Goal: Transaction & Acquisition: Book appointment/travel/reservation

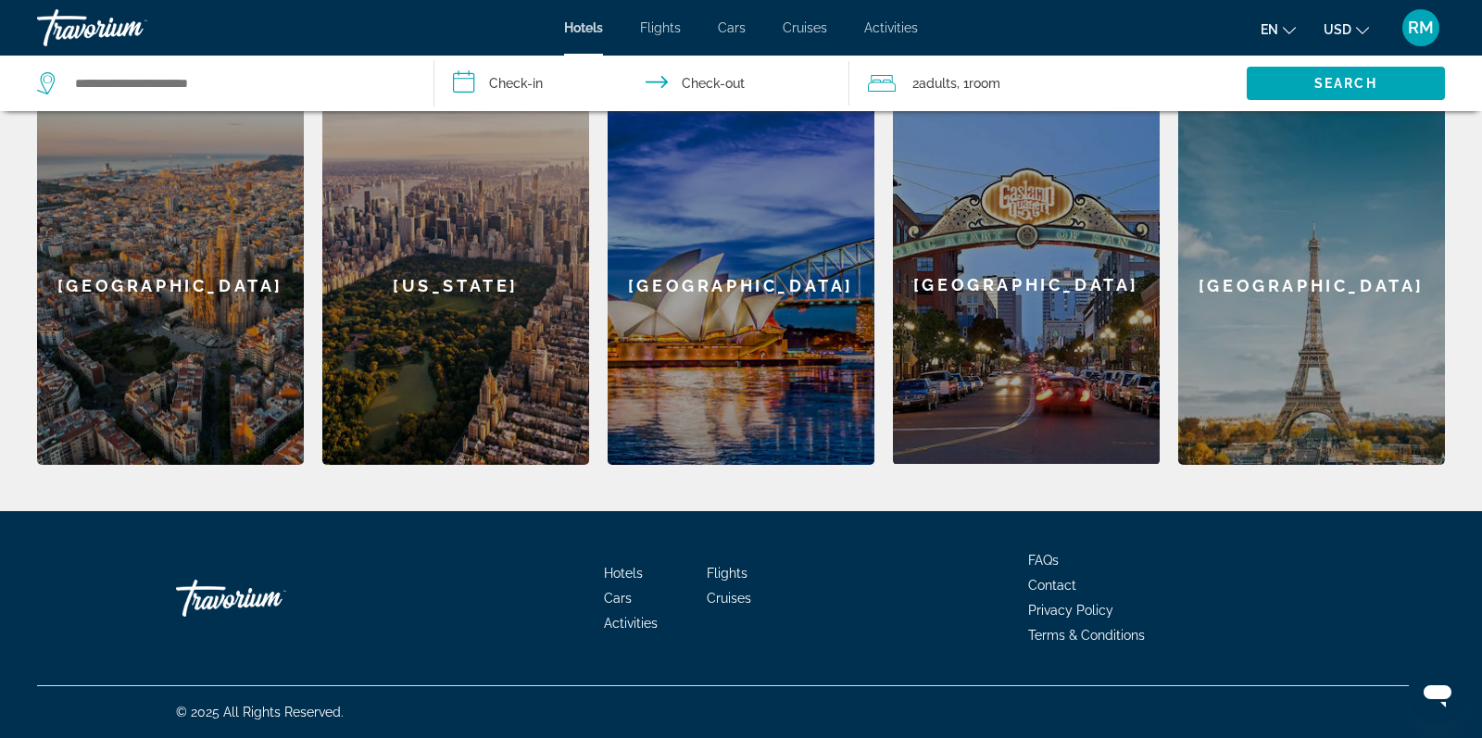
scroll to position [585, 0]
click at [236, 75] on input "Search widget" at bounding box center [239, 83] width 333 height 28
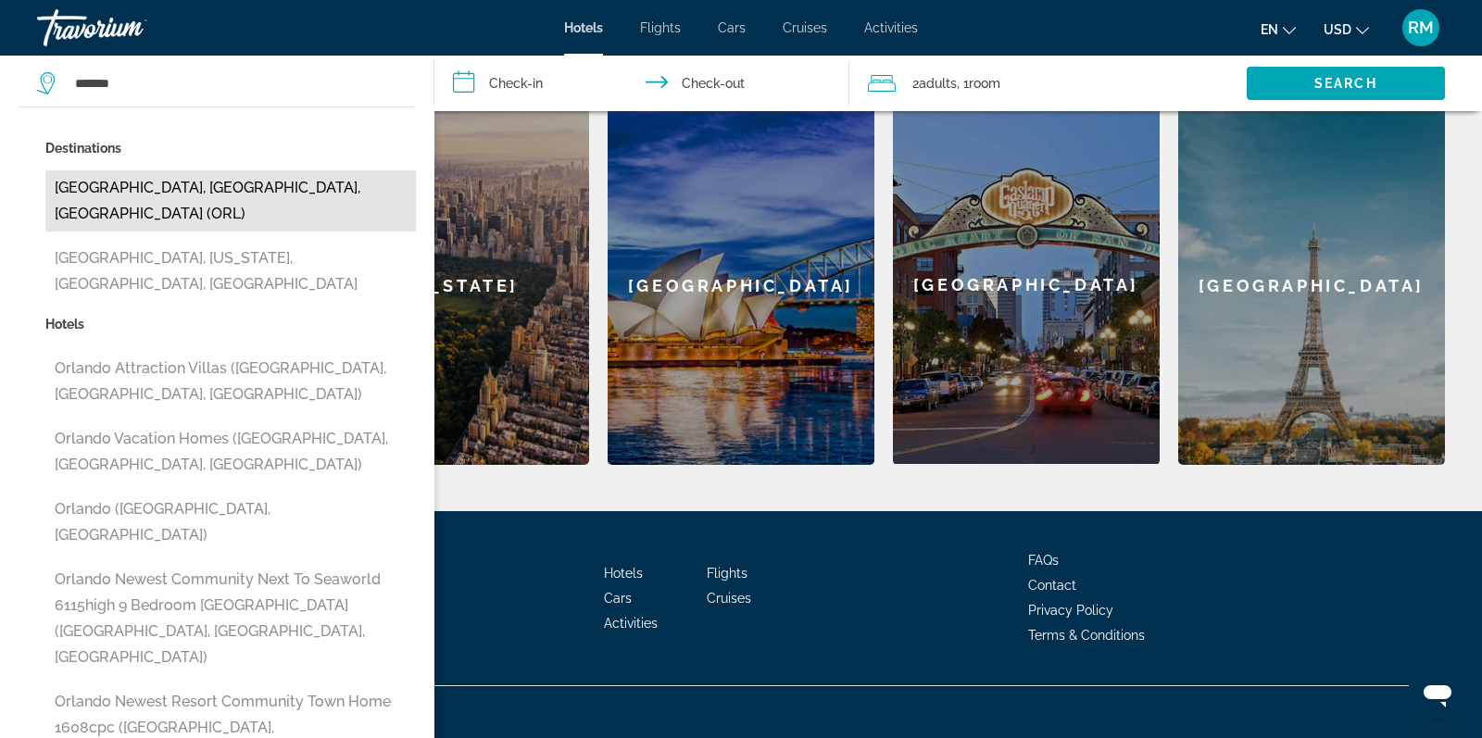
click at [196, 186] on button "Orlando, FL, United States (ORL)" at bounding box center [230, 200] width 371 height 61
type input "**********"
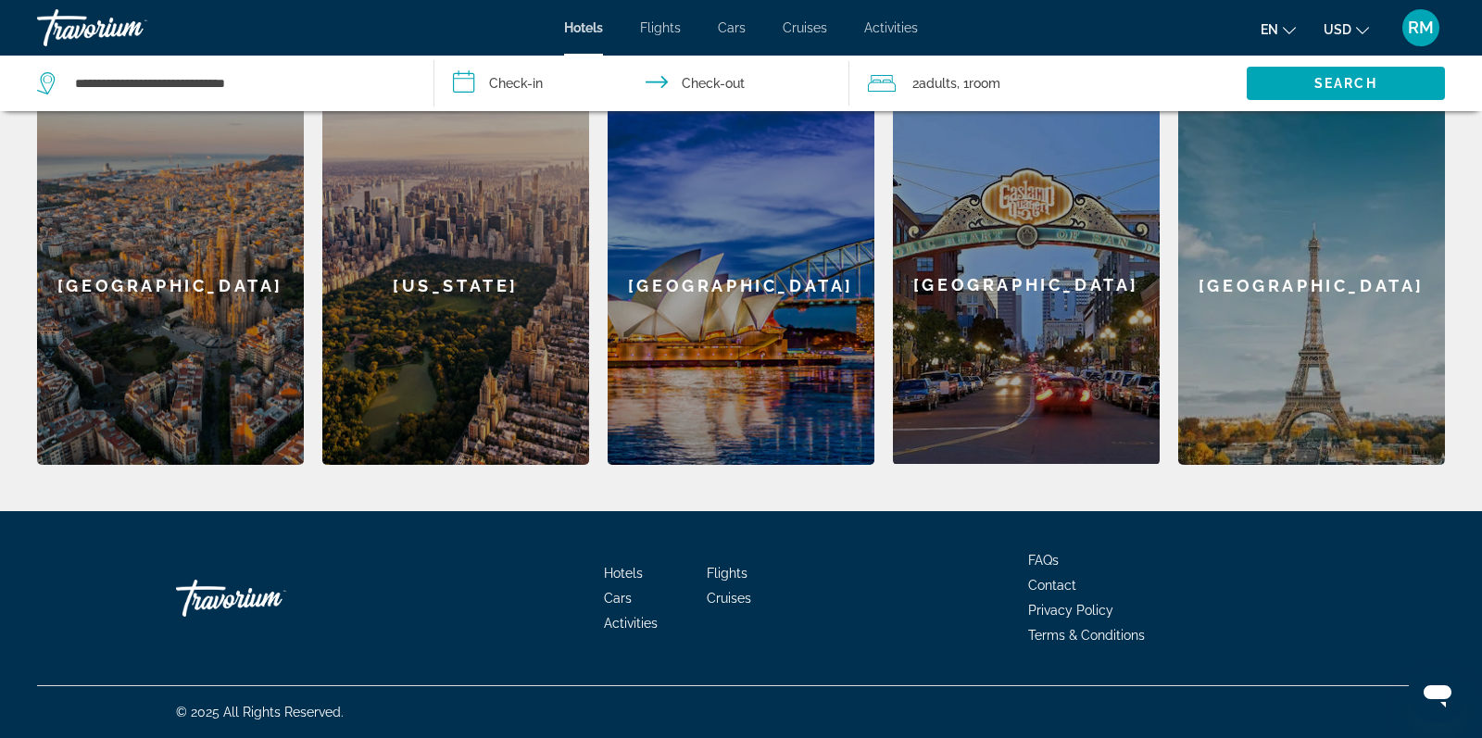
click at [536, 80] on input "**********" at bounding box center [646, 86] width 423 height 61
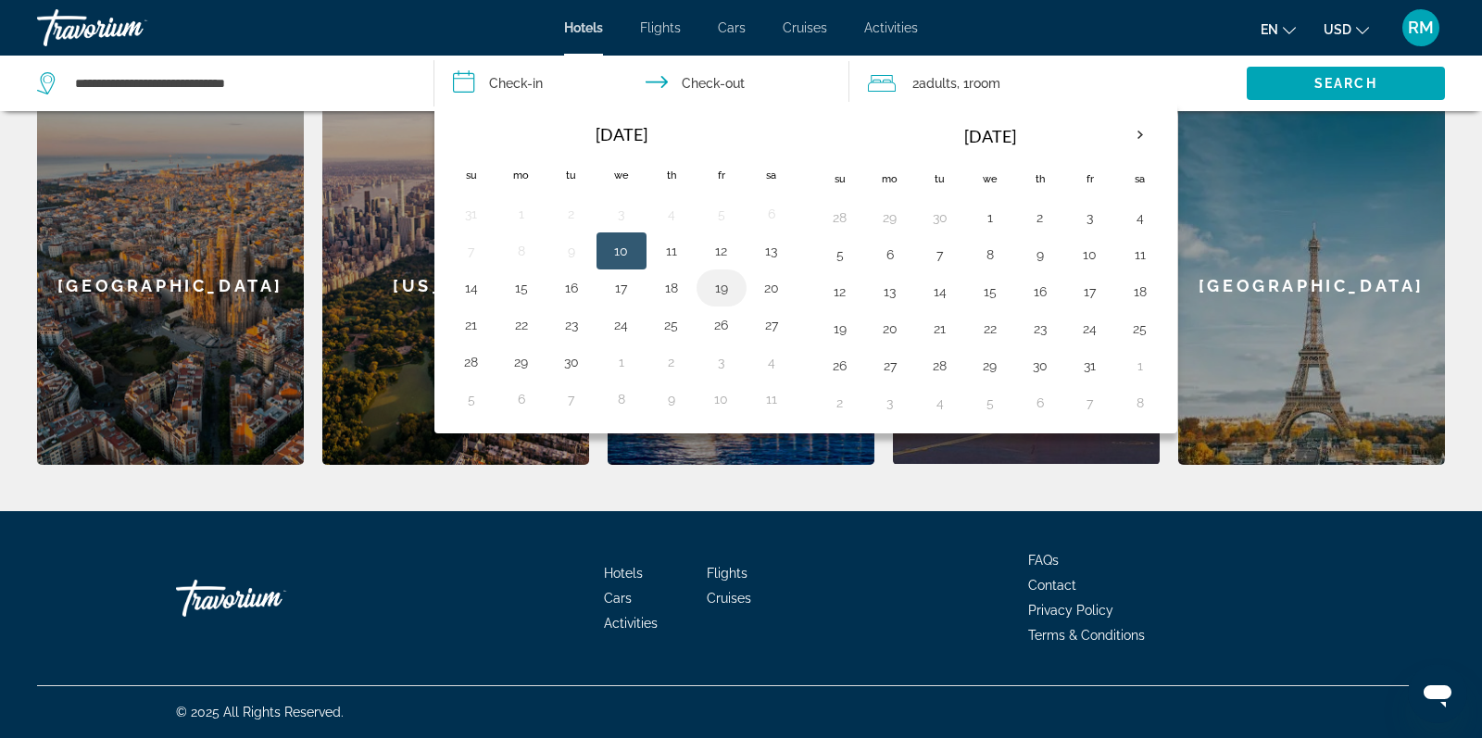
click at [713, 287] on button "19" at bounding box center [722, 288] width 30 height 26
click at [479, 324] on button "21" at bounding box center [472, 325] width 30 height 26
type input "**********"
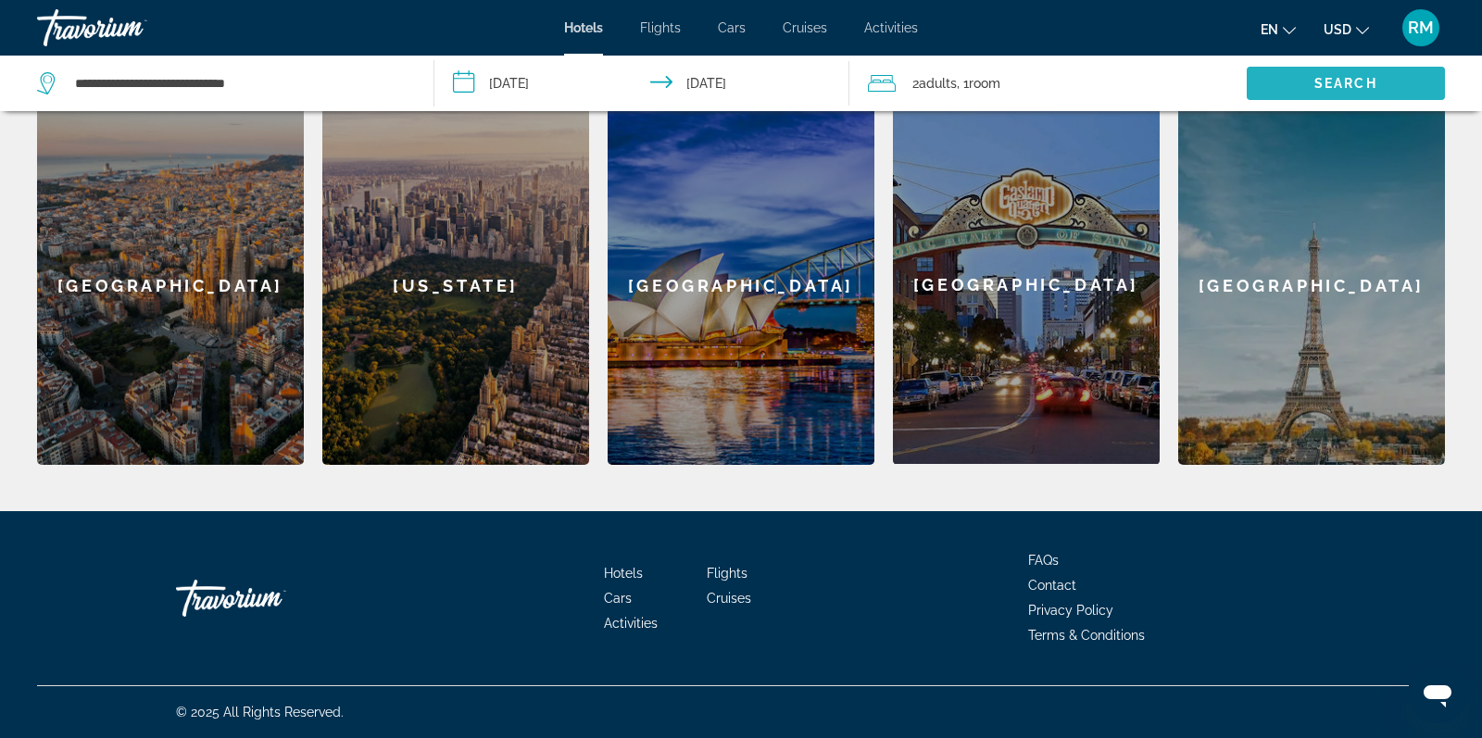
click at [1334, 83] on span "Search" at bounding box center [1346, 83] width 63 height 15
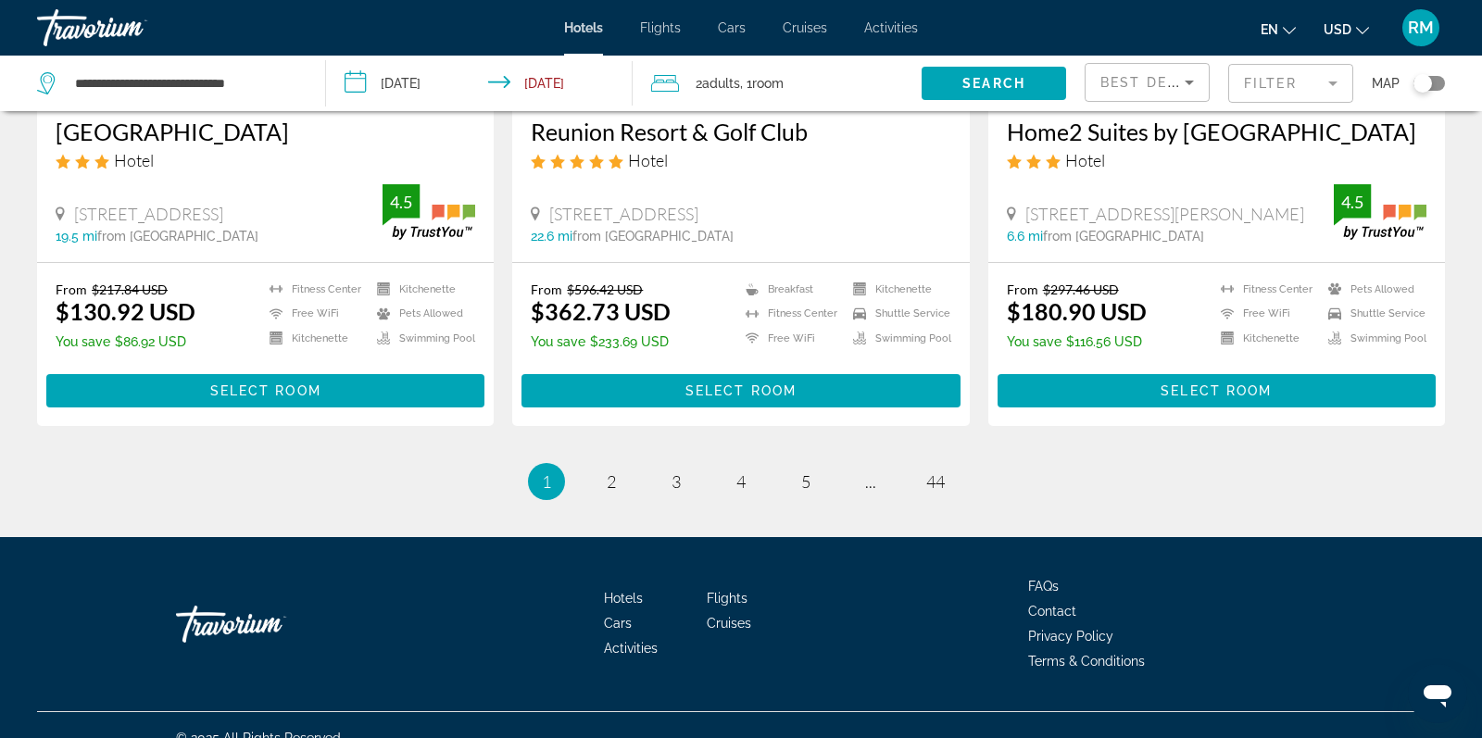
scroll to position [2464, 0]
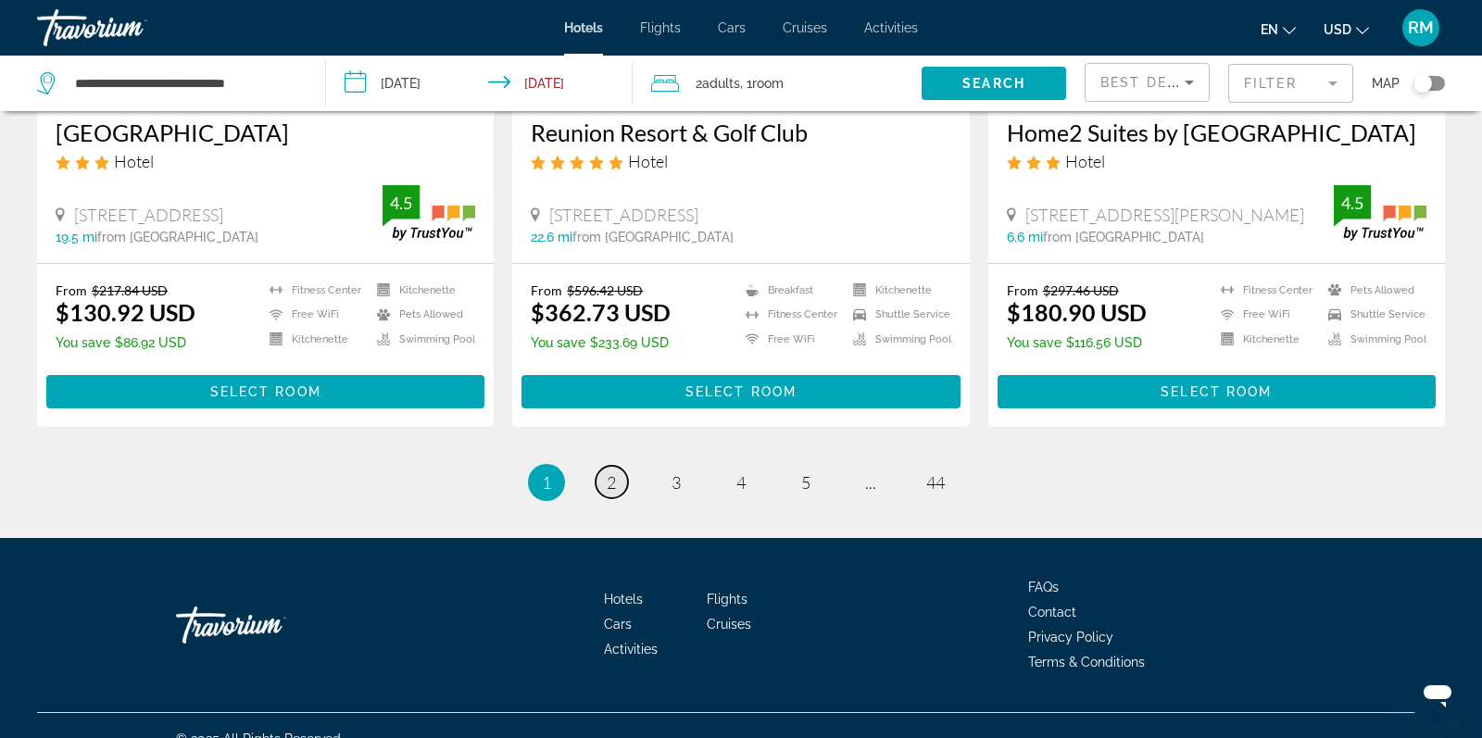
click at [611, 473] on span "2" at bounding box center [611, 483] width 9 height 20
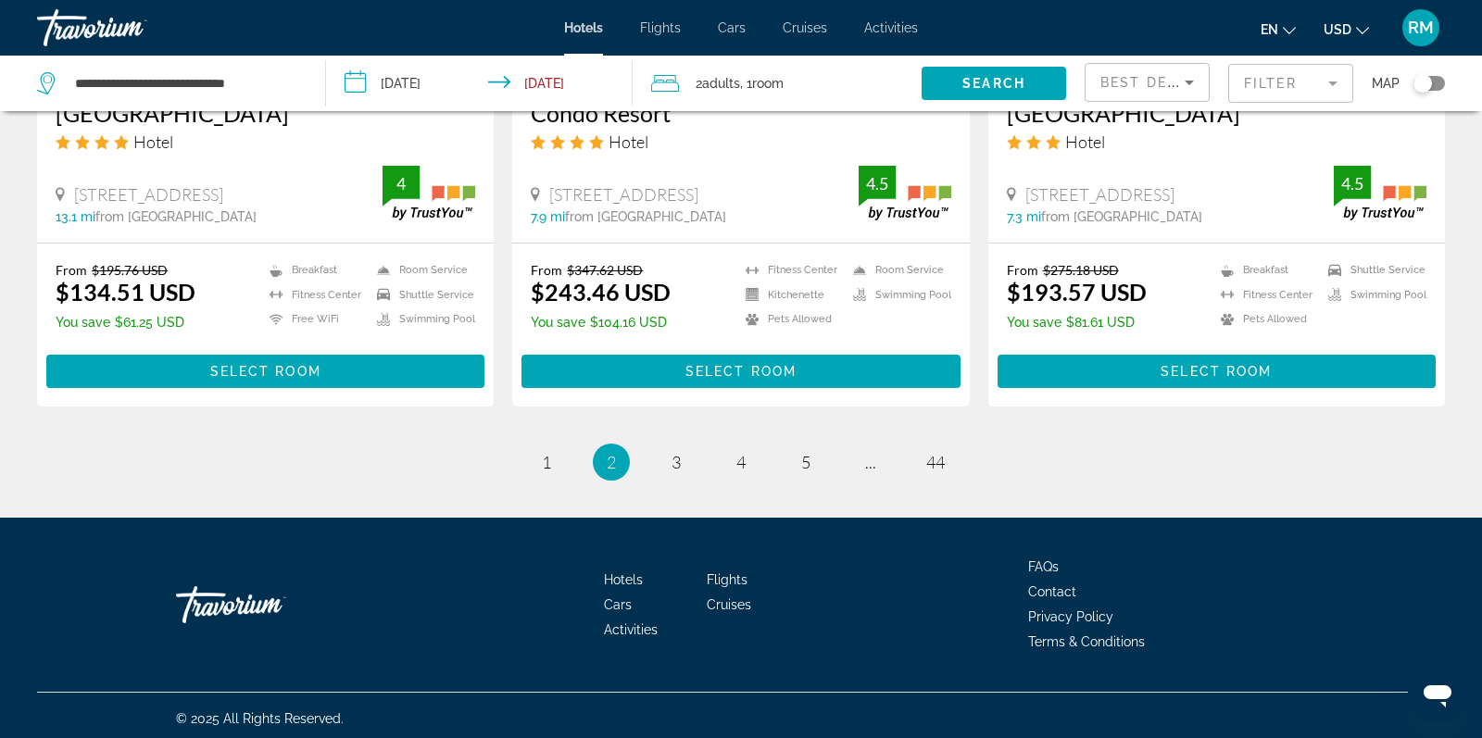
scroll to position [2519, 0]
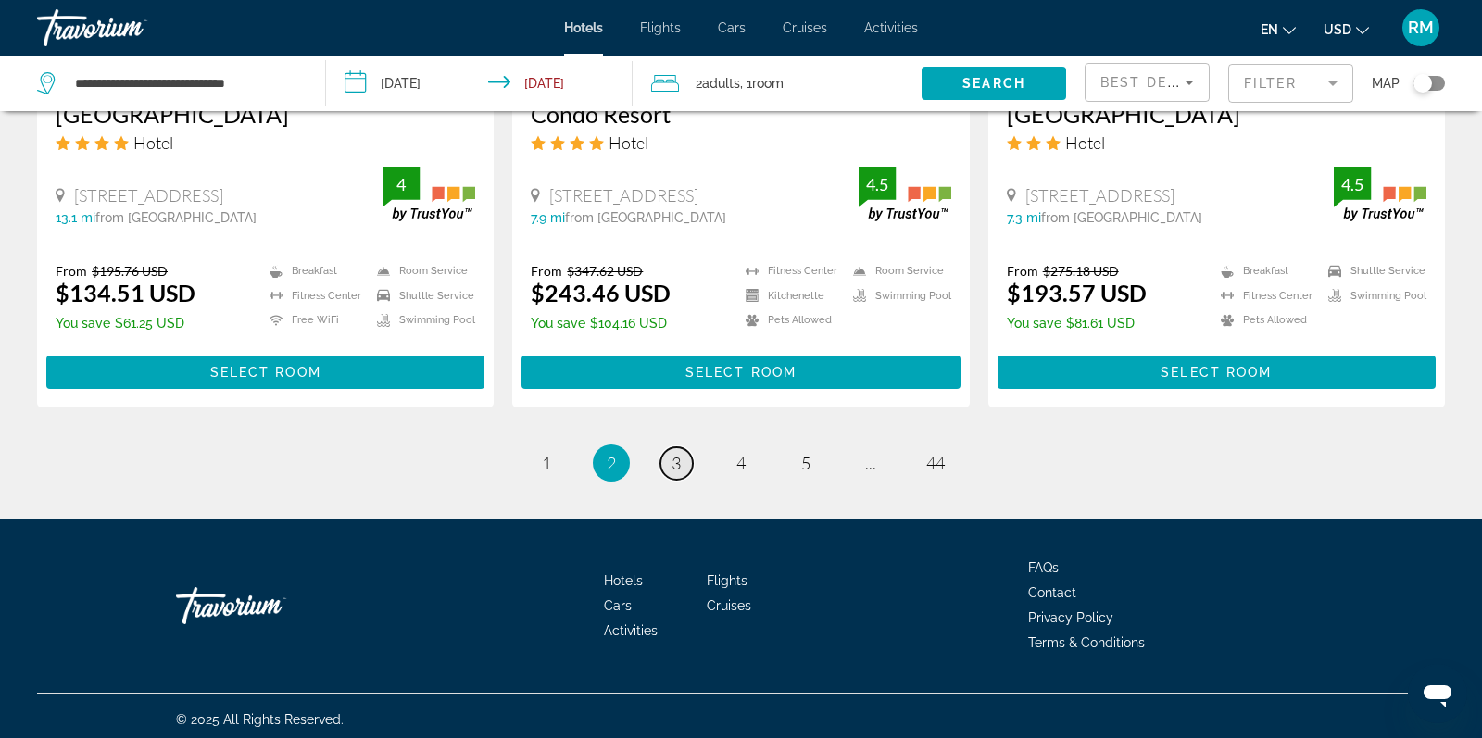
click at [675, 460] on span "3" at bounding box center [676, 463] width 9 height 20
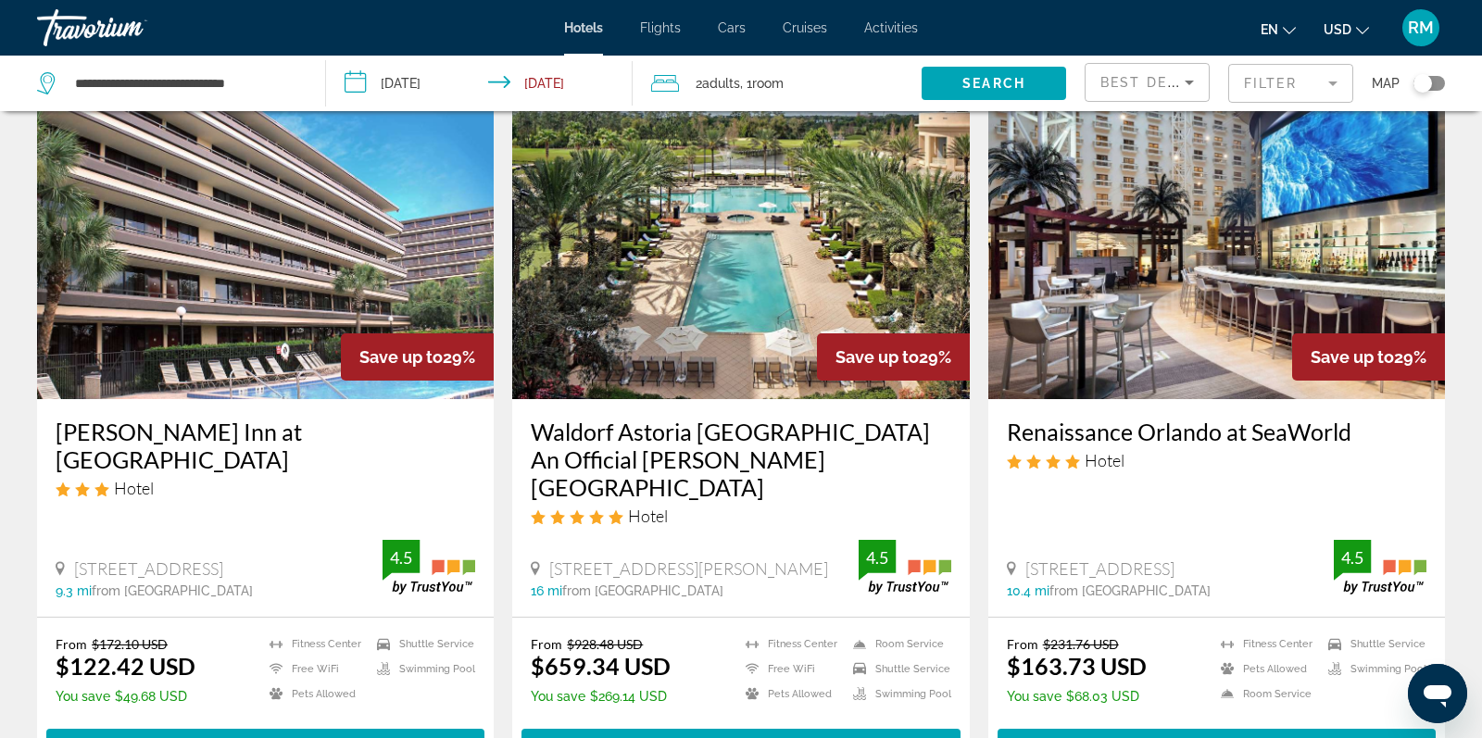
scroll to position [751, 0]
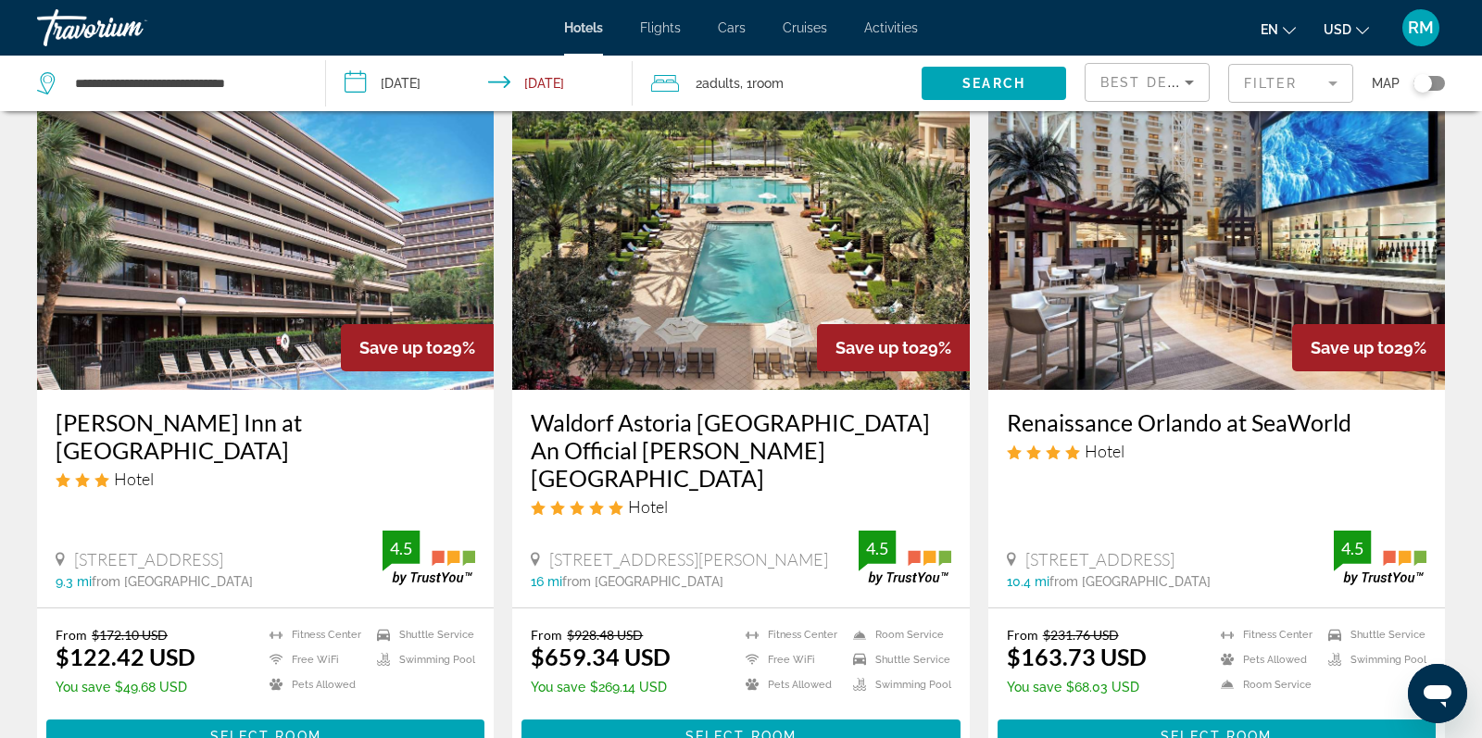
click at [694, 297] on img "Main content" at bounding box center [740, 242] width 457 height 296
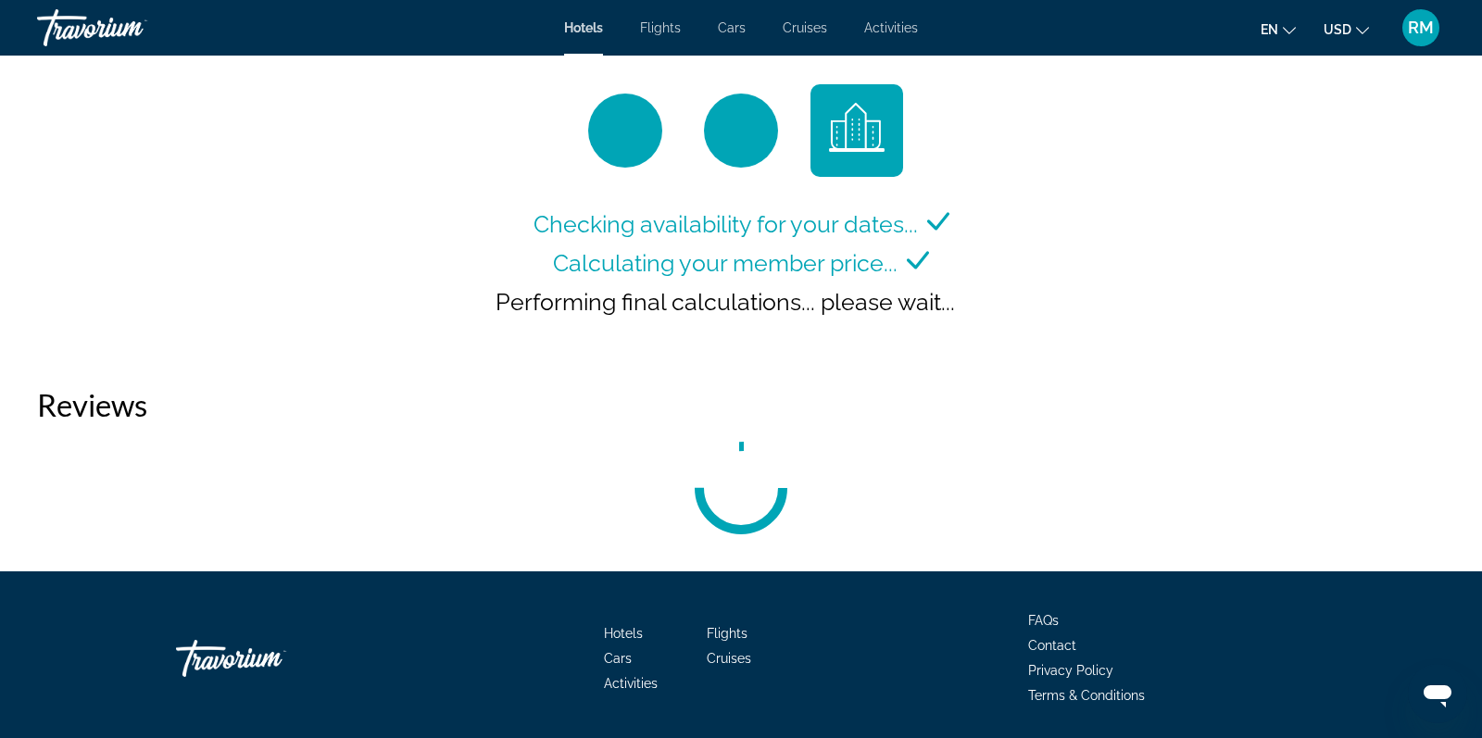
scroll to position [2521, 0]
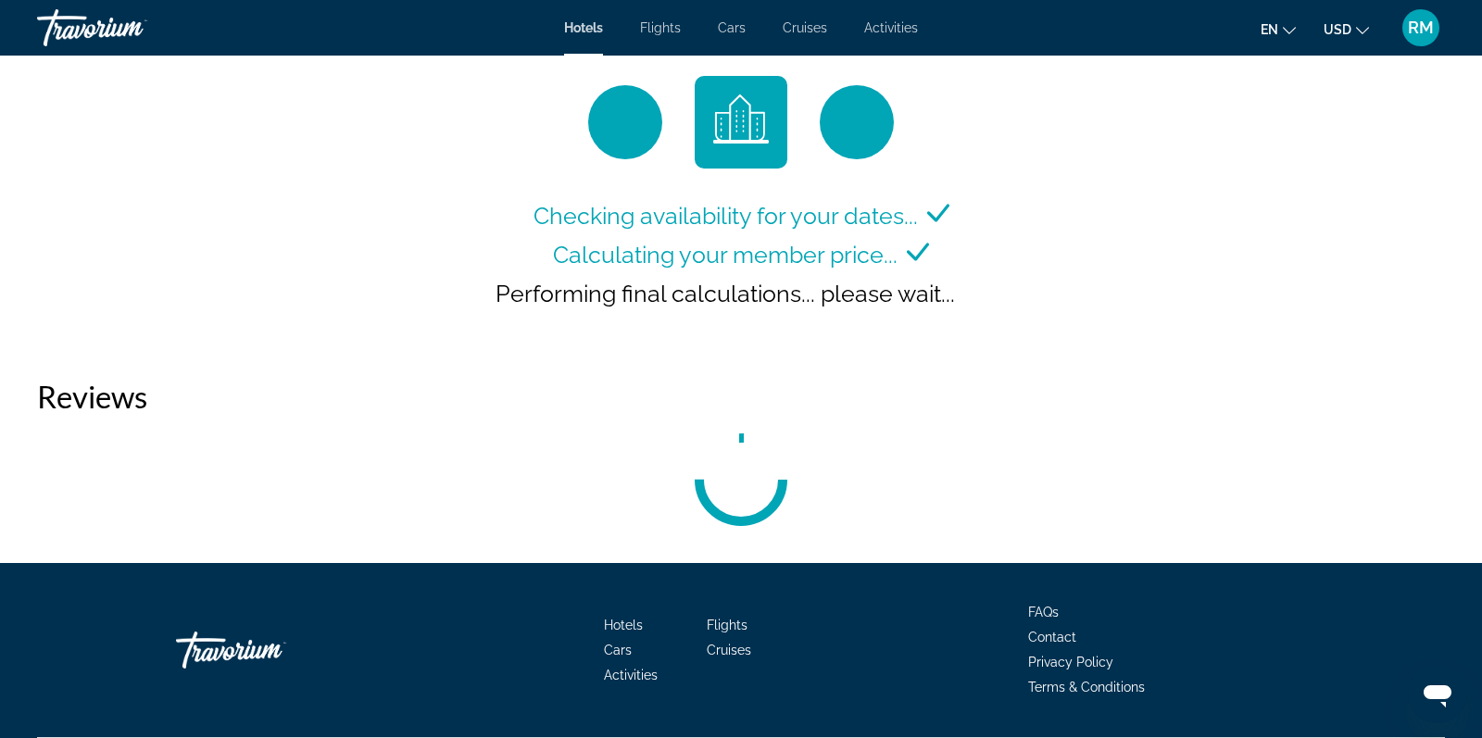
click at [1419, 32] on span "RM" at bounding box center [1421, 28] width 26 height 19
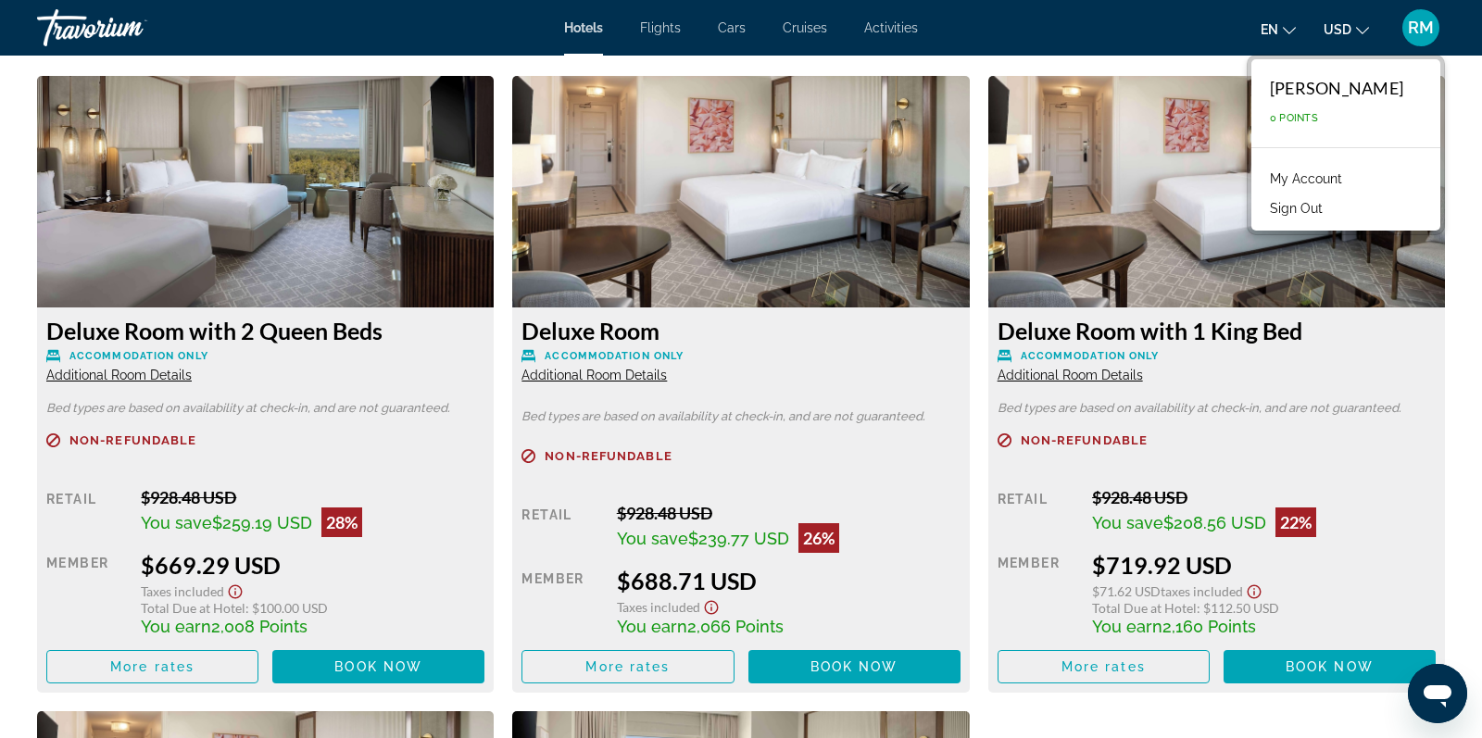
scroll to position [2527, 1]
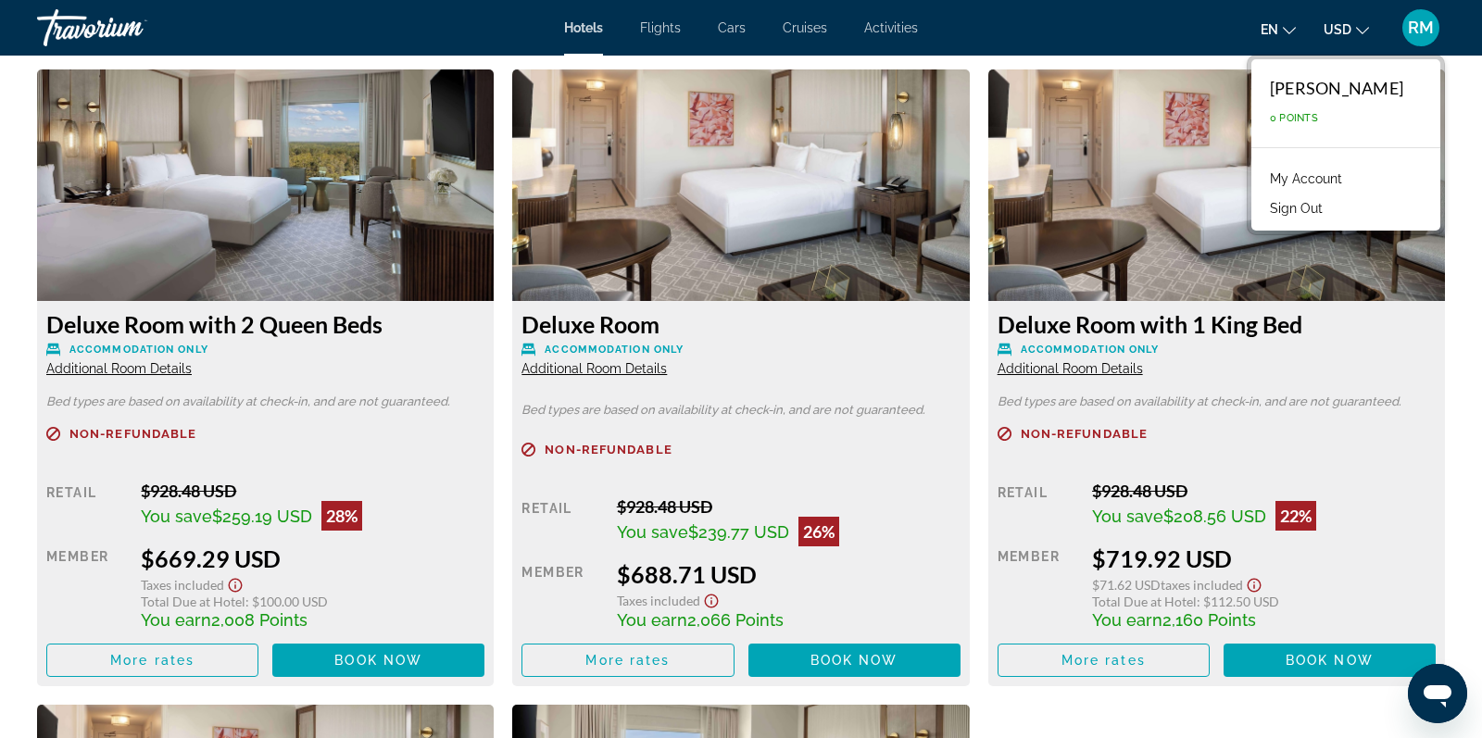
click at [242, 588] on icon "Show Taxes and Fees disclaimer" at bounding box center [235, 585] width 22 height 17
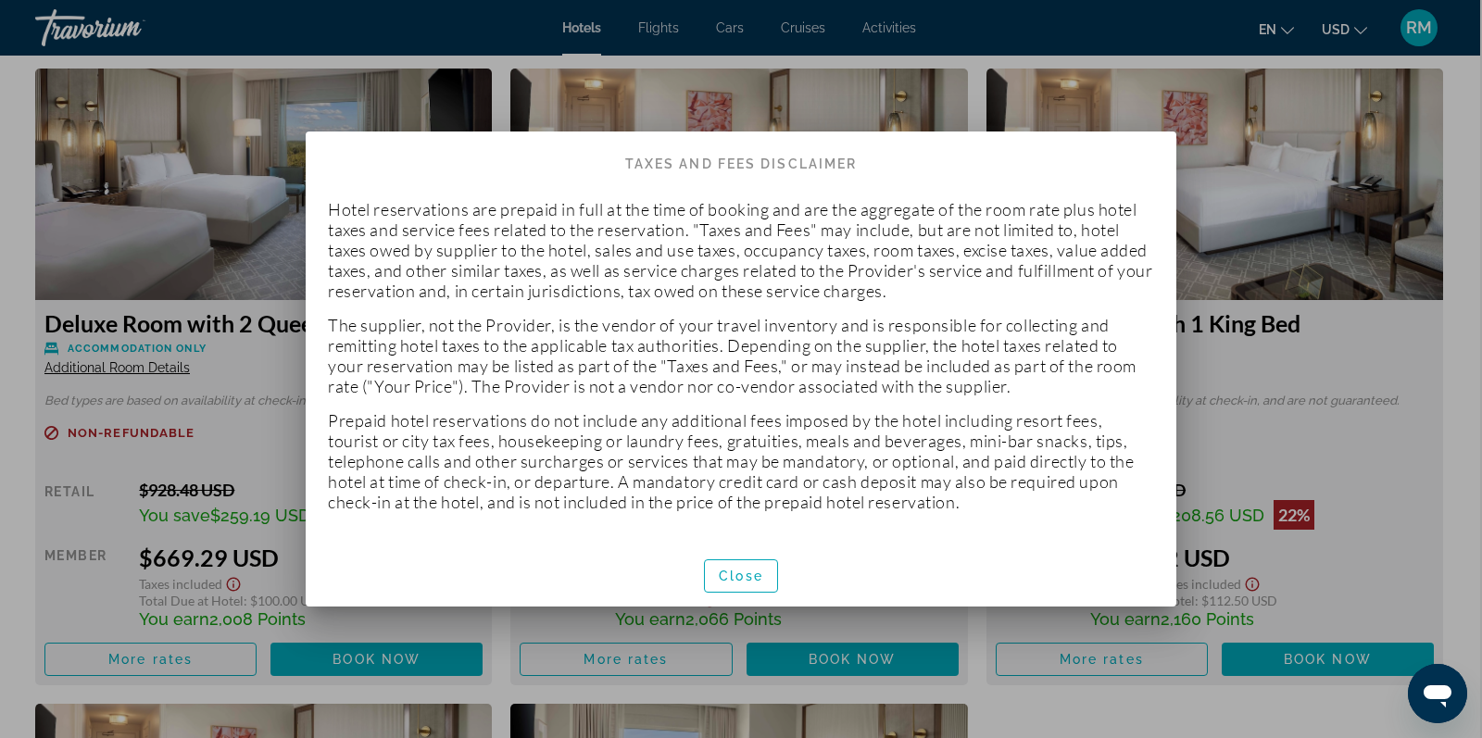
scroll to position [0, 0]
click at [755, 583] on span "Close" at bounding box center [741, 576] width 44 height 15
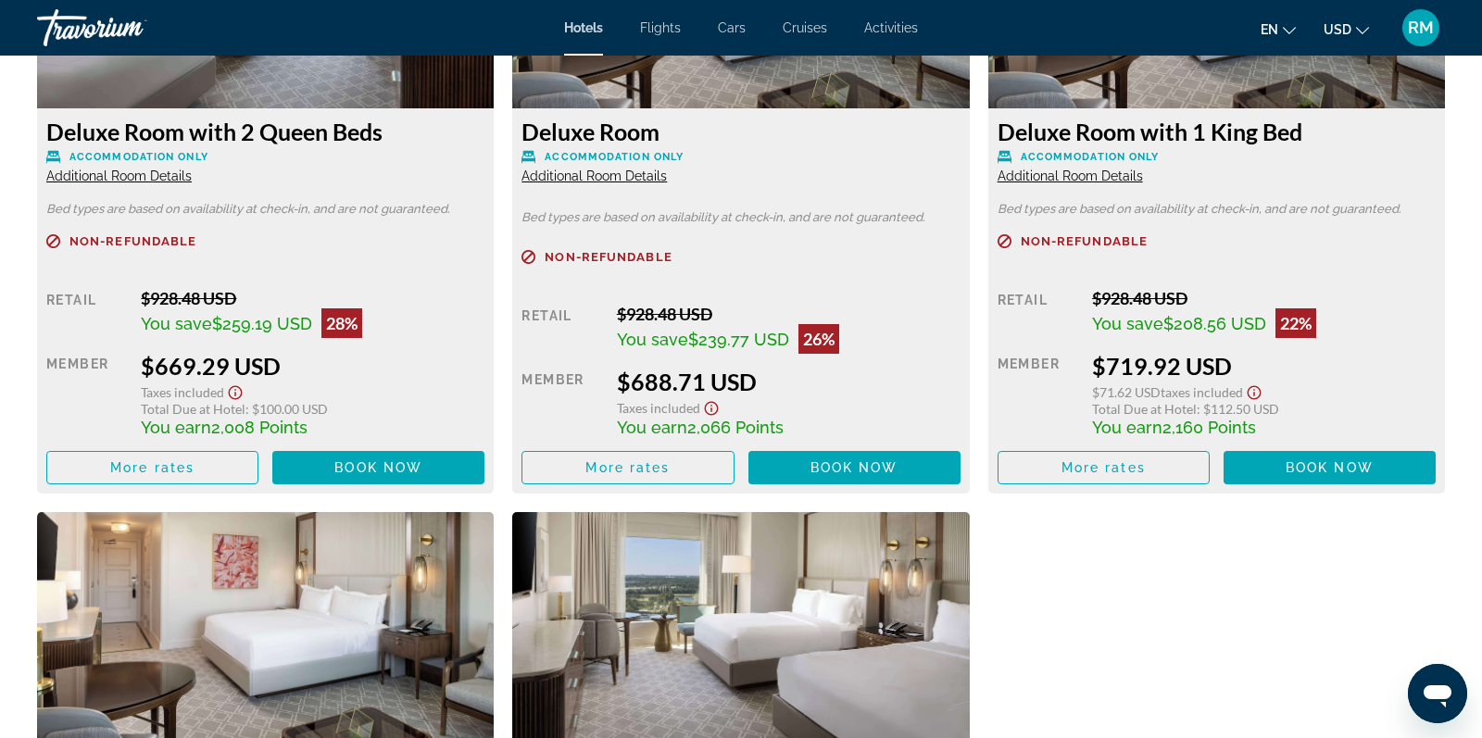
scroll to position [2723, 0]
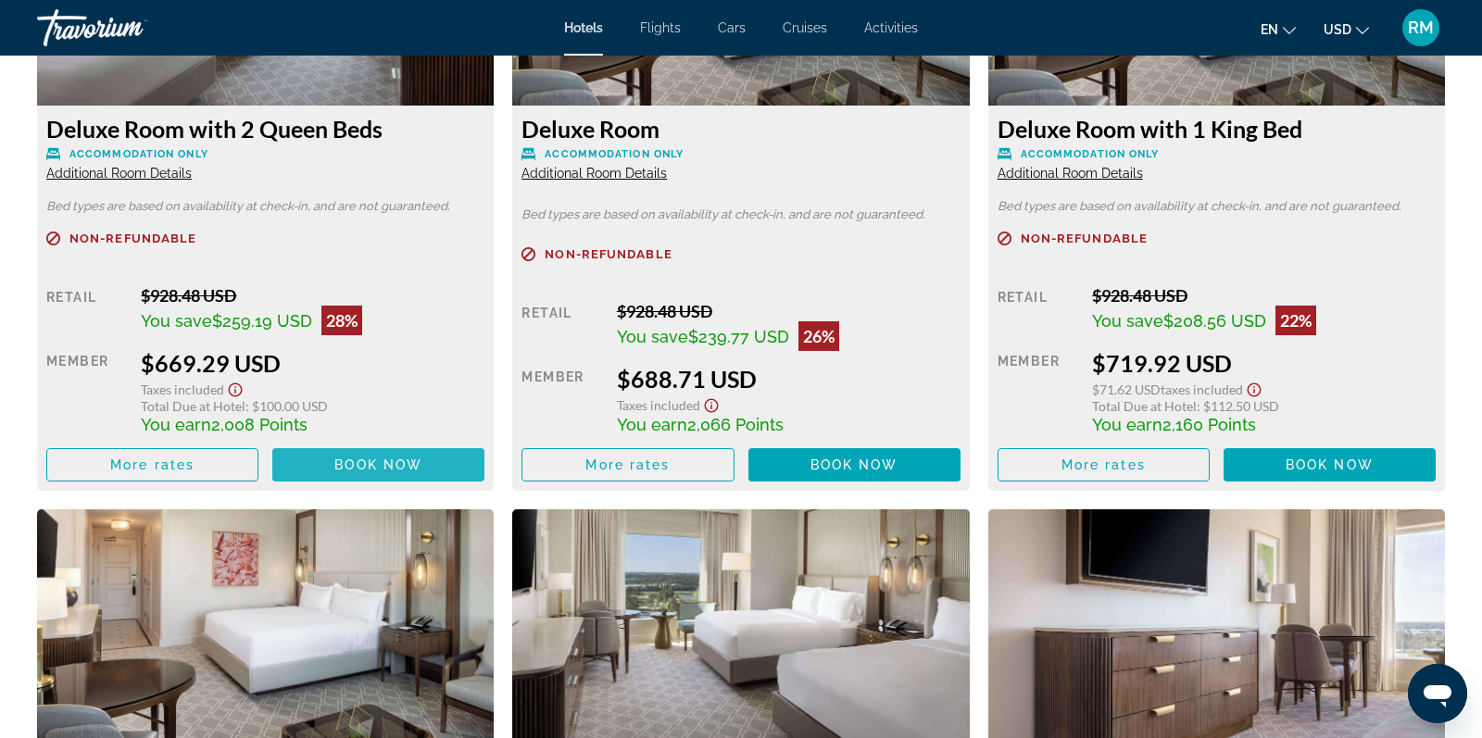
click at [359, 463] on span "Book now" at bounding box center [378, 465] width 88 height 15
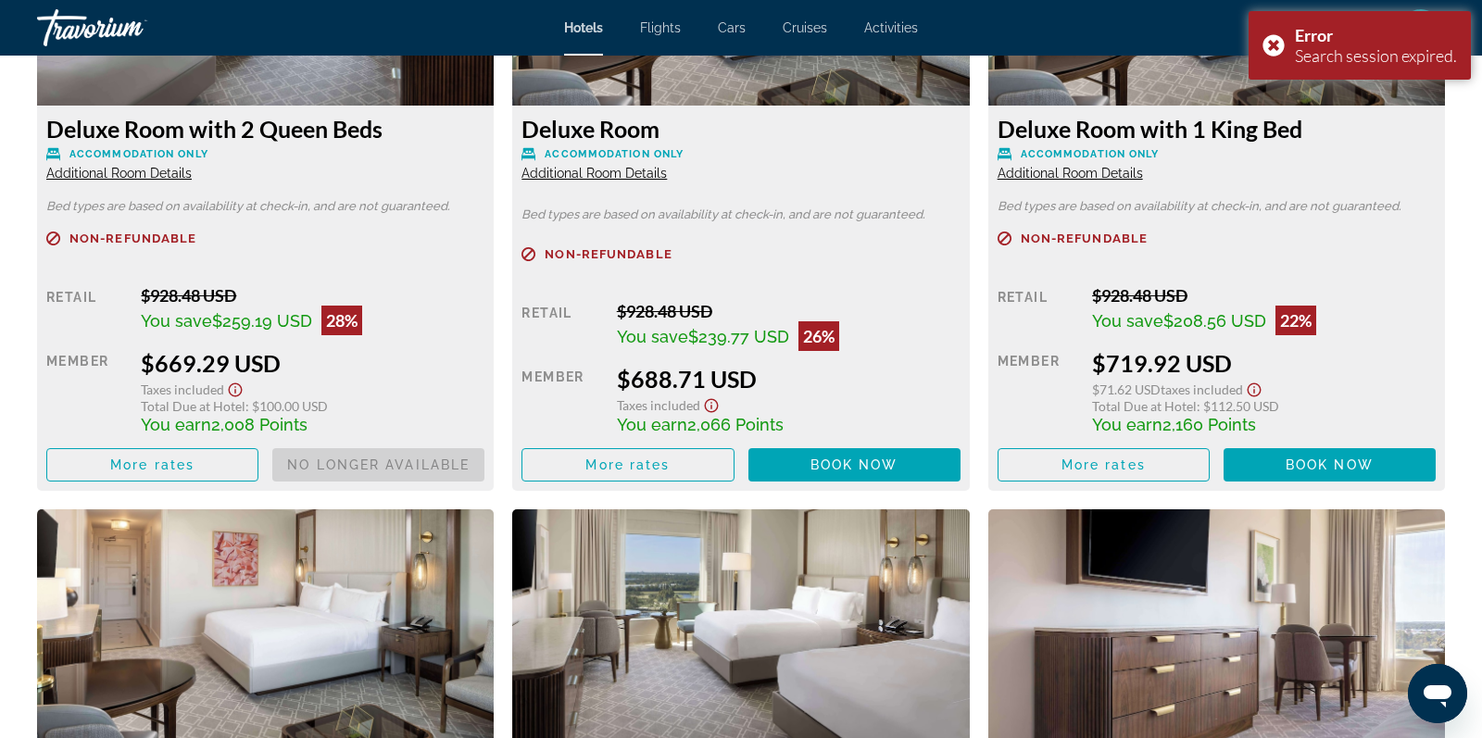
scroll to position [2737, 0]
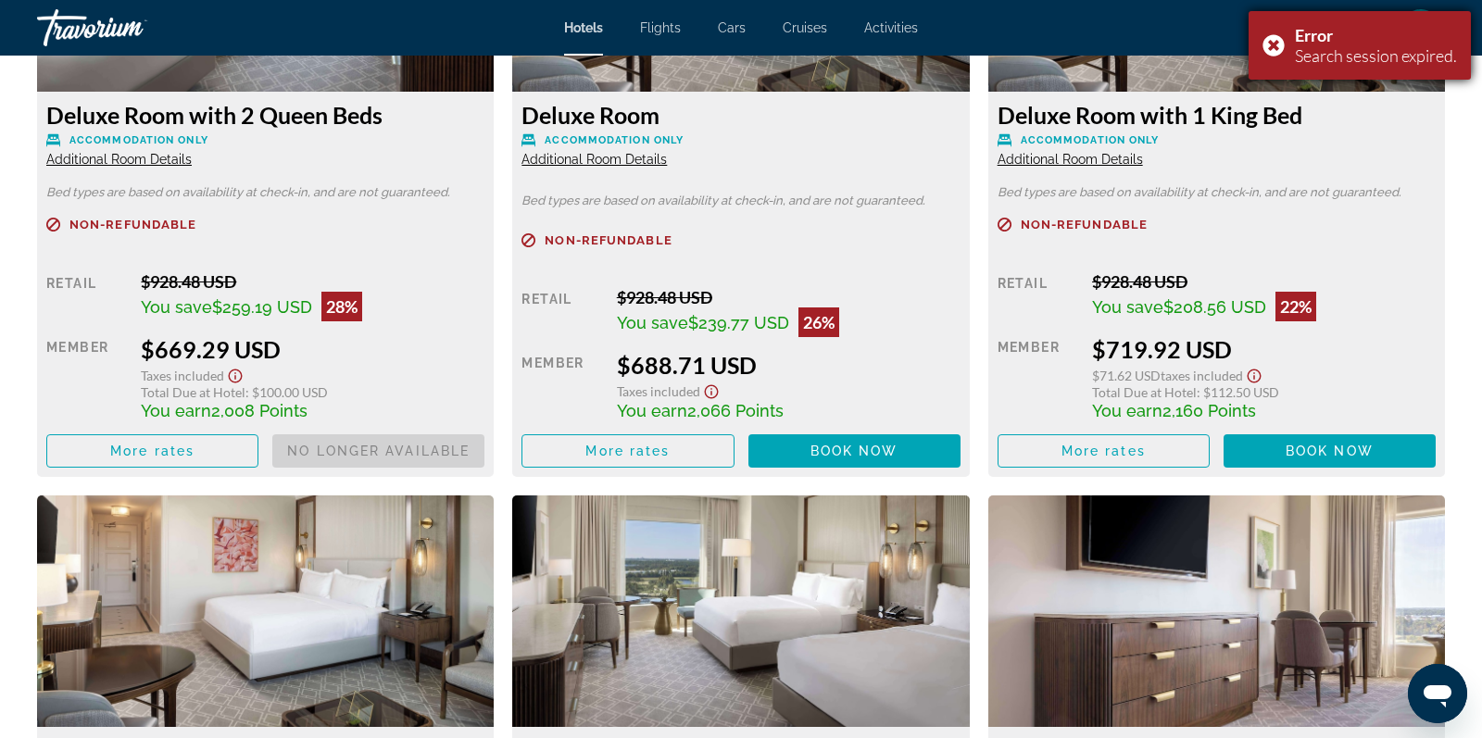
click at [1271, 48] on div "Error Search session expired." at bounding box center [1360, 45] width 222 height 69
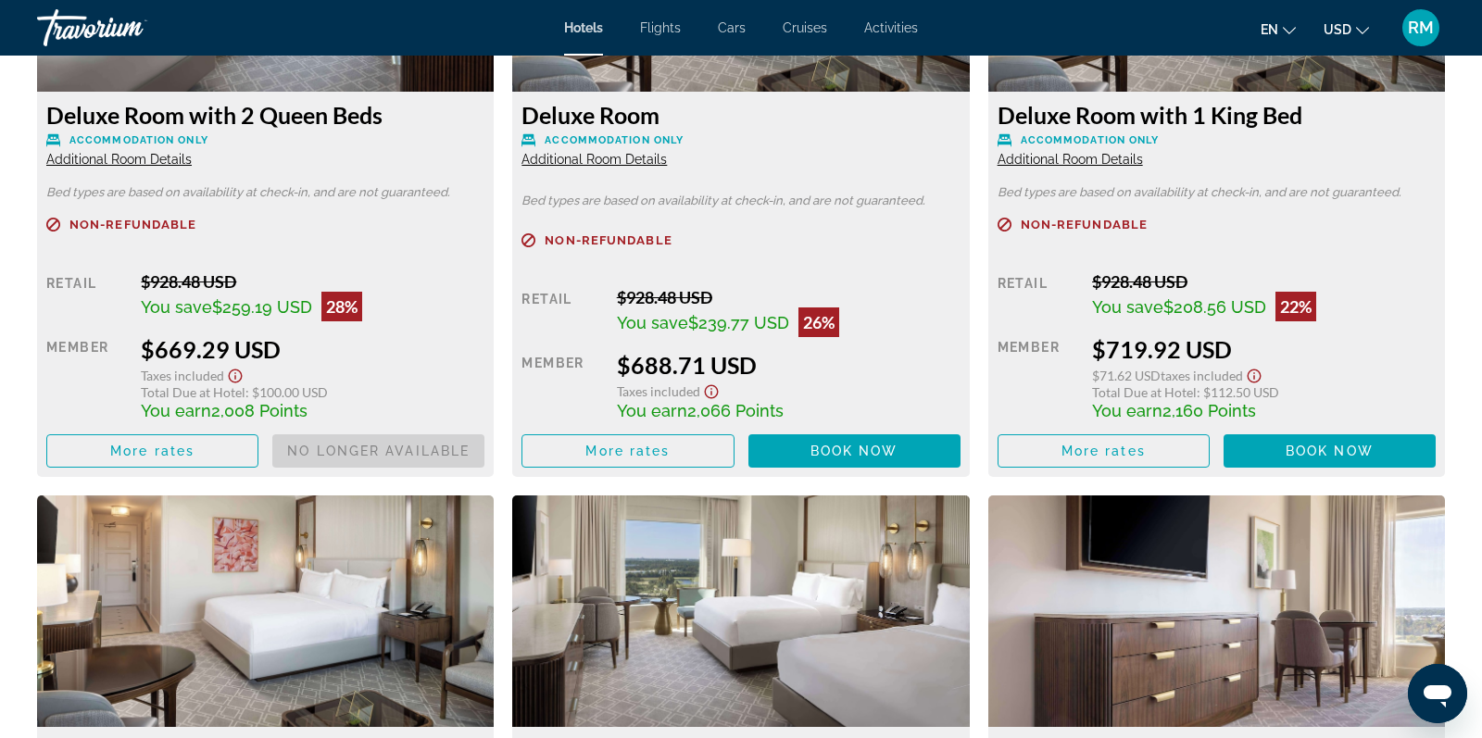
scroll to position [2741, 0]
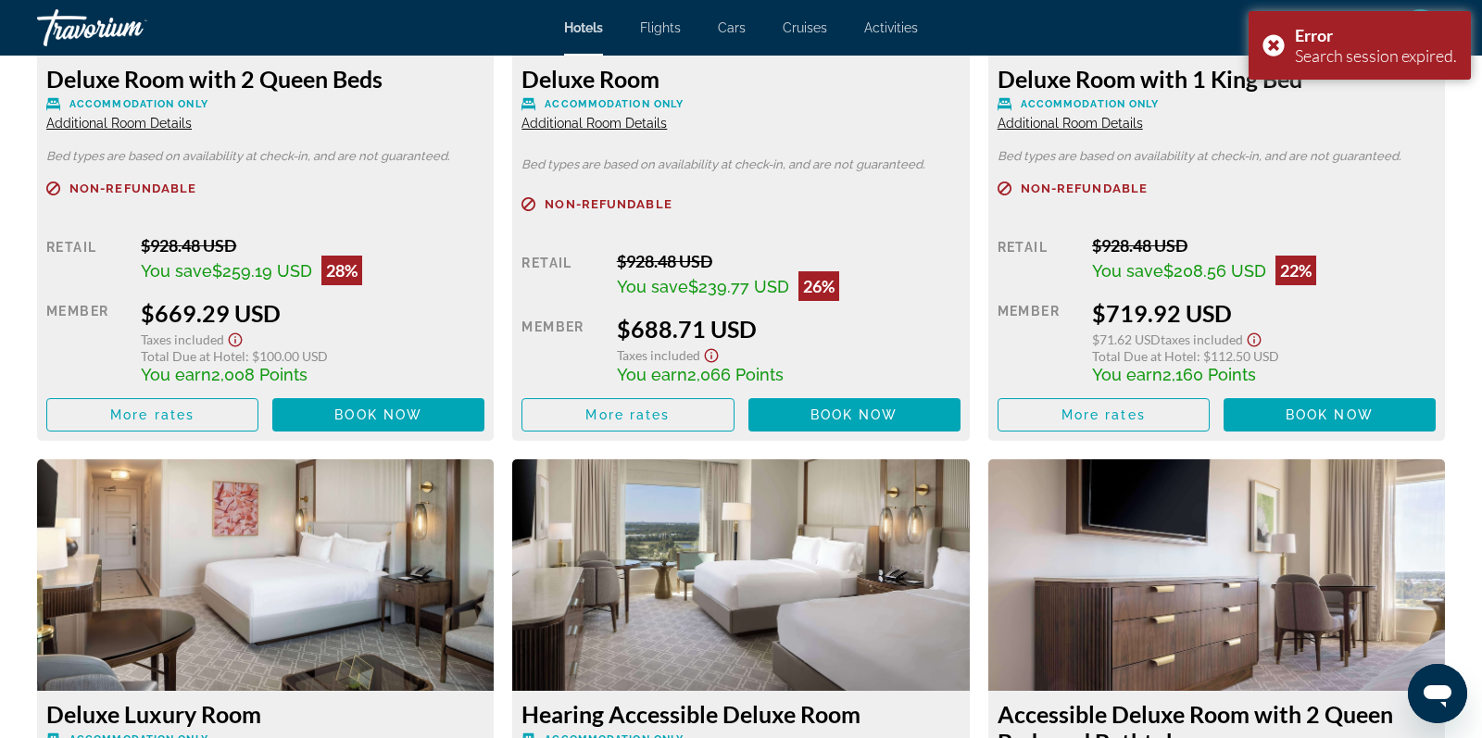
scroll to position [2777, 0]
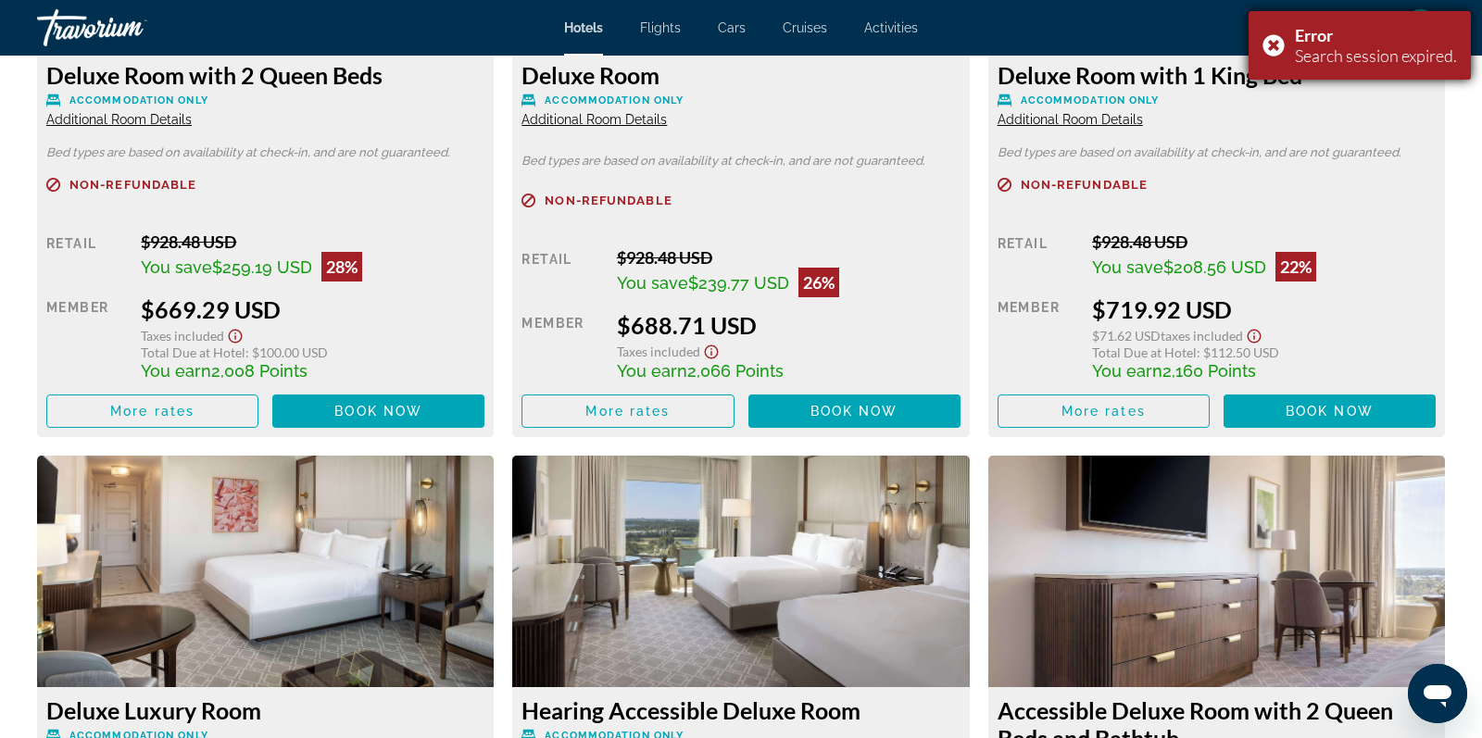
click at [1278, 48] on div "Error Search session expired." at bounding box center [1360, 45] width 222 height 69
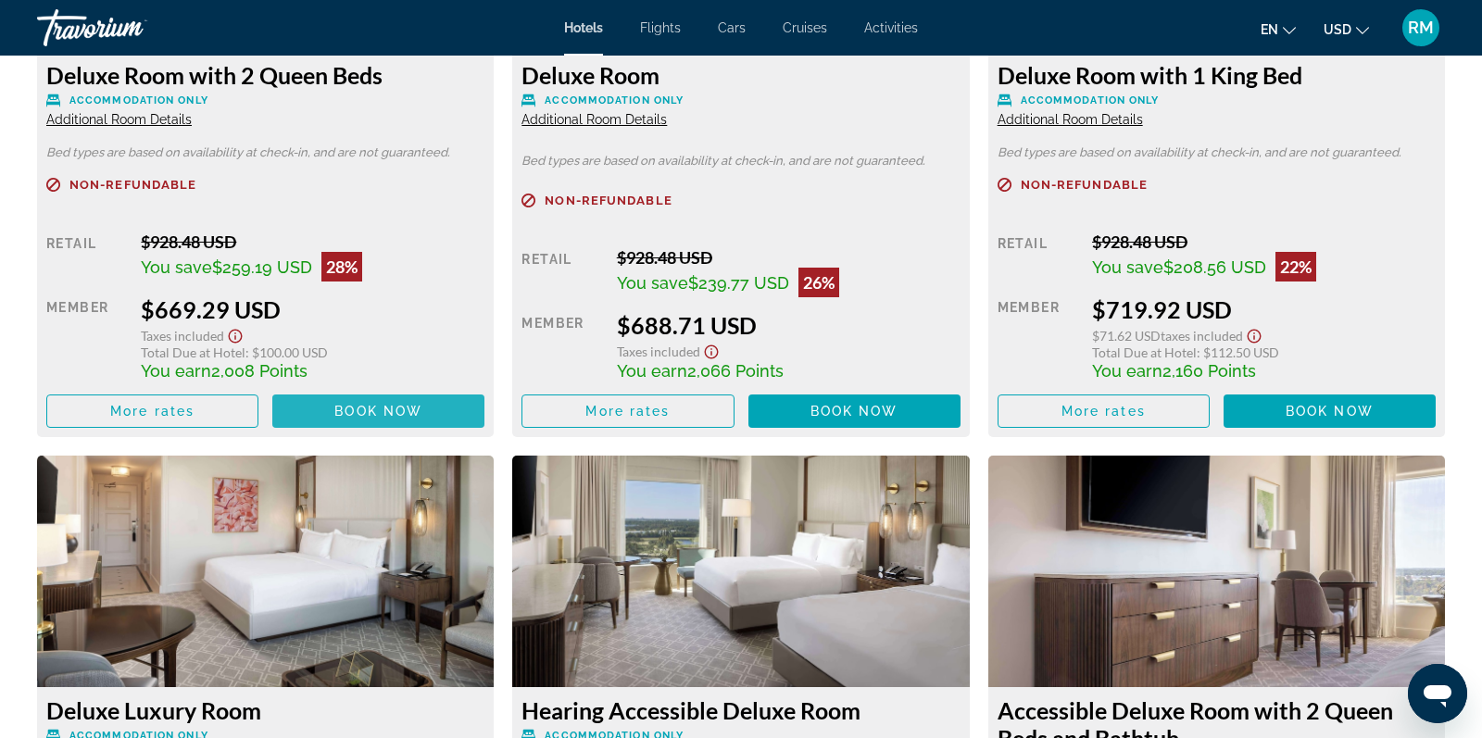
click at [433, 425] on span "Main content" at bounding box center [378, 411] width 212 height 44
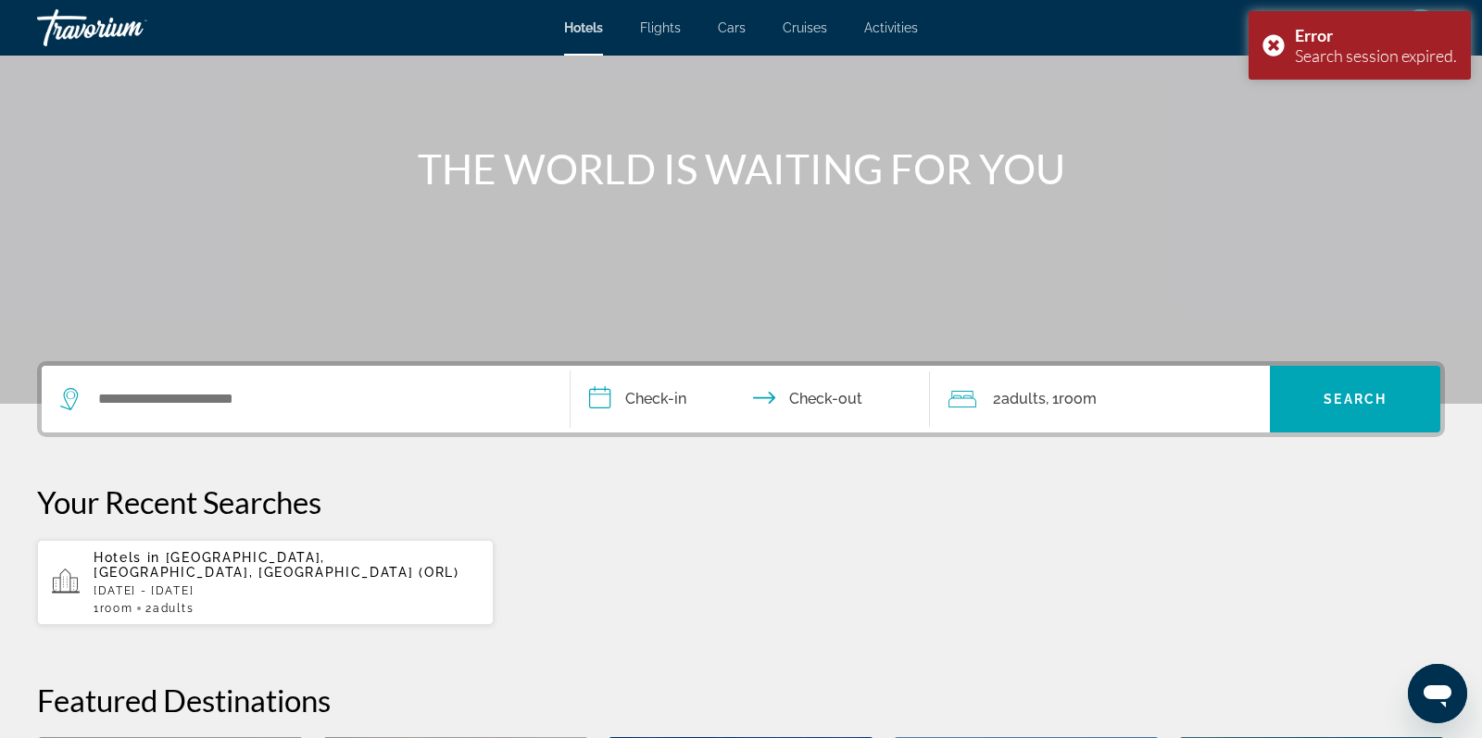
scroll to position [155, 0]
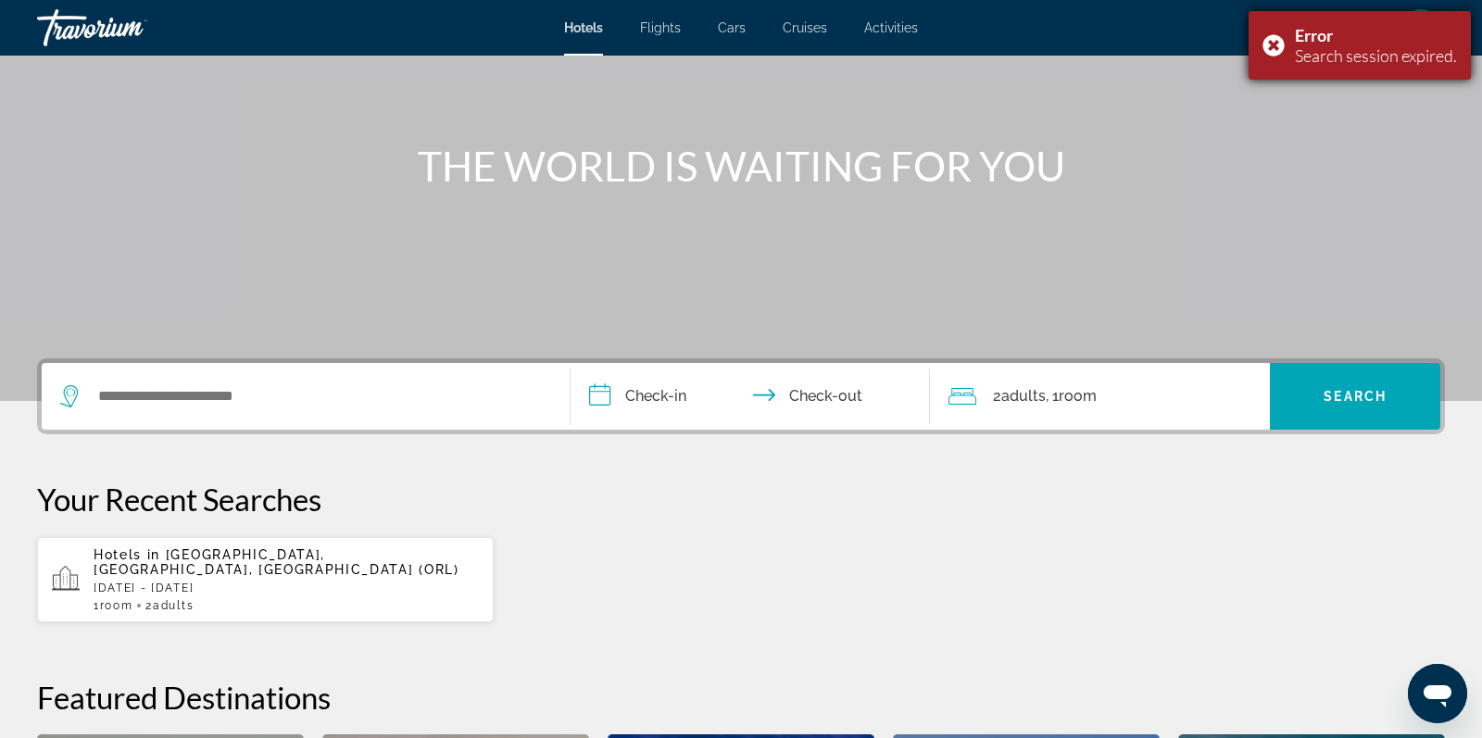
click at [1266, 41] on div "Error Search session expired." at bounding box center [1360, 45] width 222 height 69
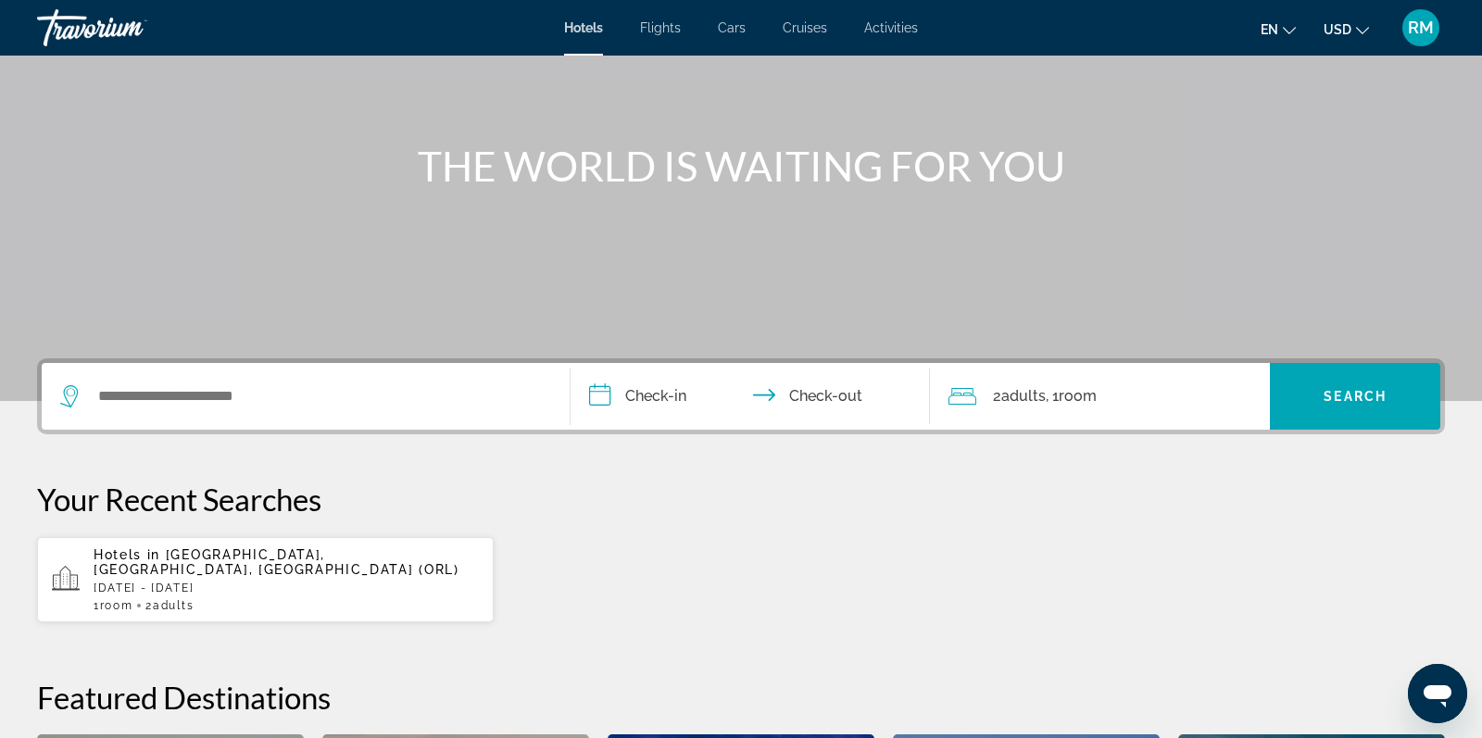
click at [1415, 32] on span "RM" at bounding box center [1421, 28] width 26 height 19
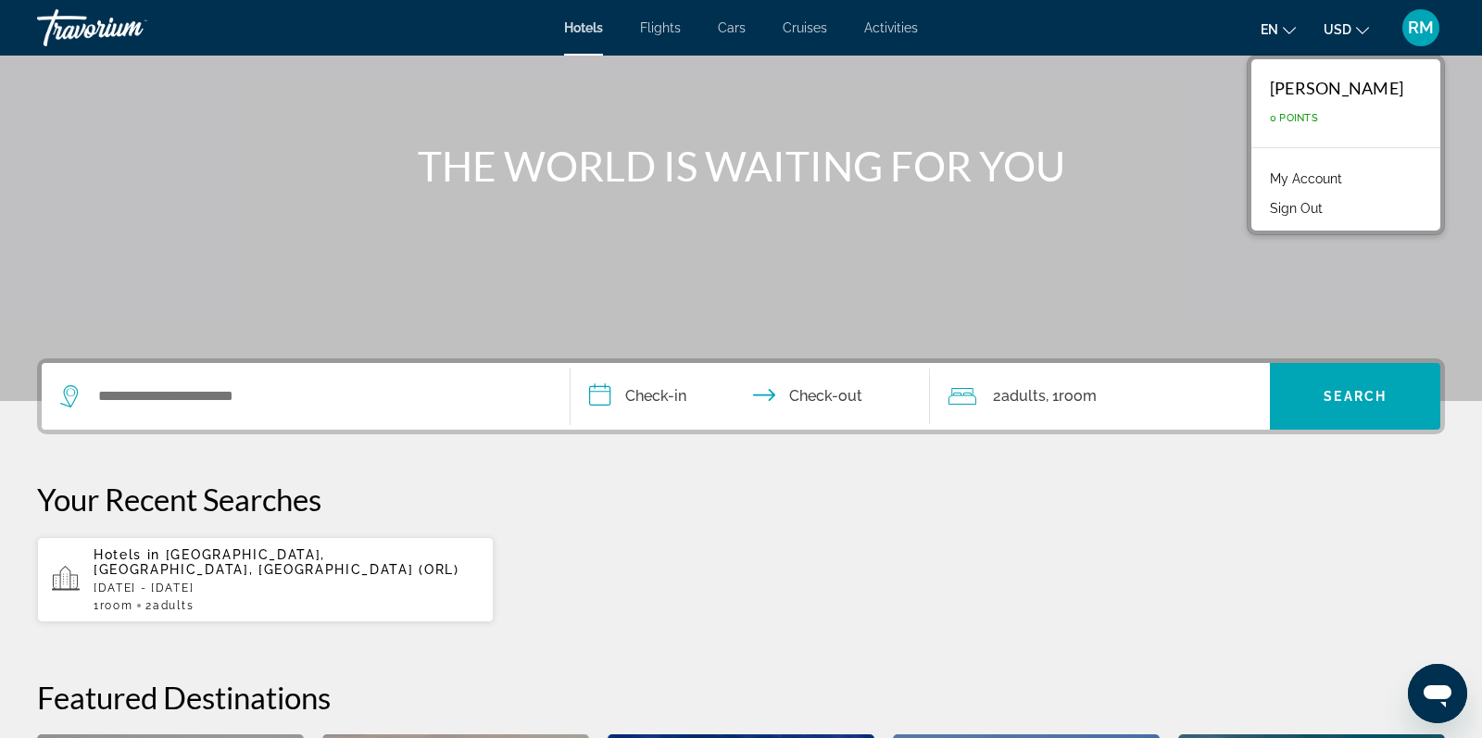
click at [1323, 181] on link "My Account" at bounding box center [1306, 179] width 91 height 24
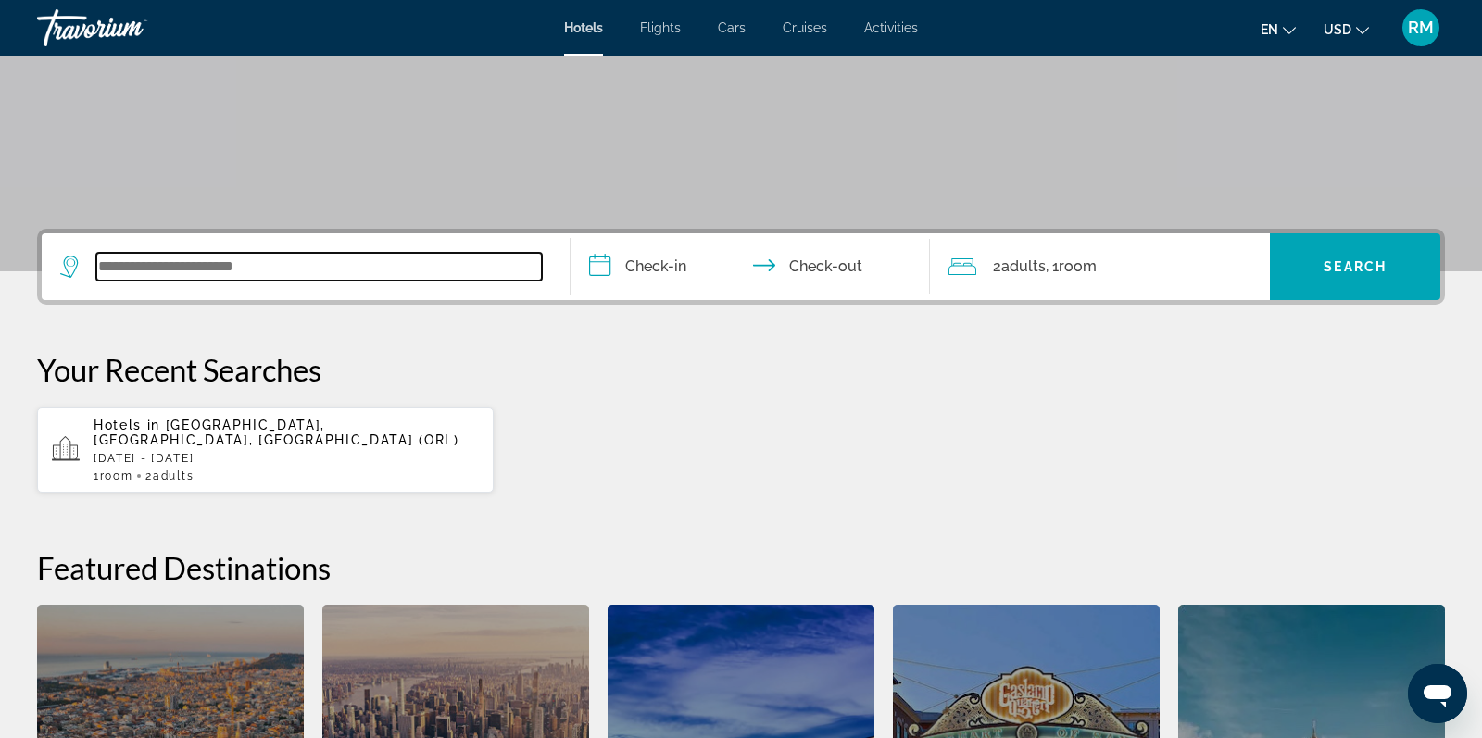
click at [284, 264] on input "Search widget" at bounding box center [319, 267] width 446 height 28
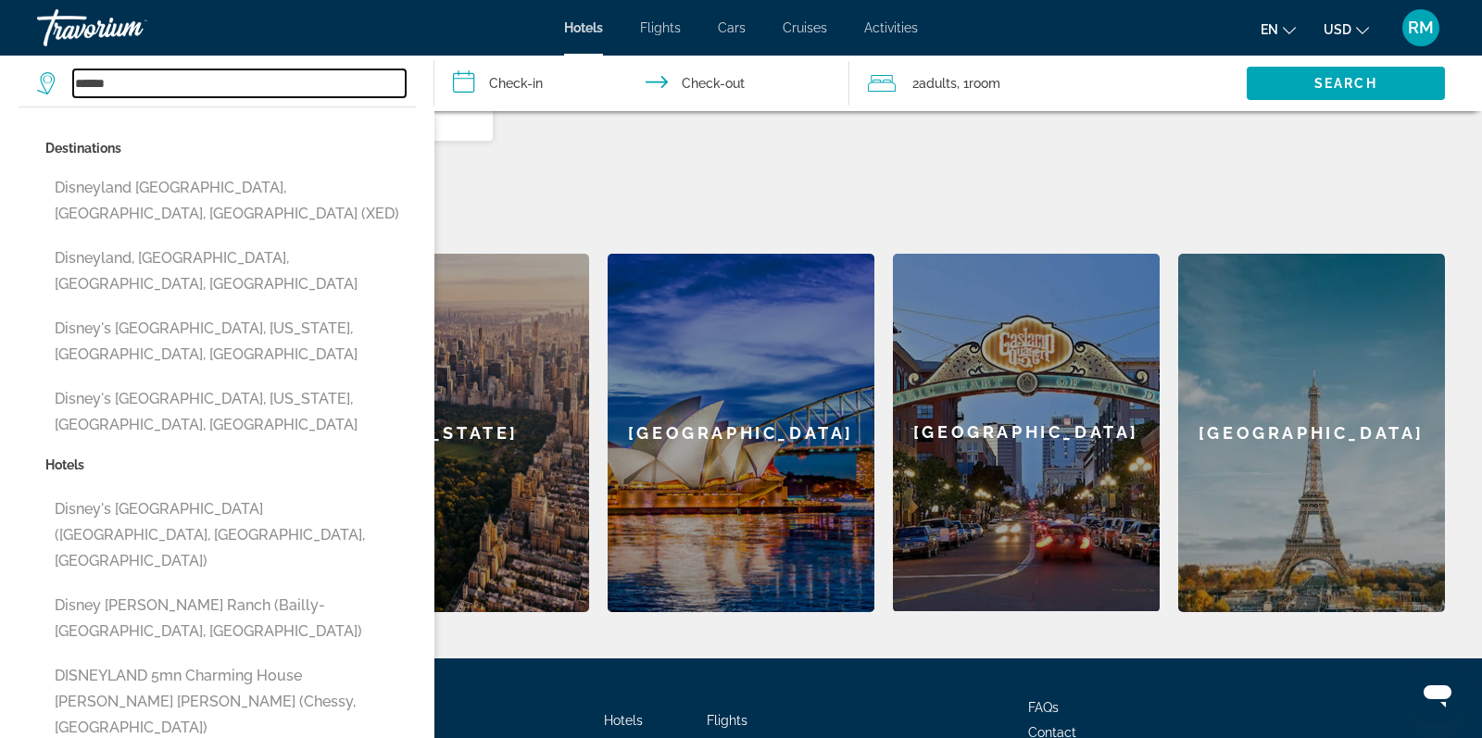
scroll to position [642, 0]
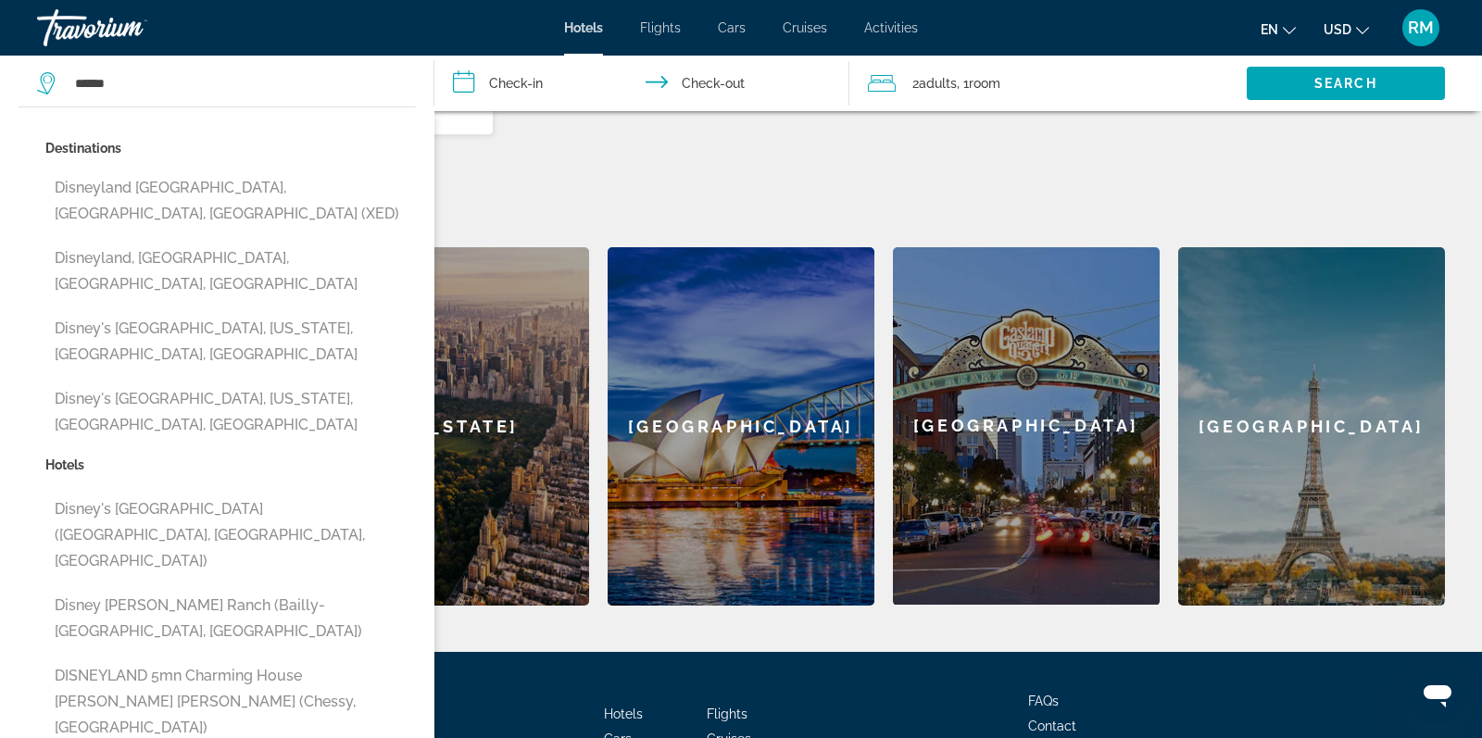
click at [694, 192] on h2 "Featured Destinations" at bounding box center [741, 210] width 1408 height 37
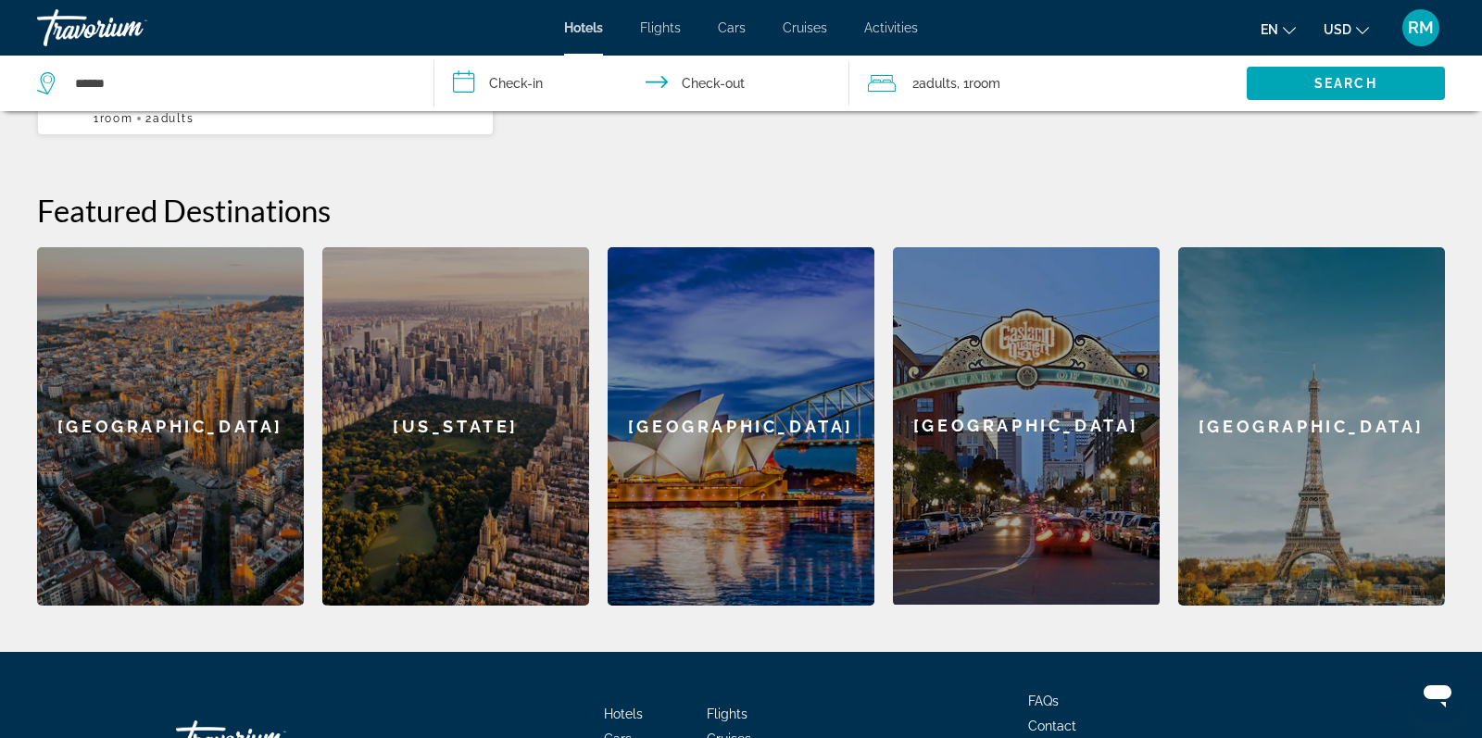
click at [418, 87] on app-destination-search "******" at bounding box center [217, 84] width 435 height 56
drag, startPoint x: 315, startPoint y: 75, endPoint x: 293, endPoint y: 82, distance: 23.2
click at [314, 75] on input "******" at bounding box center [239, 83] width 333 height 28
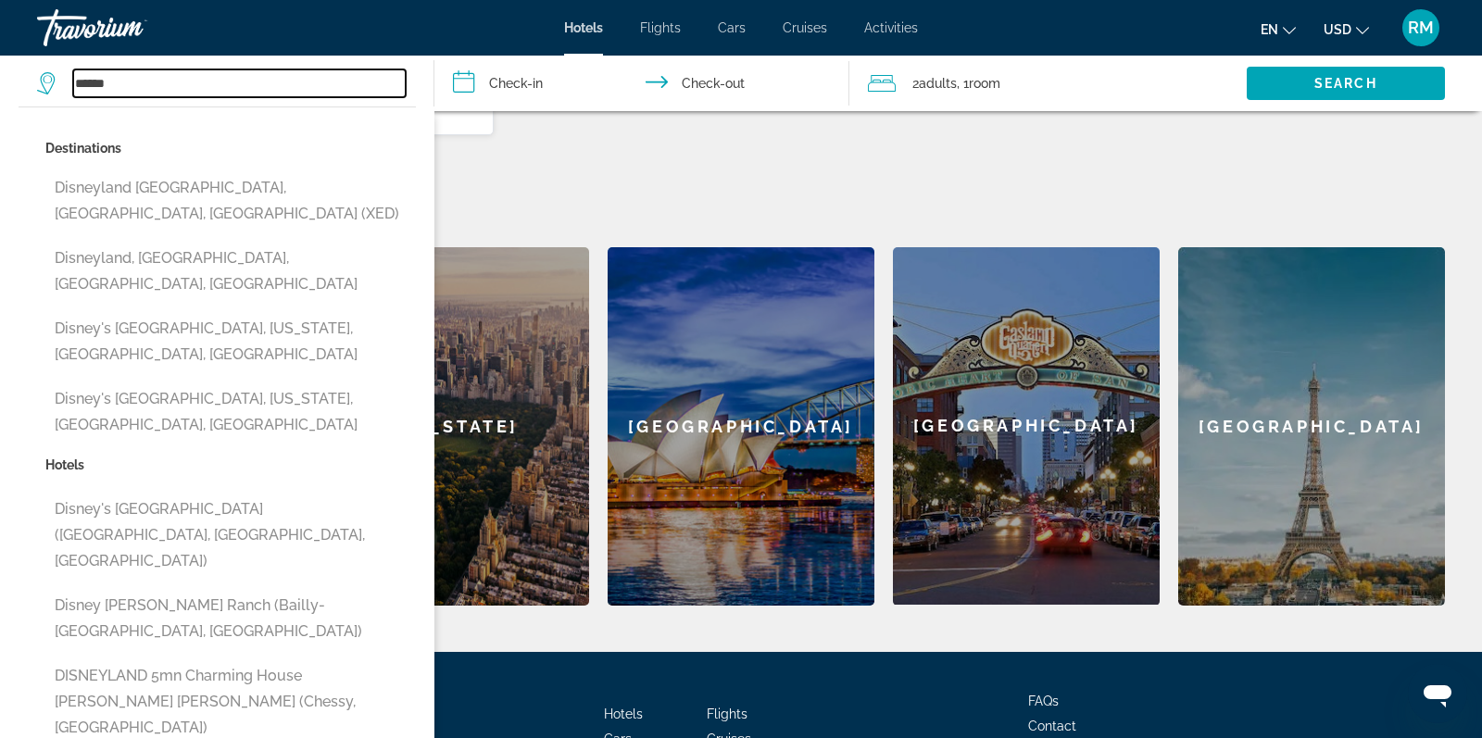
drag, startPoint x: 145, startPoint y: 82, endPoint x: 50, endPoint y: 82, distance: 95.4
click at [51, 82] on div "******" at bounding box center [221, 83] width 369 height 28
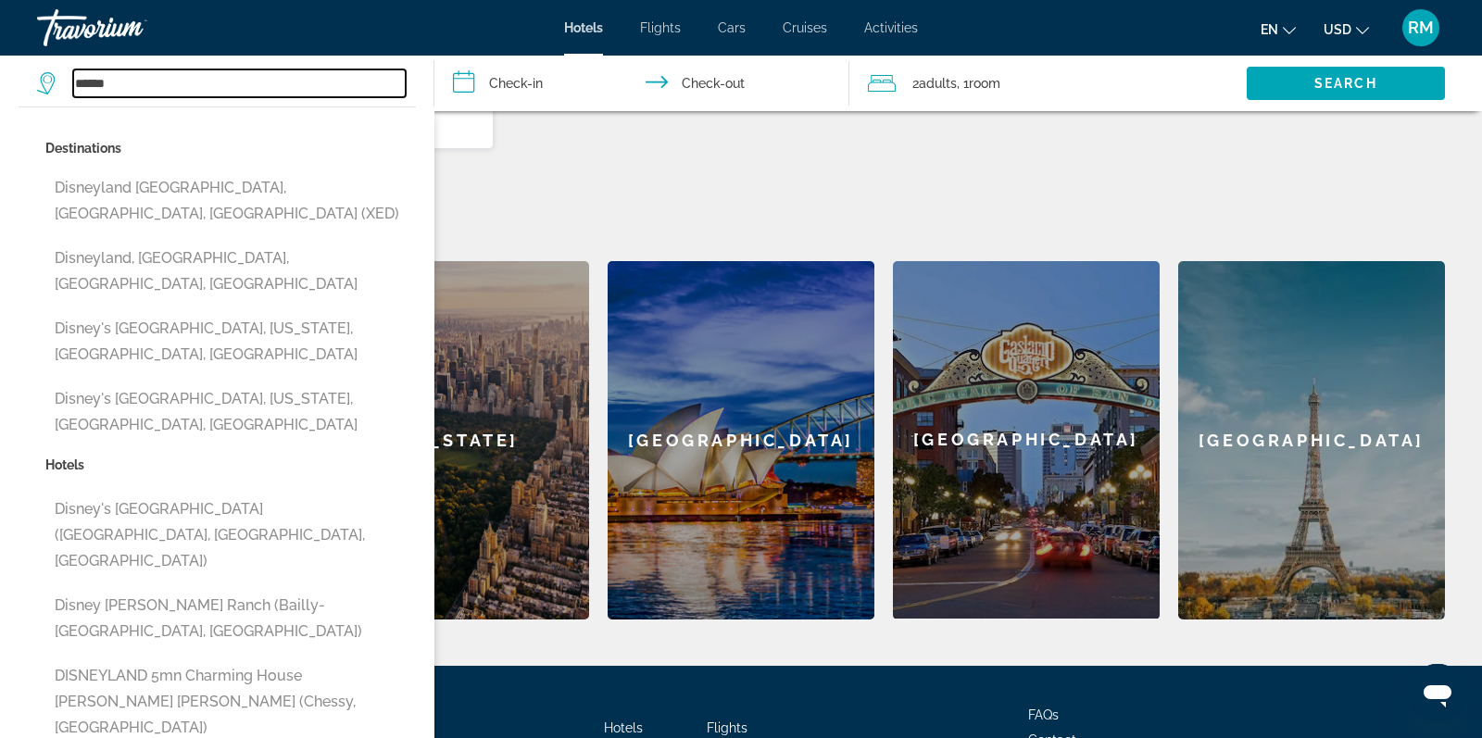
scroll to position [627, 0]
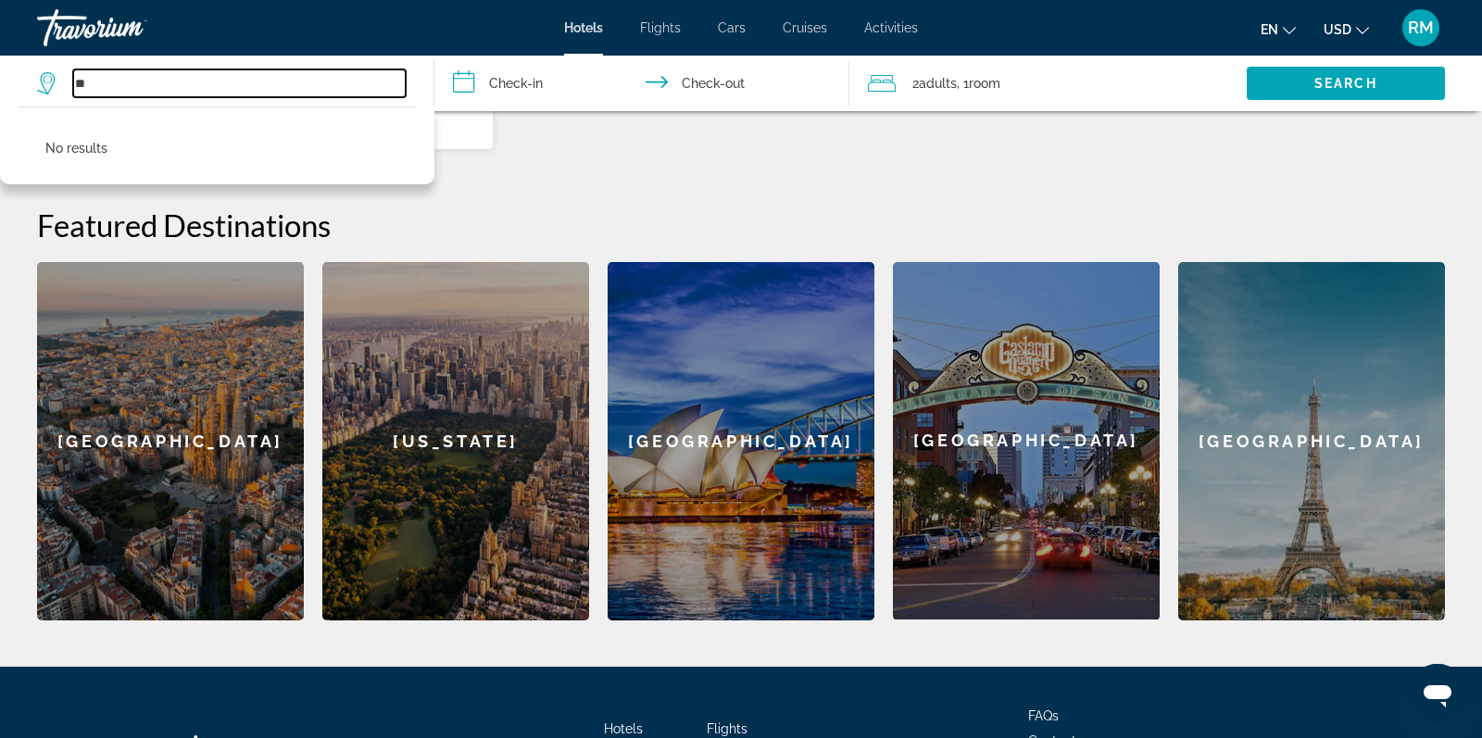
type input "*"
click at [122, 34] on div "Travorium" at bounding box center [129, 28] width 185 height 48
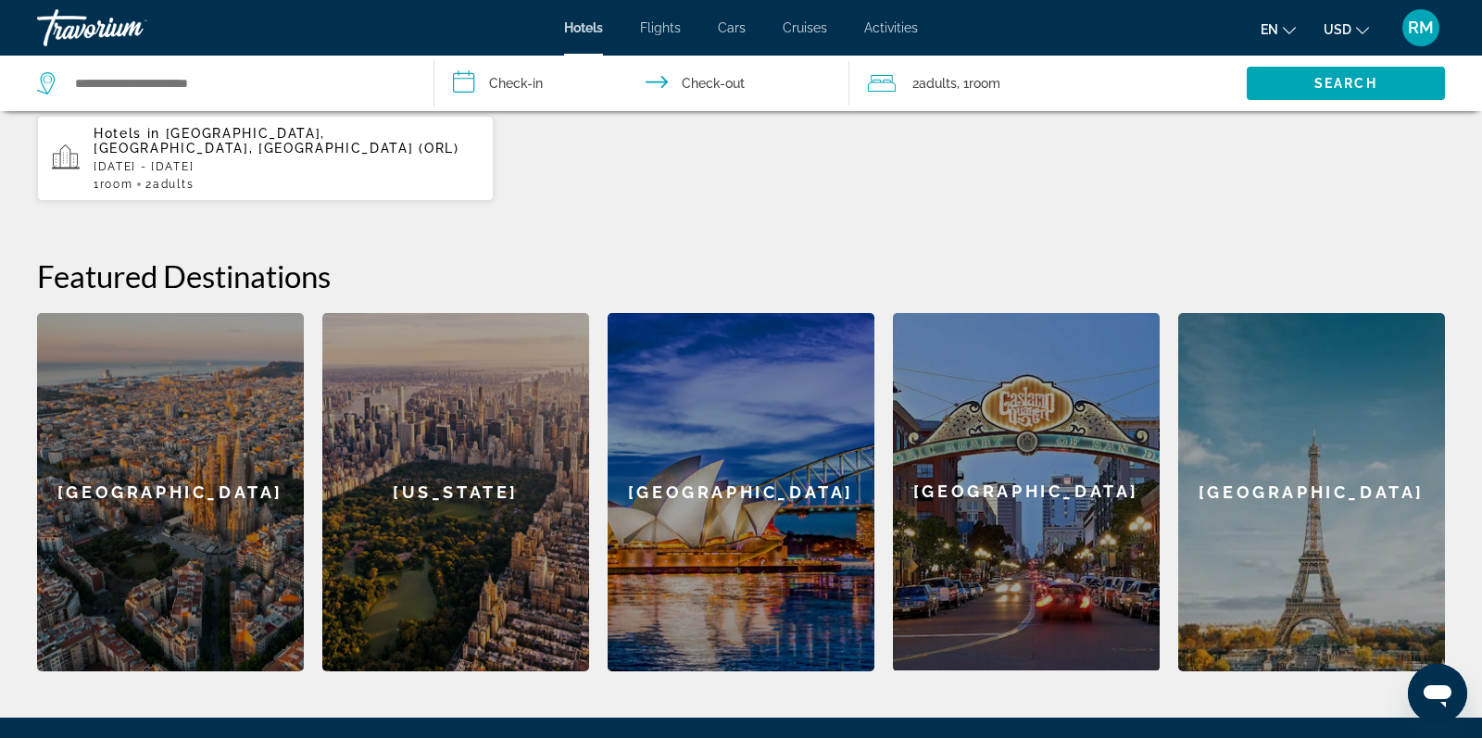
scroll to position [561, 0]
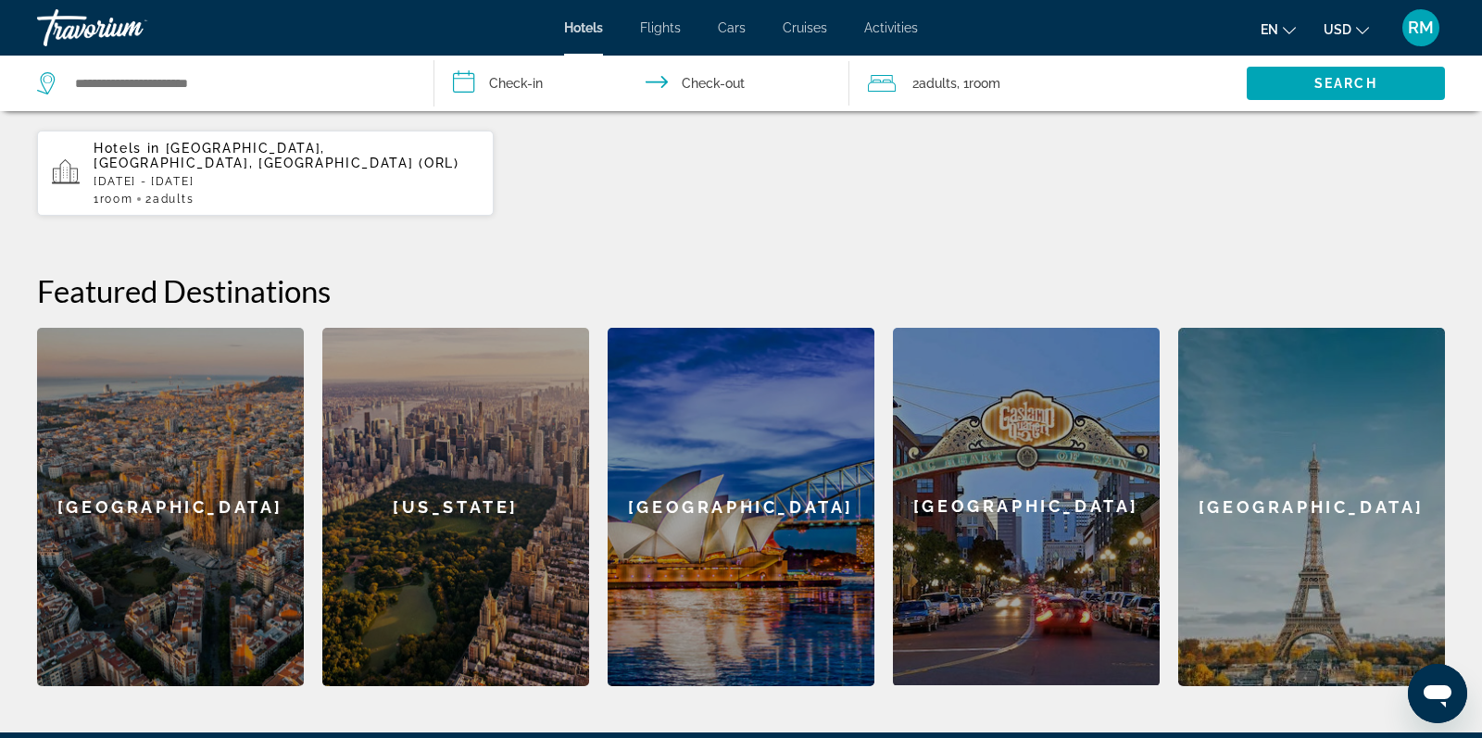
click at [85, 32] on div "Travorium" at bounding box center [129, 28] width 185 height 48
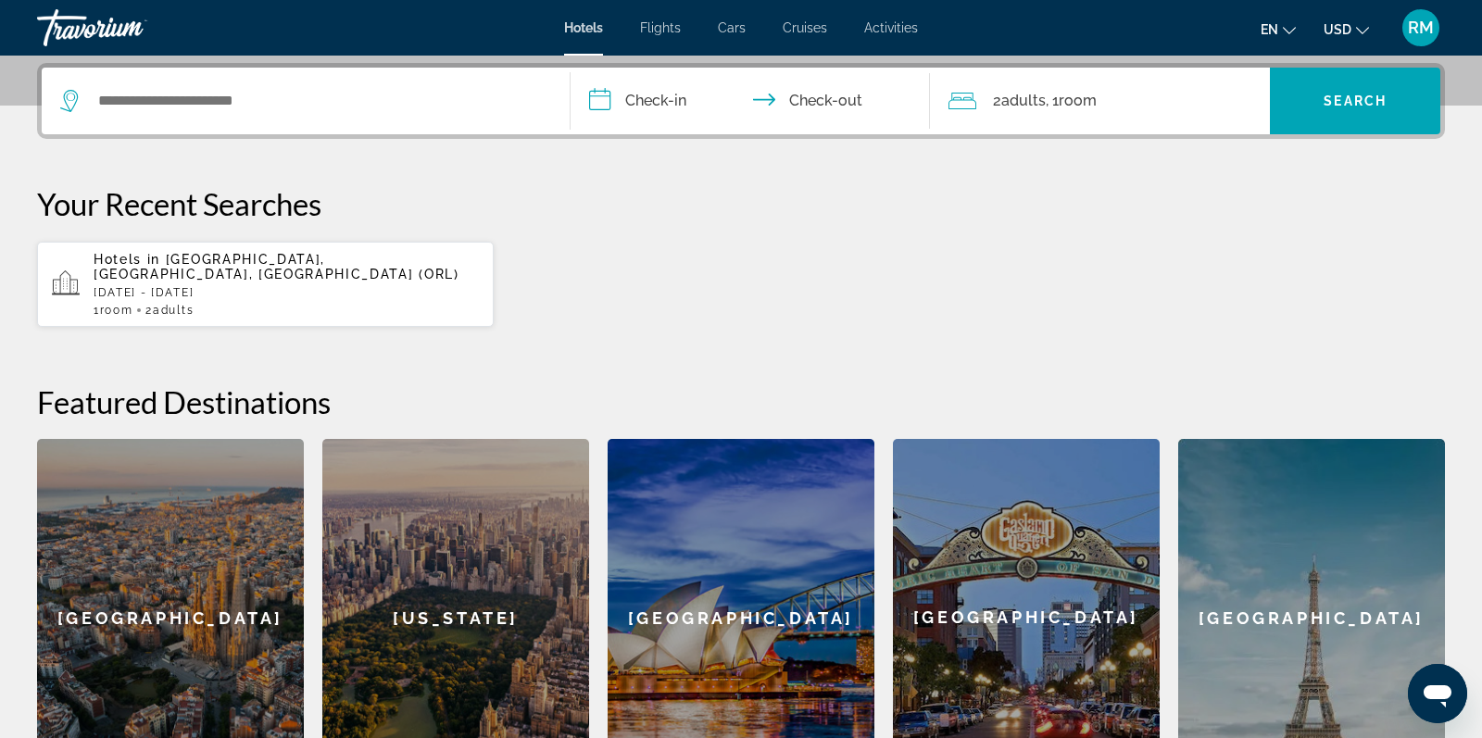
scroll to position [453, 0]
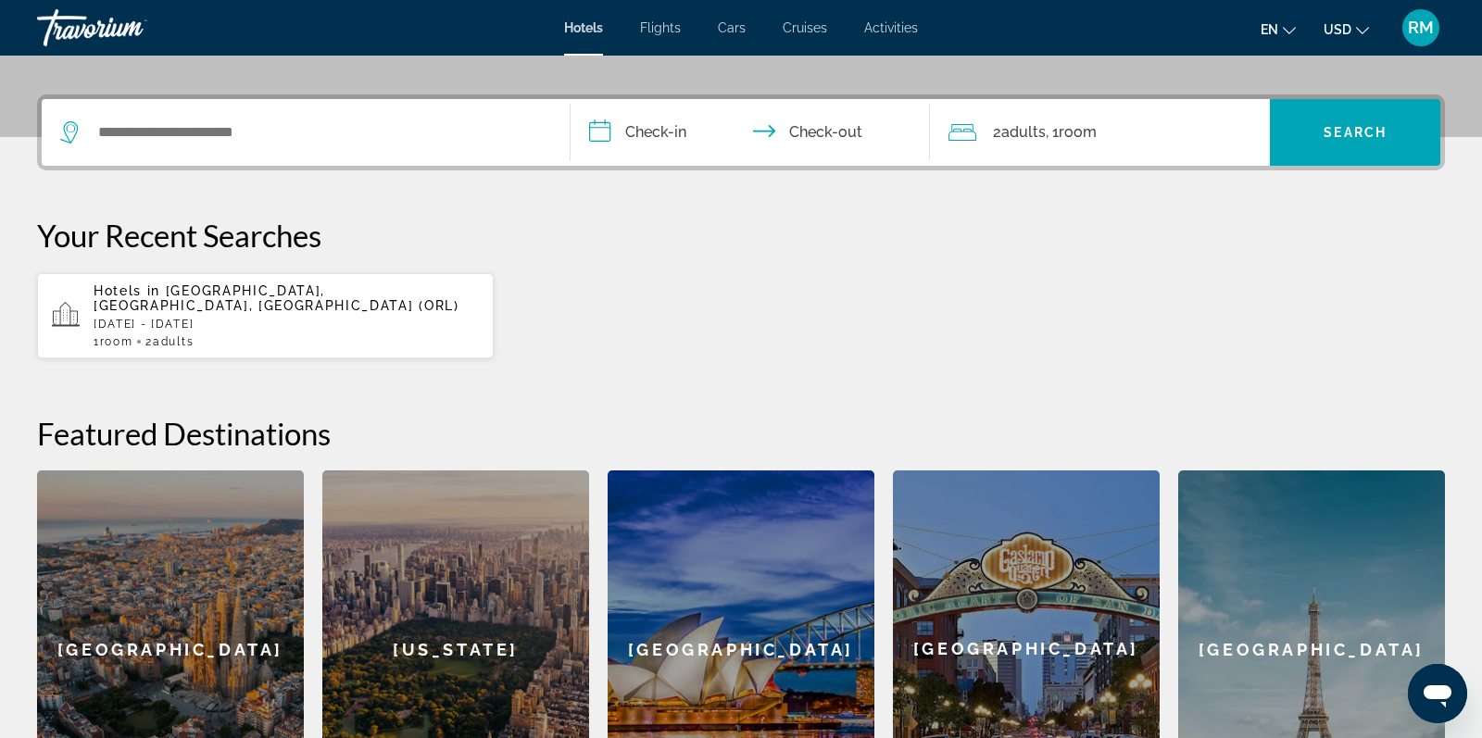
scroll to position [417, 0]
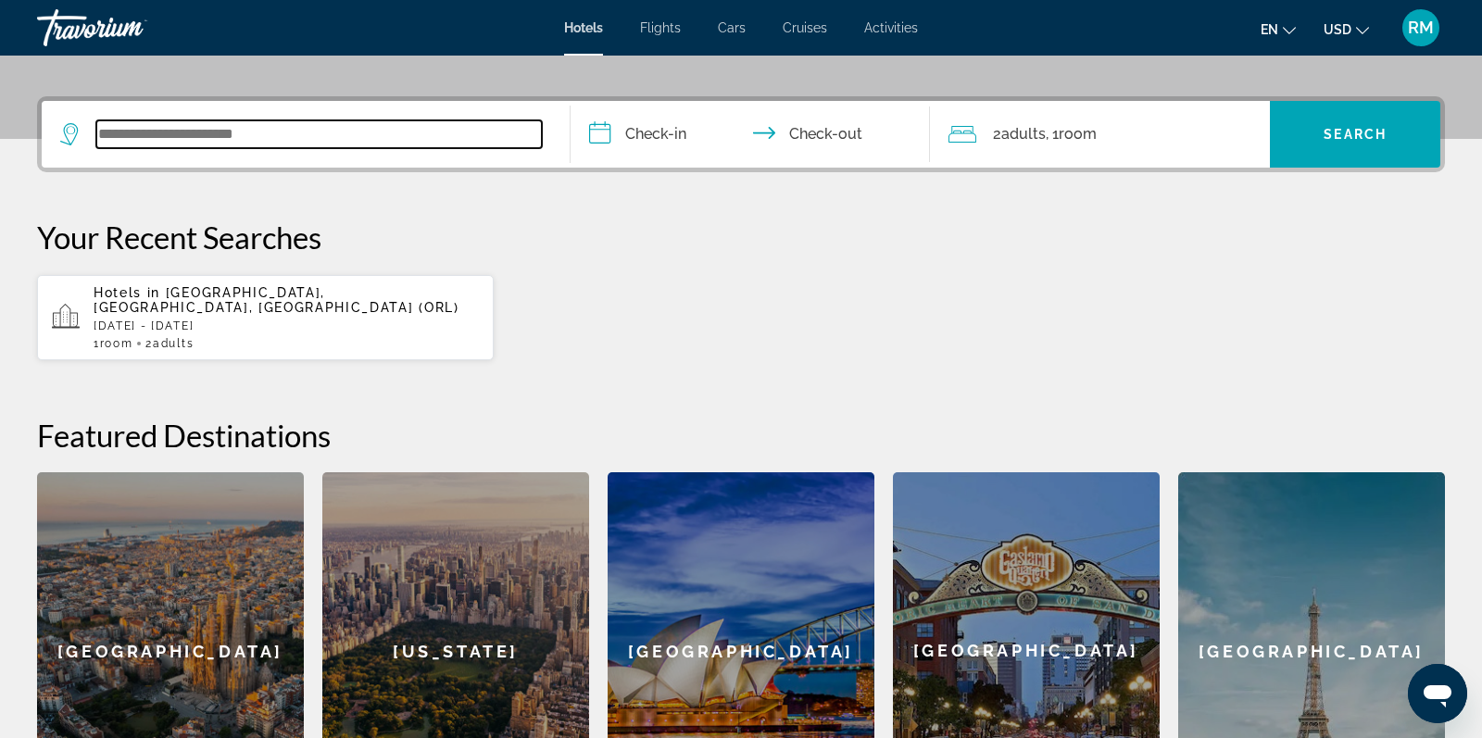
click at [298, 136] on input "Search widget" at bounding box center [319, 134] width 446 height 28
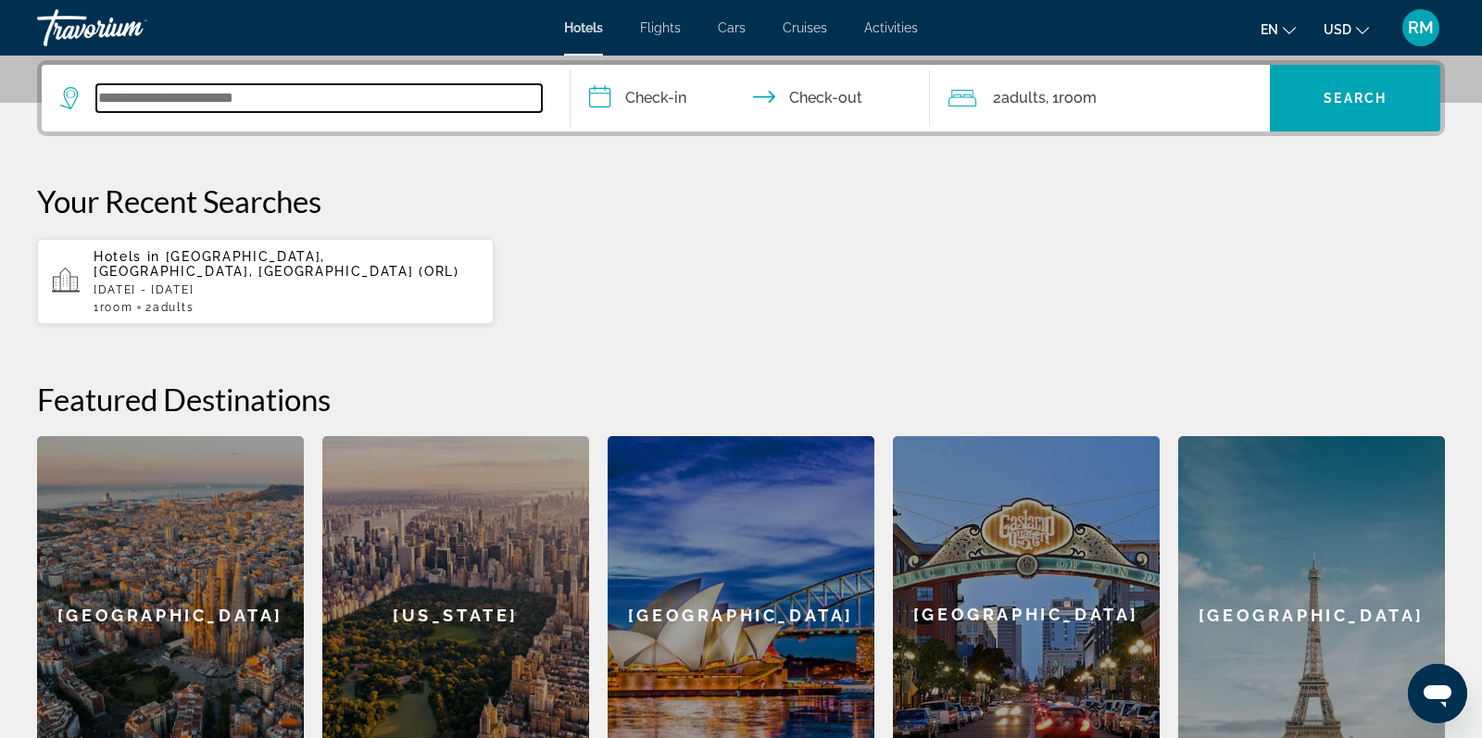
scroll to position [455, 0]
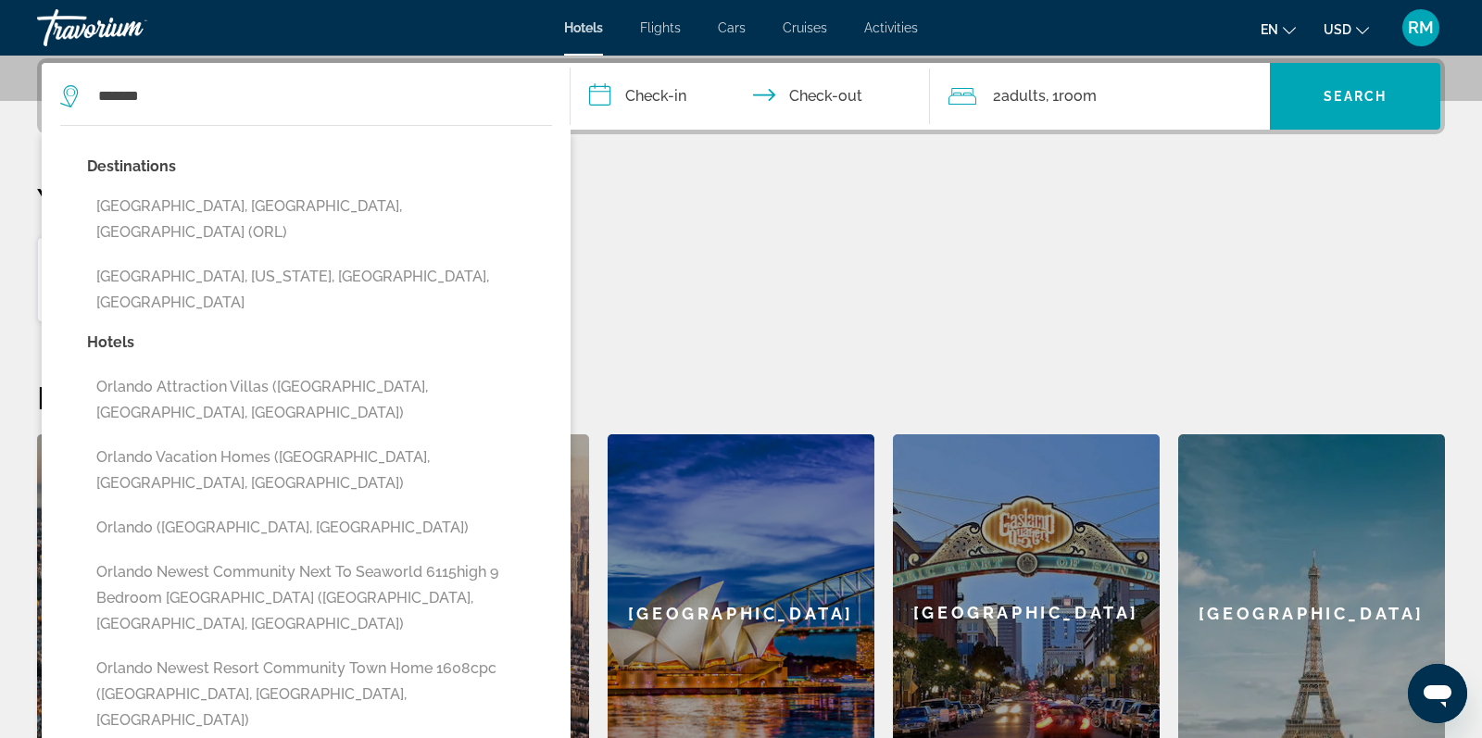
click at [262, 193] on button "[GEOGRAPHIC_DATA], [GEOGRAPHIC_DATA], [GEOGRAPHIC_DATA] (ORL)" at bounding box center [319, 219] width 465 height 61
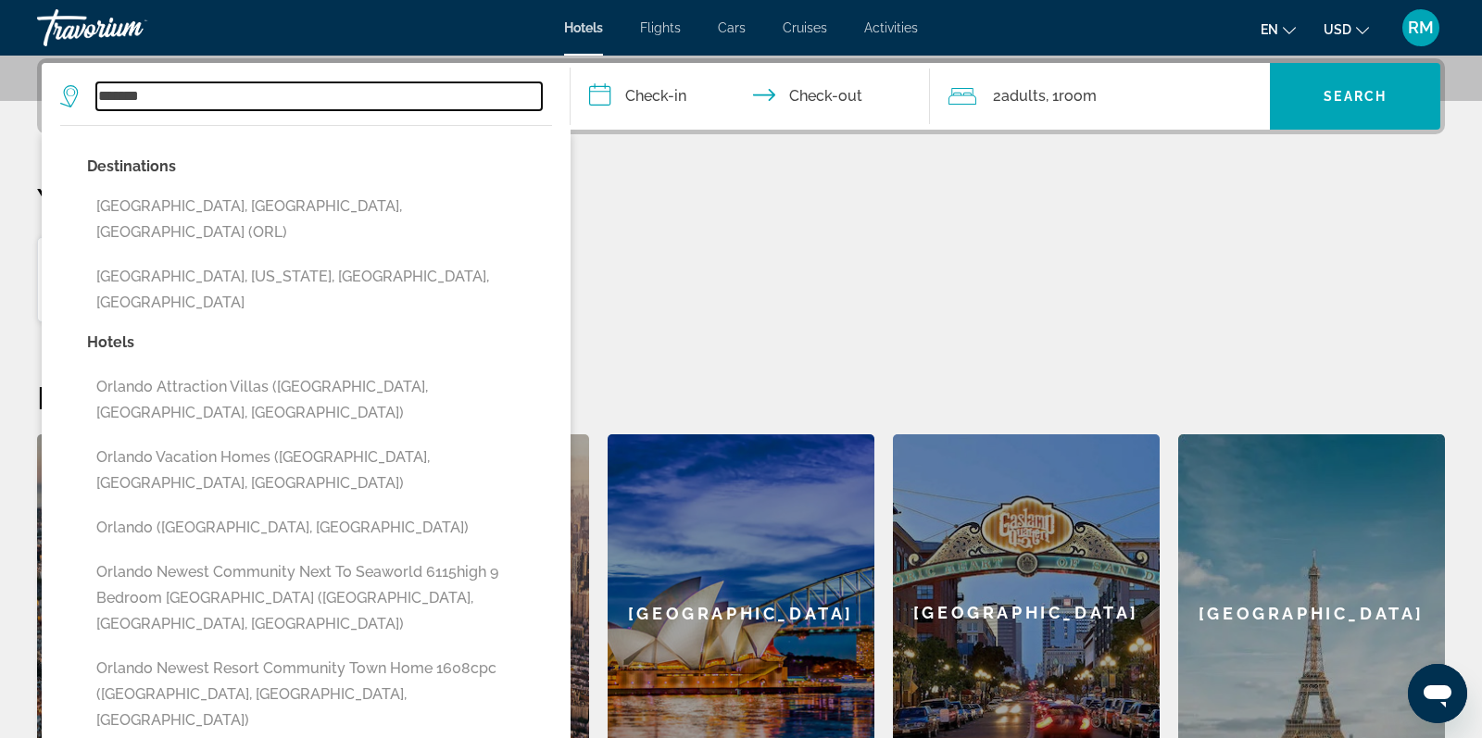
type input "**********"
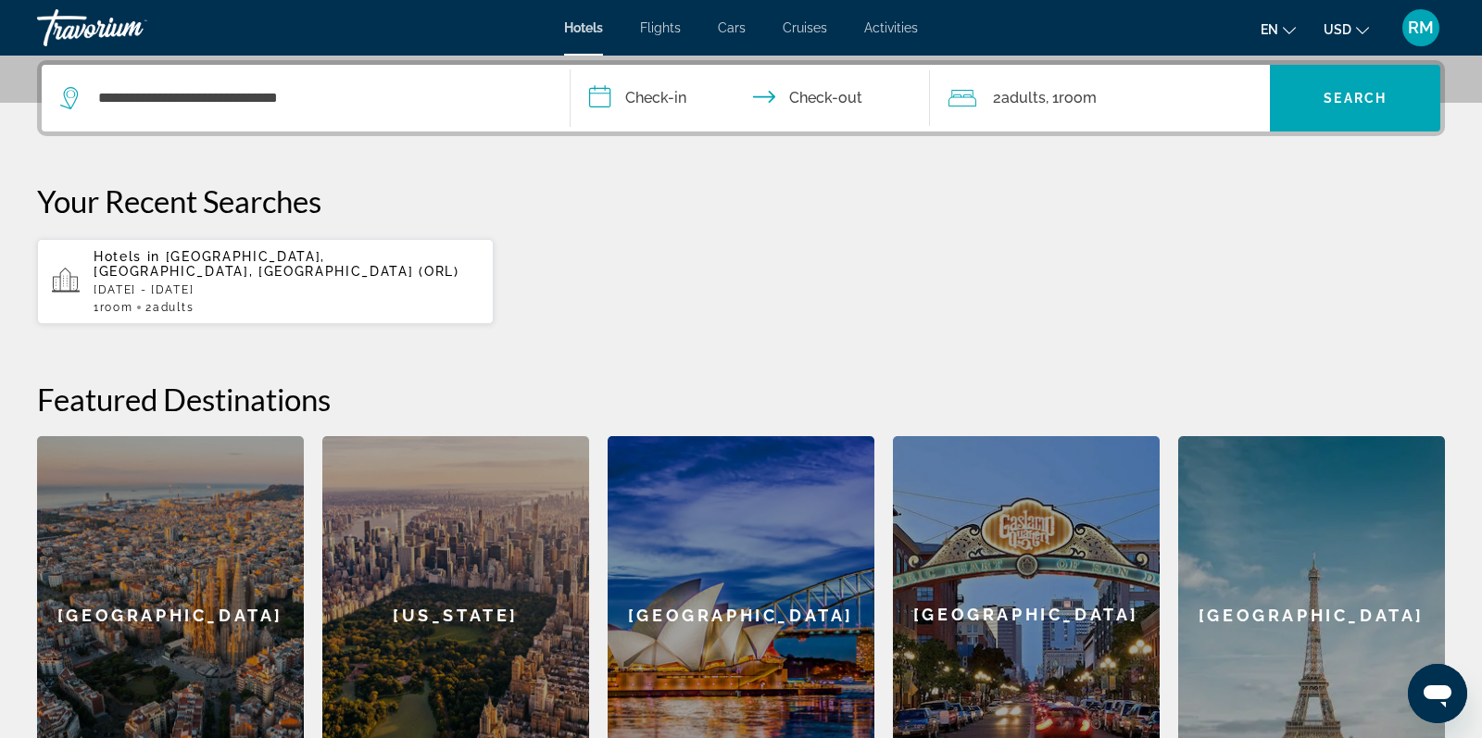
click at [668, 99] on input "**********" at bounding box center [754, 101] width 367 height 72
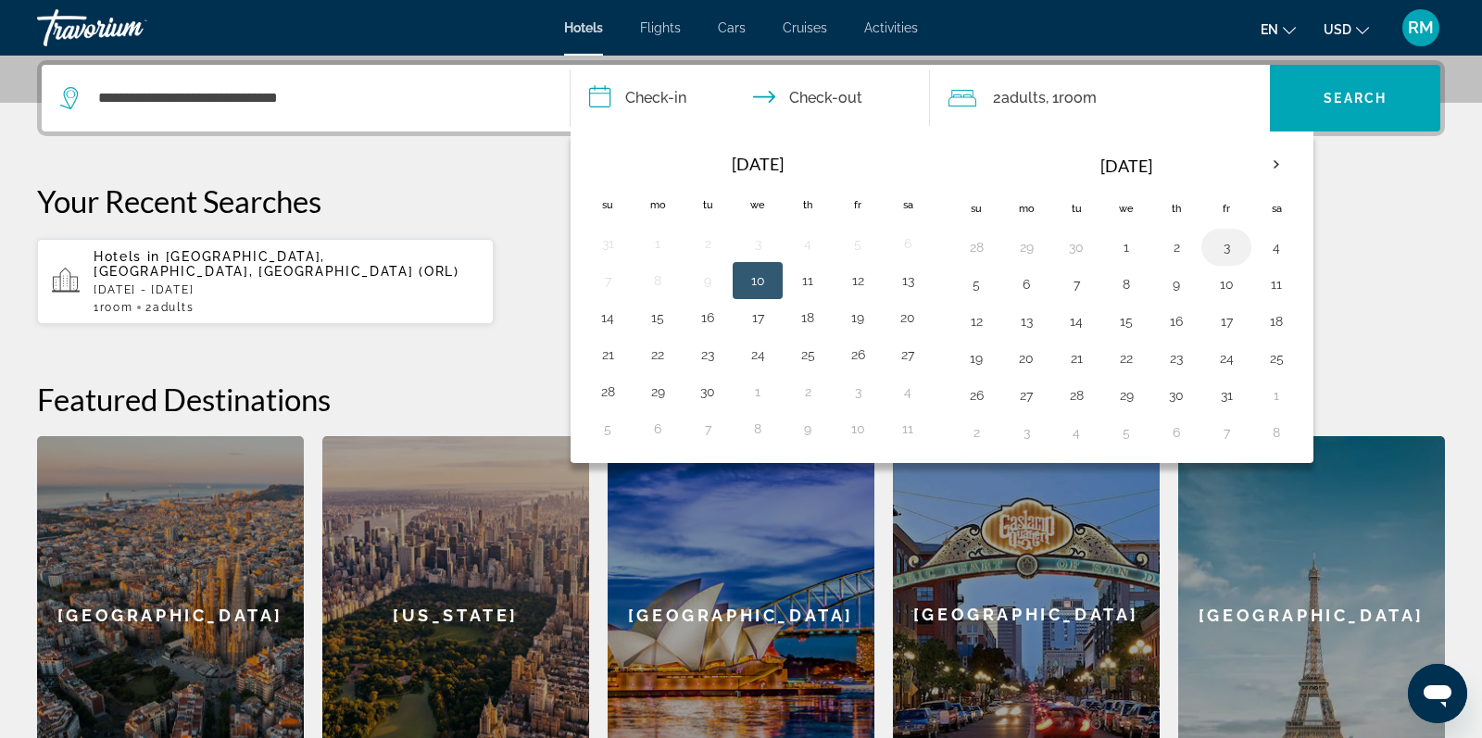
click at [1234, 246] on button "3" at bounding box center [1227, 247] width 30 height 26
click at [969, 283] on button "5" at bounding box center [977, 284] width 30 height 26
type input "**********"
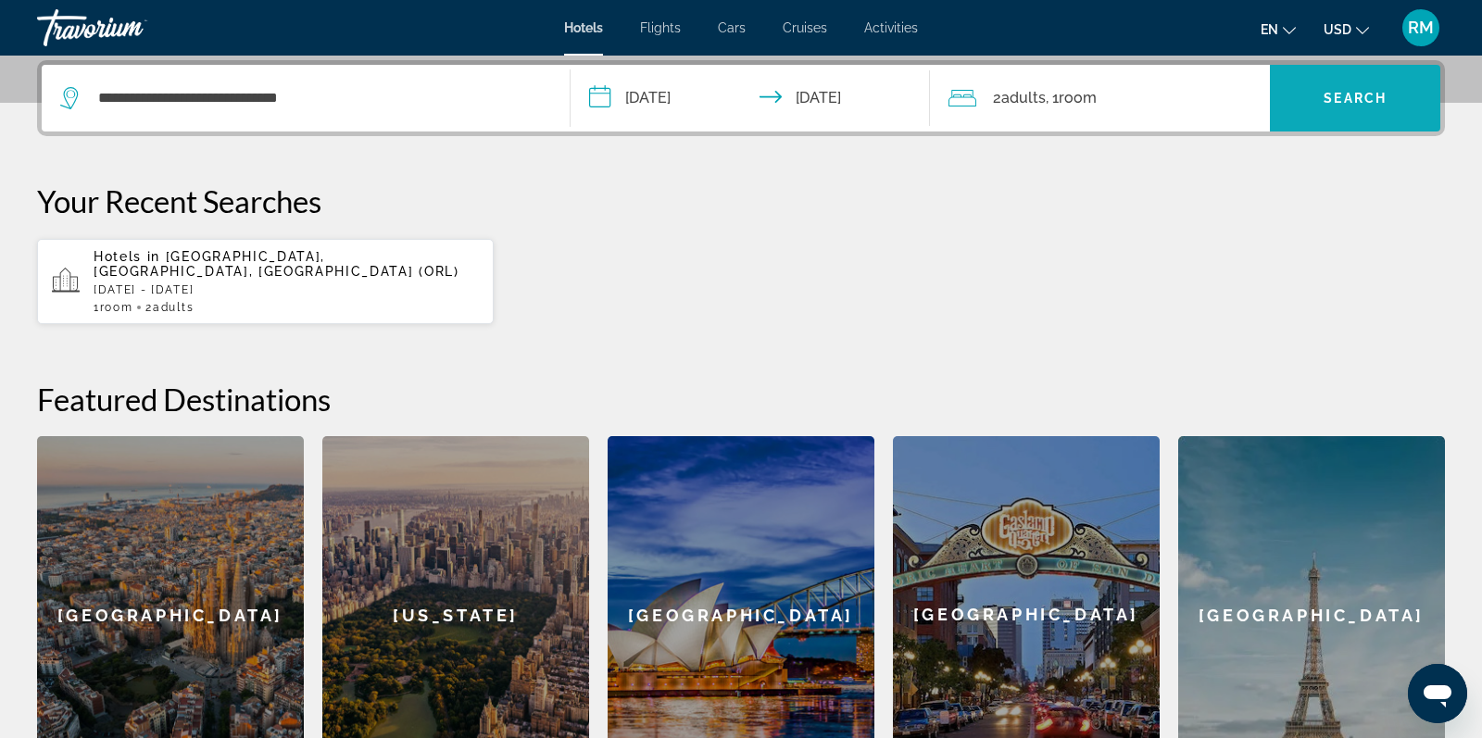
click at [1342, 110] on span "Search widget" at bounding box center [1355, 98] width 170 height 44
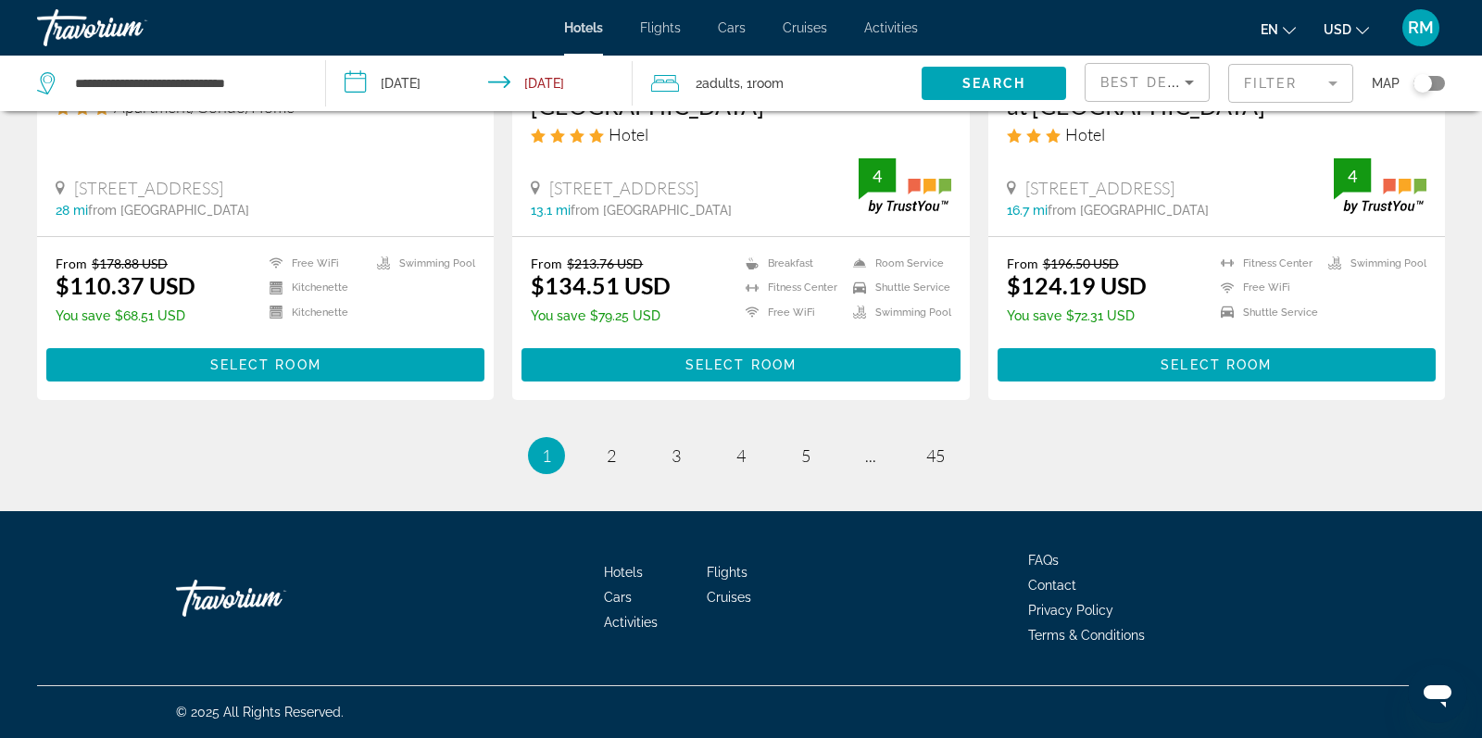
scroll to position [2491, 0]
click at [622, 462] on link "page 2" at bounding box center [612, 455] width 32 height 32
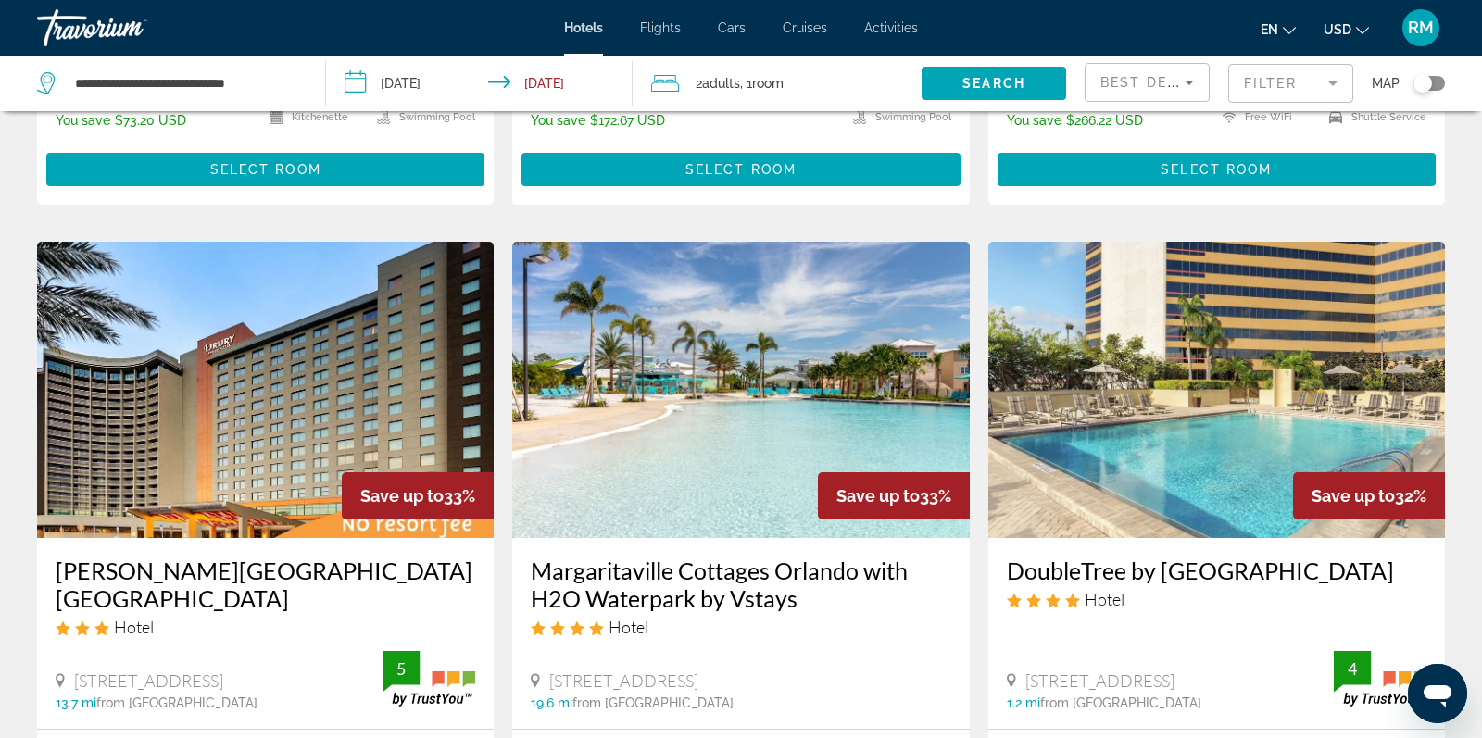
scroll to position [2055, 0]
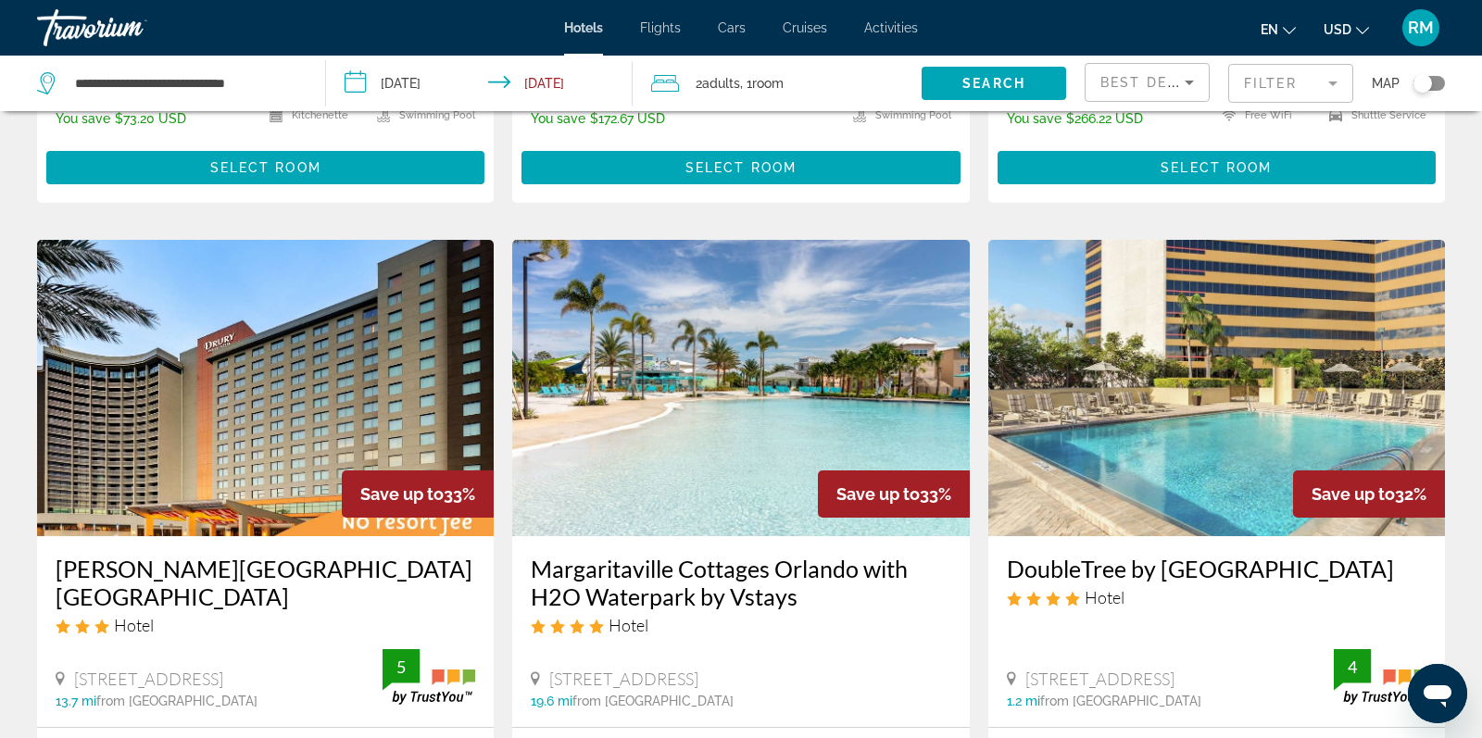
click at [1189, 92] on icon "Sort by" at bounding box center [1190, 82] width 22 height 22
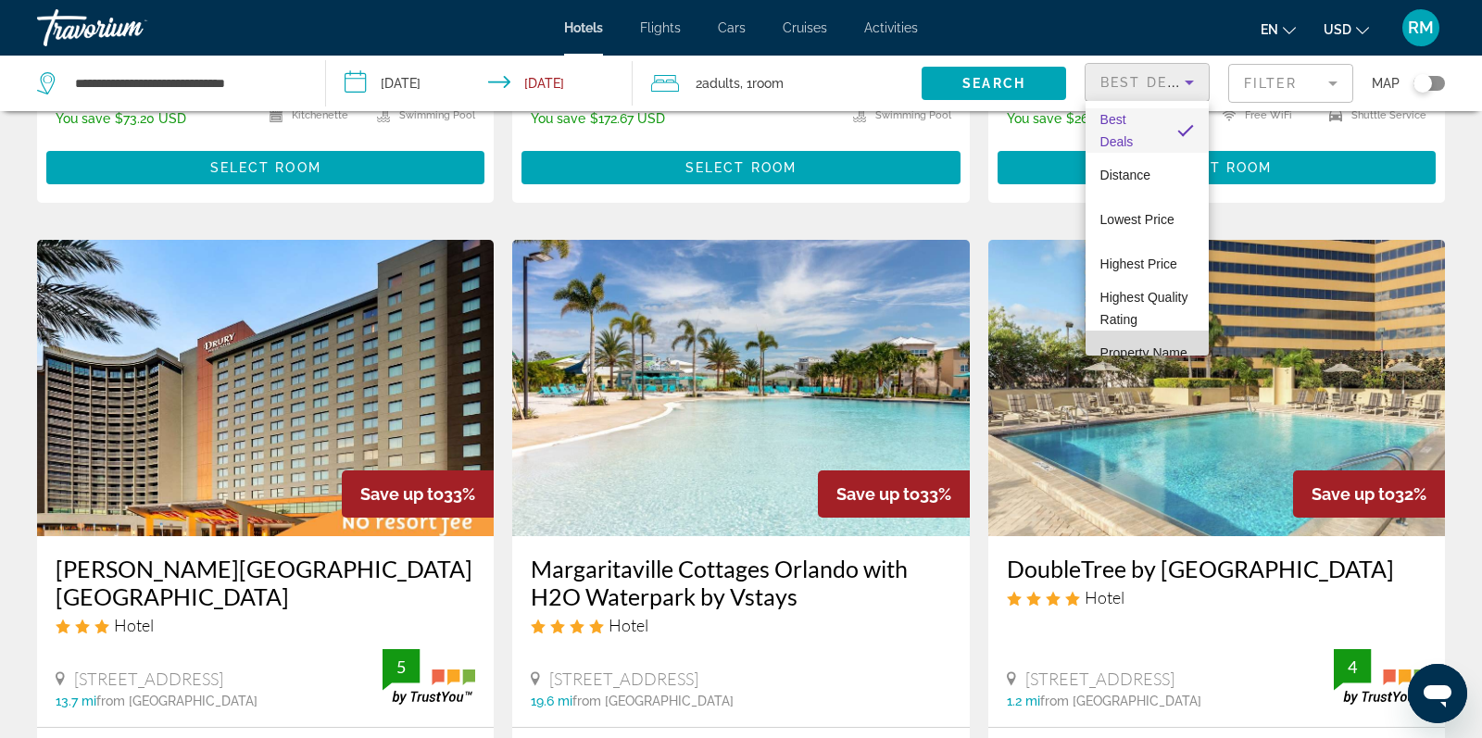
click at [1134, 352] on span "Property Name" at bounding box center [1144, 353] width 87 height 15
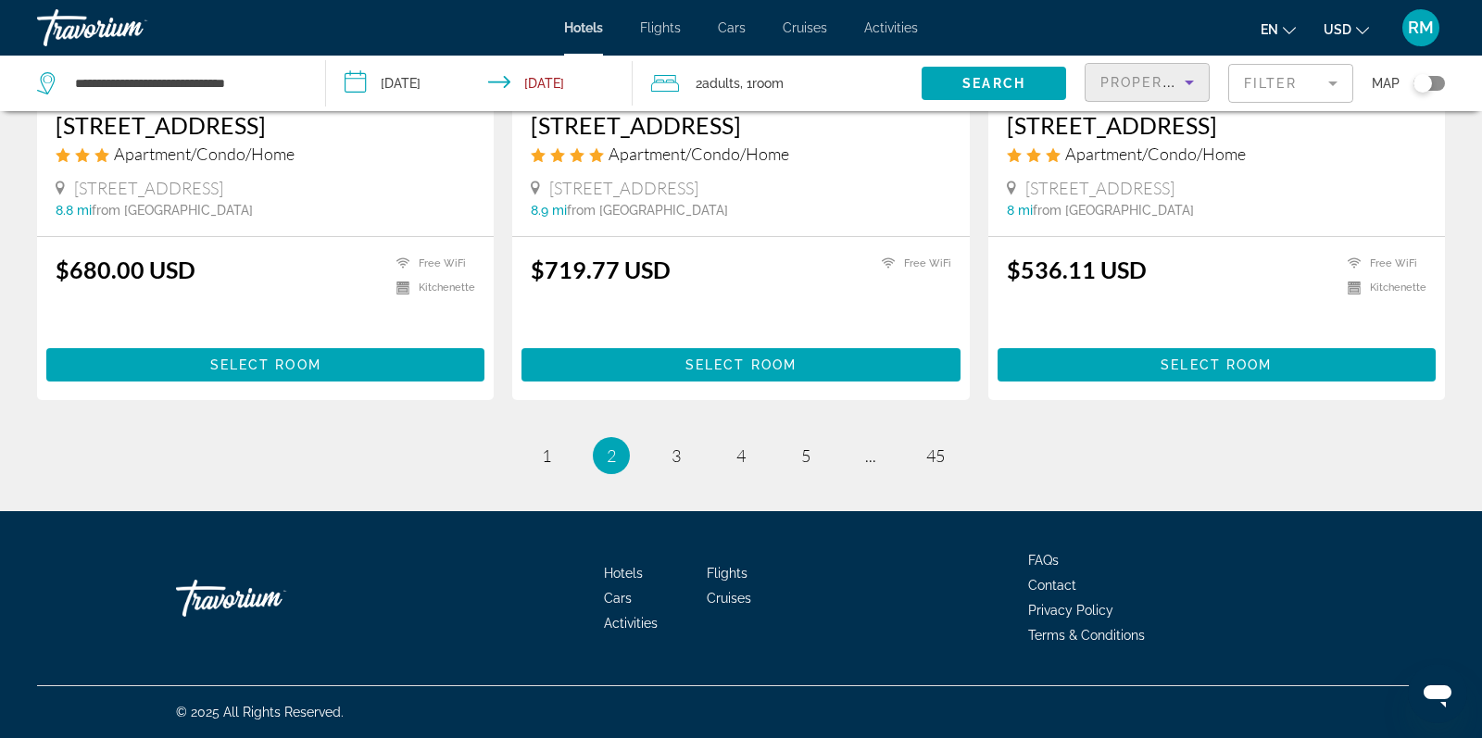
scroll to position [2304, 0]
click at [678, 460] on span "3" at bounding box center [676, 456] width 9 height 20
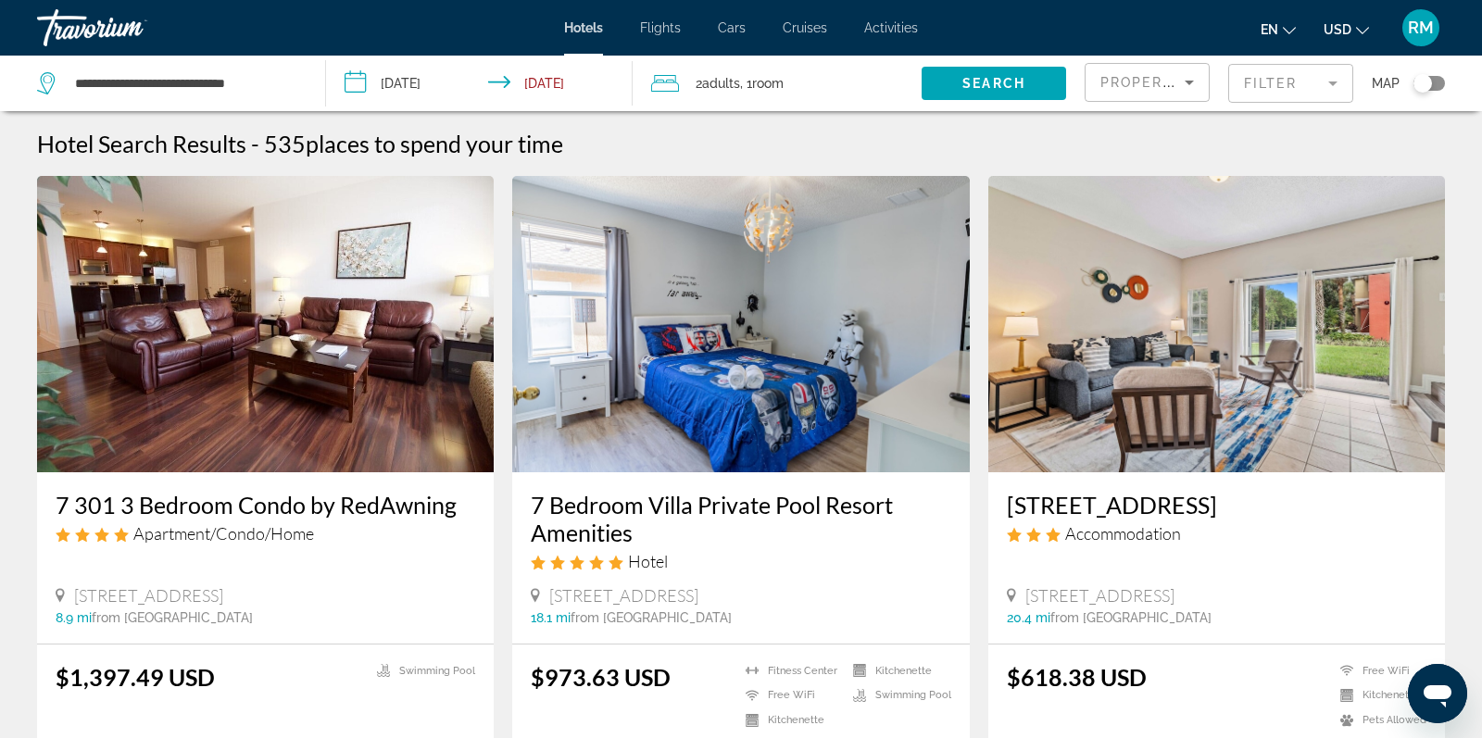
click at [1322, 95] on mat-form-field "Filter" at bounding box center [1291, 83] width 125 height 39
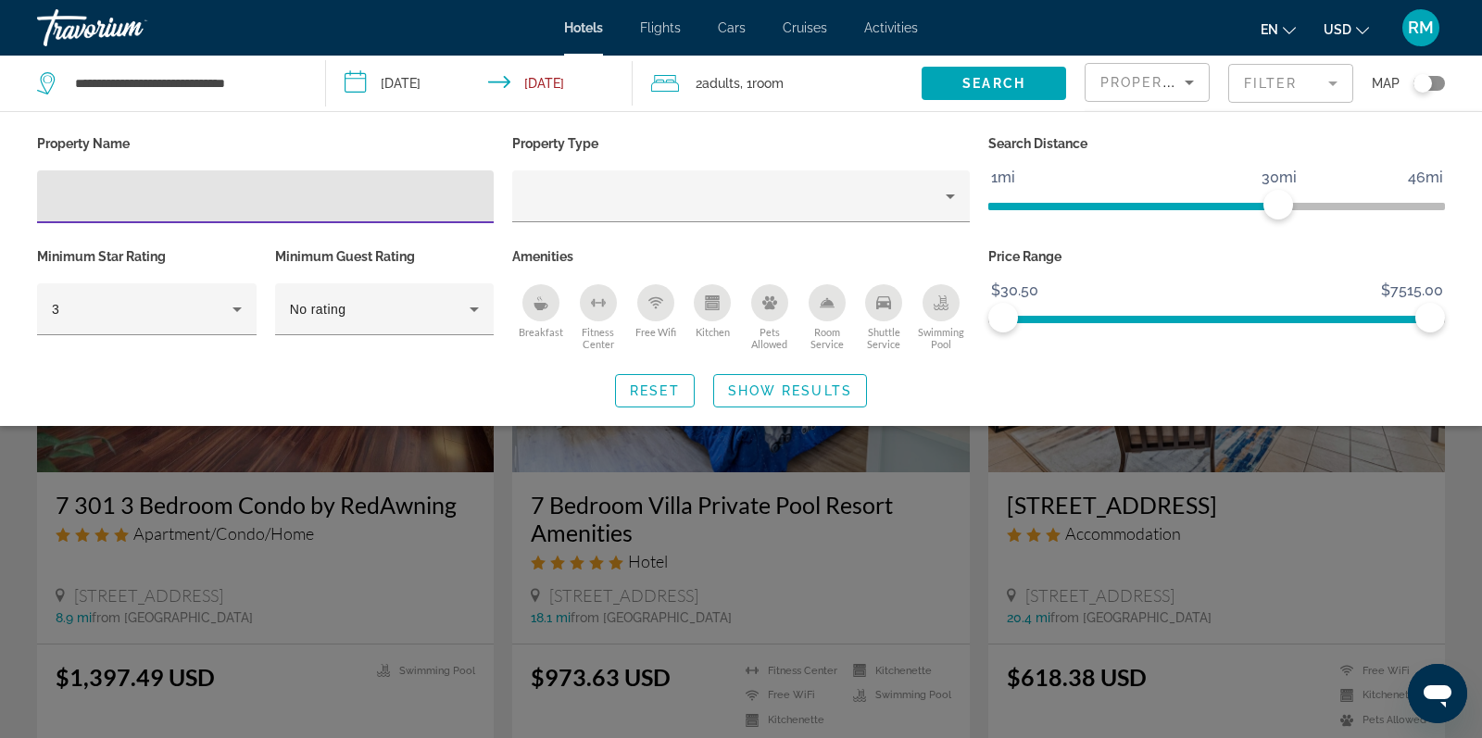
click at [299, 194] on input "Hotel Filters" at bounding box center [265, 197] width 427 height 22
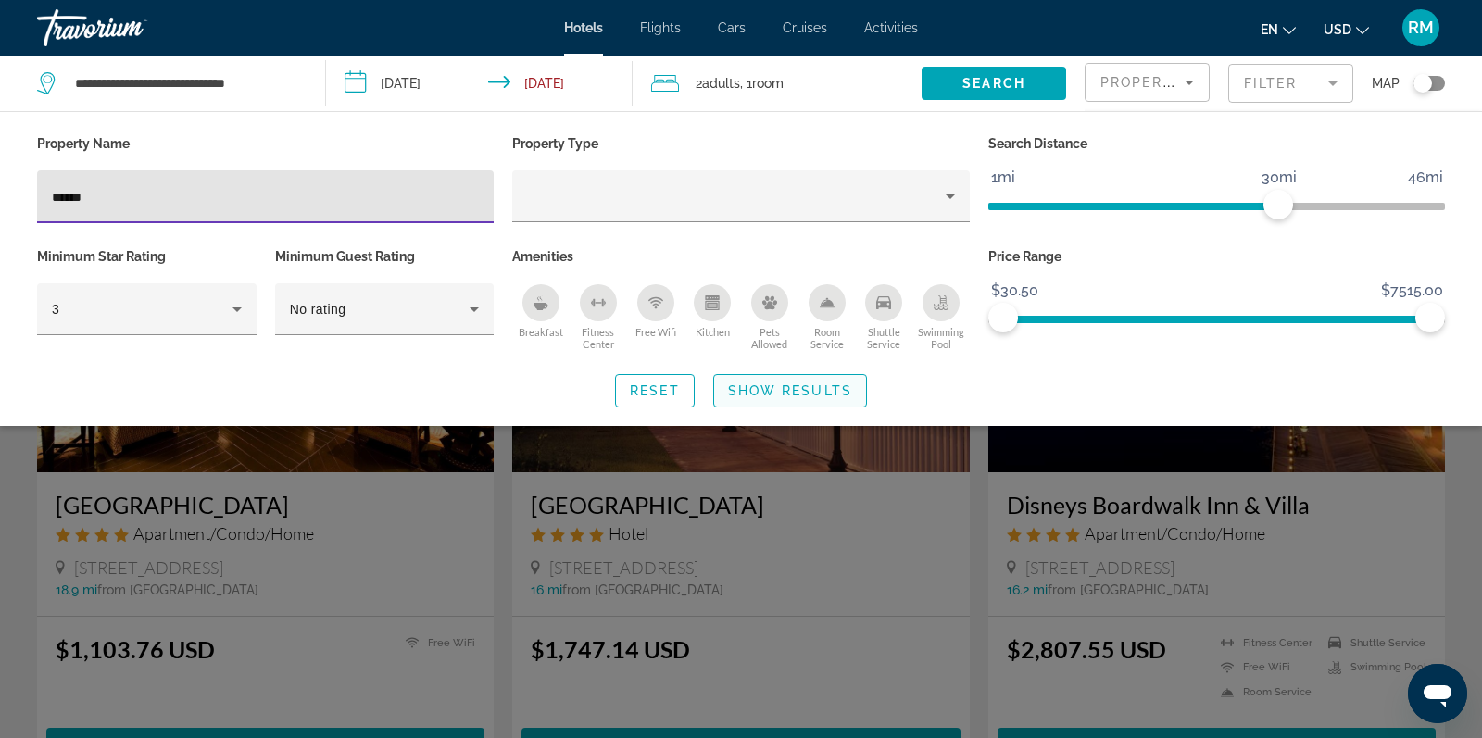
type input "******"
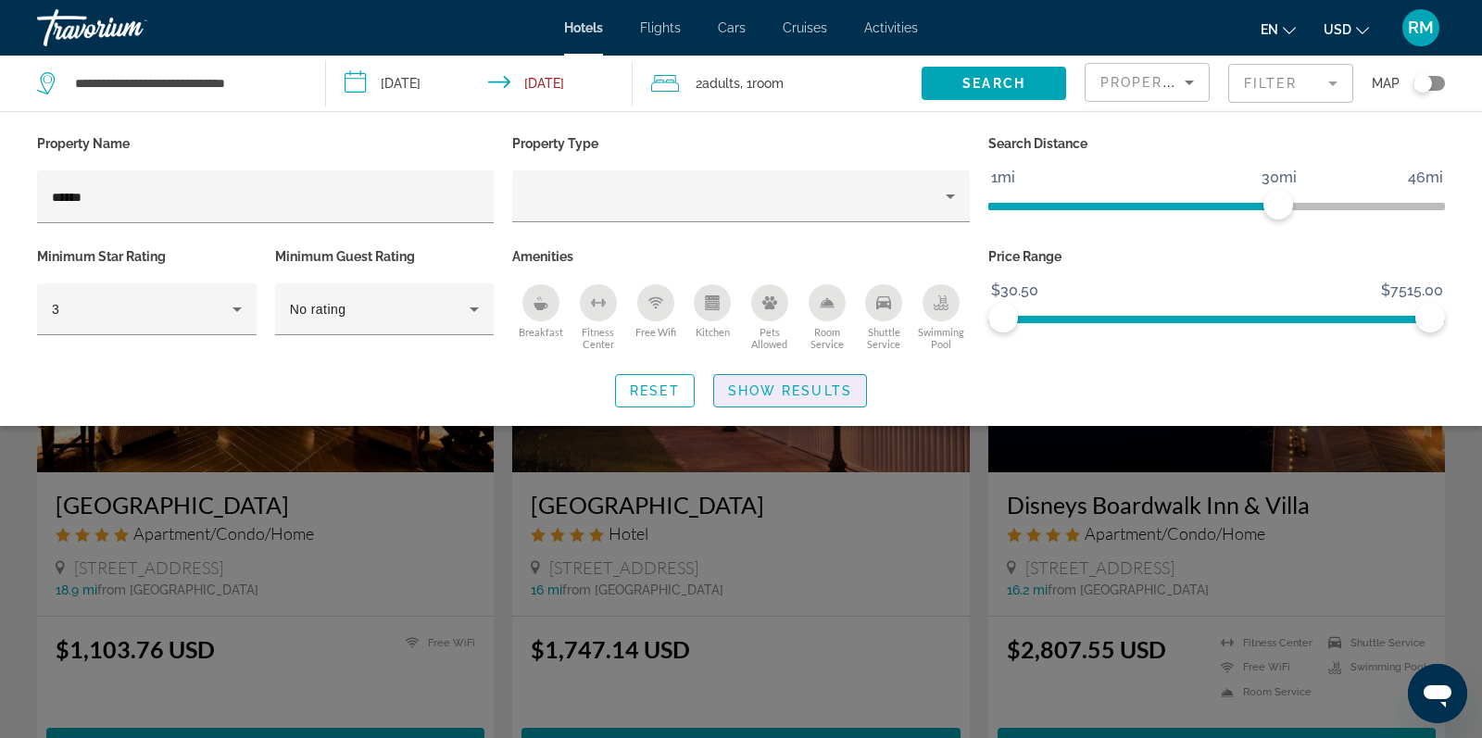
click at [778, 384] on span "Show Results" at bounding box center [790, 391] width 124 height 15
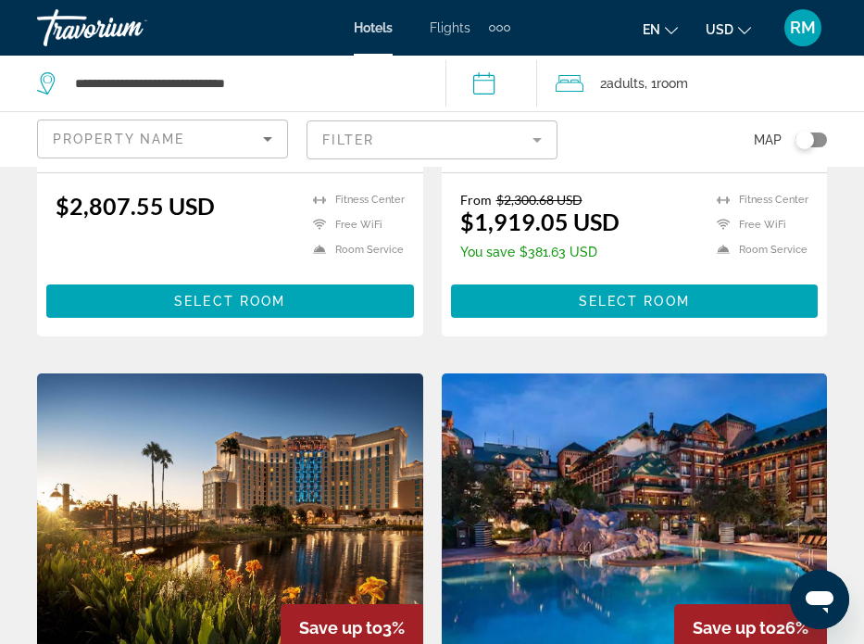
scroll to position [1158, 0]
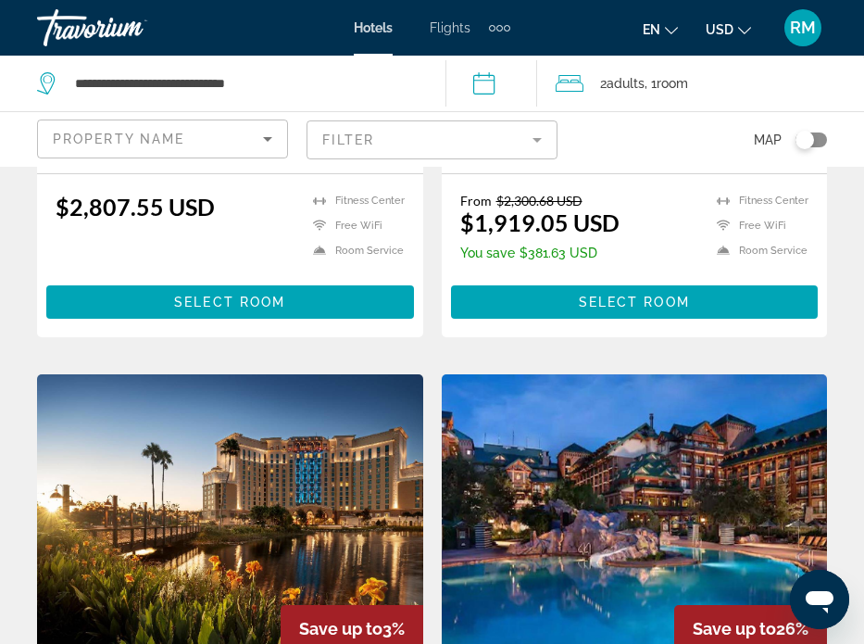
click at [491, 78] on input "**********" at bounding box center [495, 86] width 99 height 61
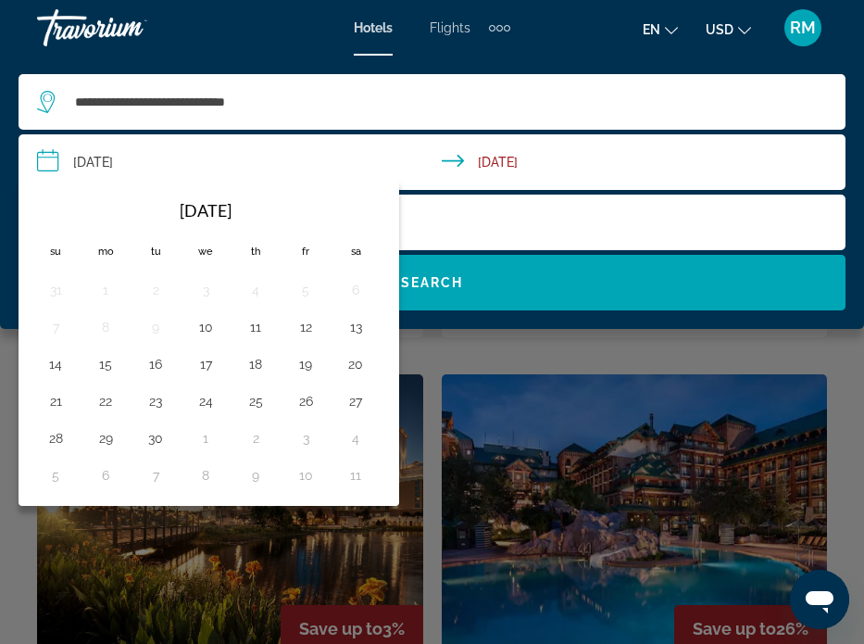
click at [491, 78] on div "**********" at bounding box center [432, 102] width 790 height 56
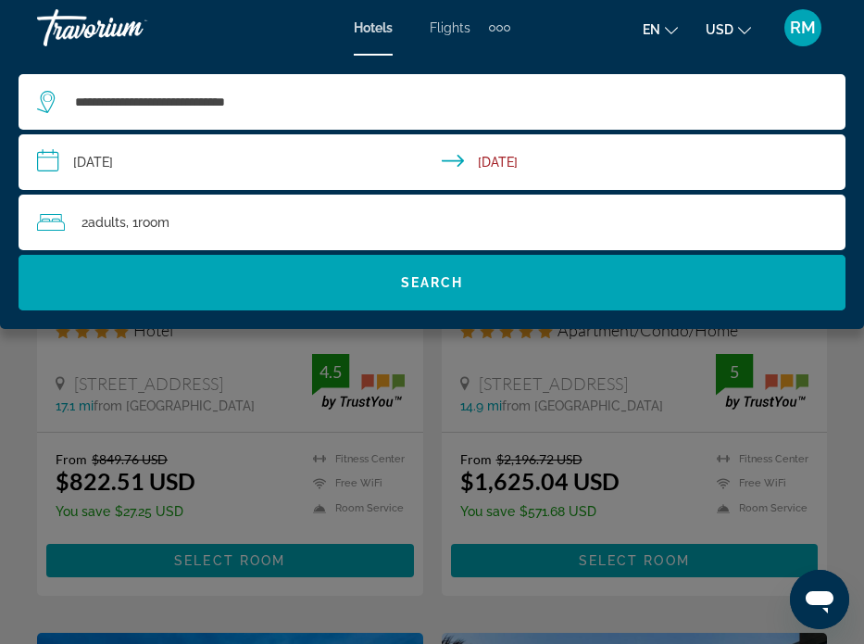
scroll to position [1557, 1]
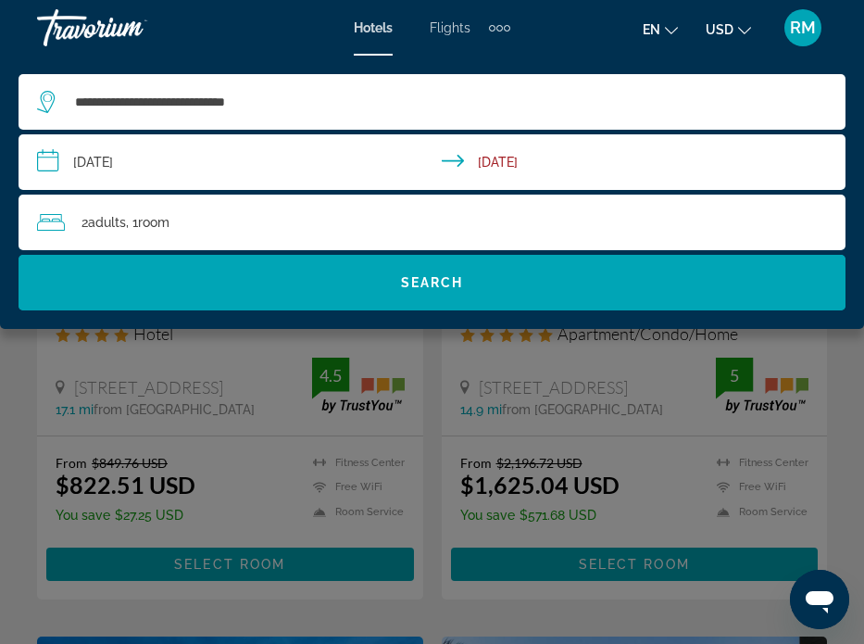
click at [610, 435] on div "Main content" at bounding box center [432, 322] width 864 height 644
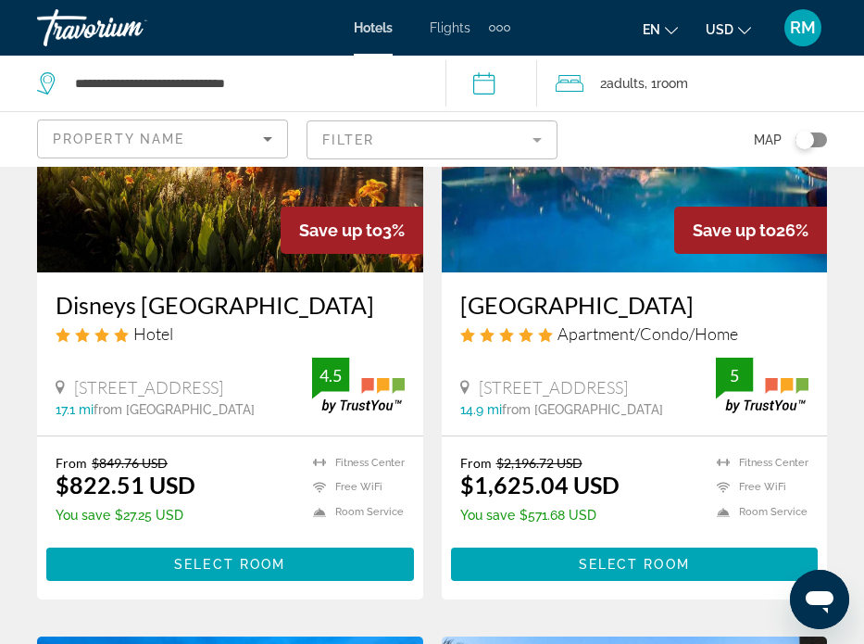
scroll to position [1557, 0]
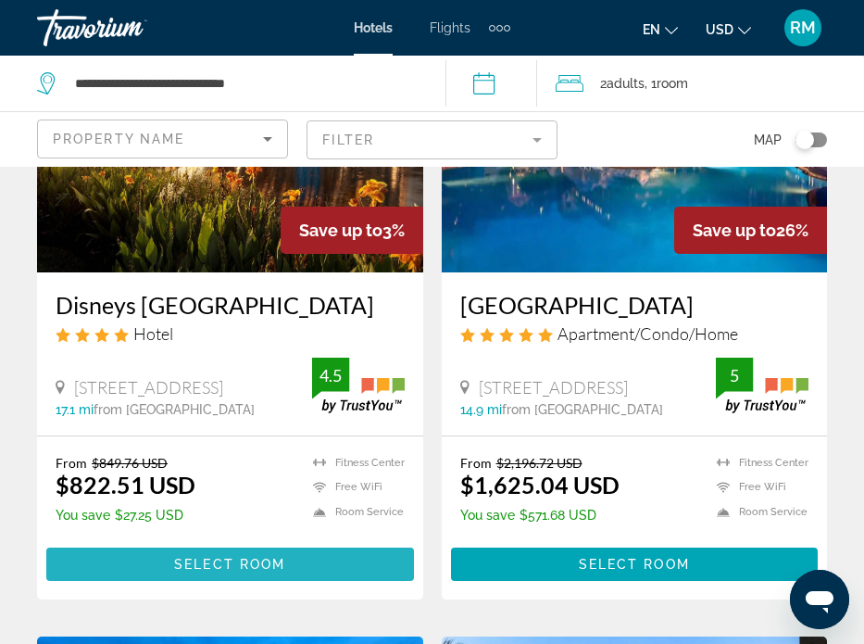
click at [235, 572] on span "Select Room" at bounding box center [229, 564] width 111 height 15
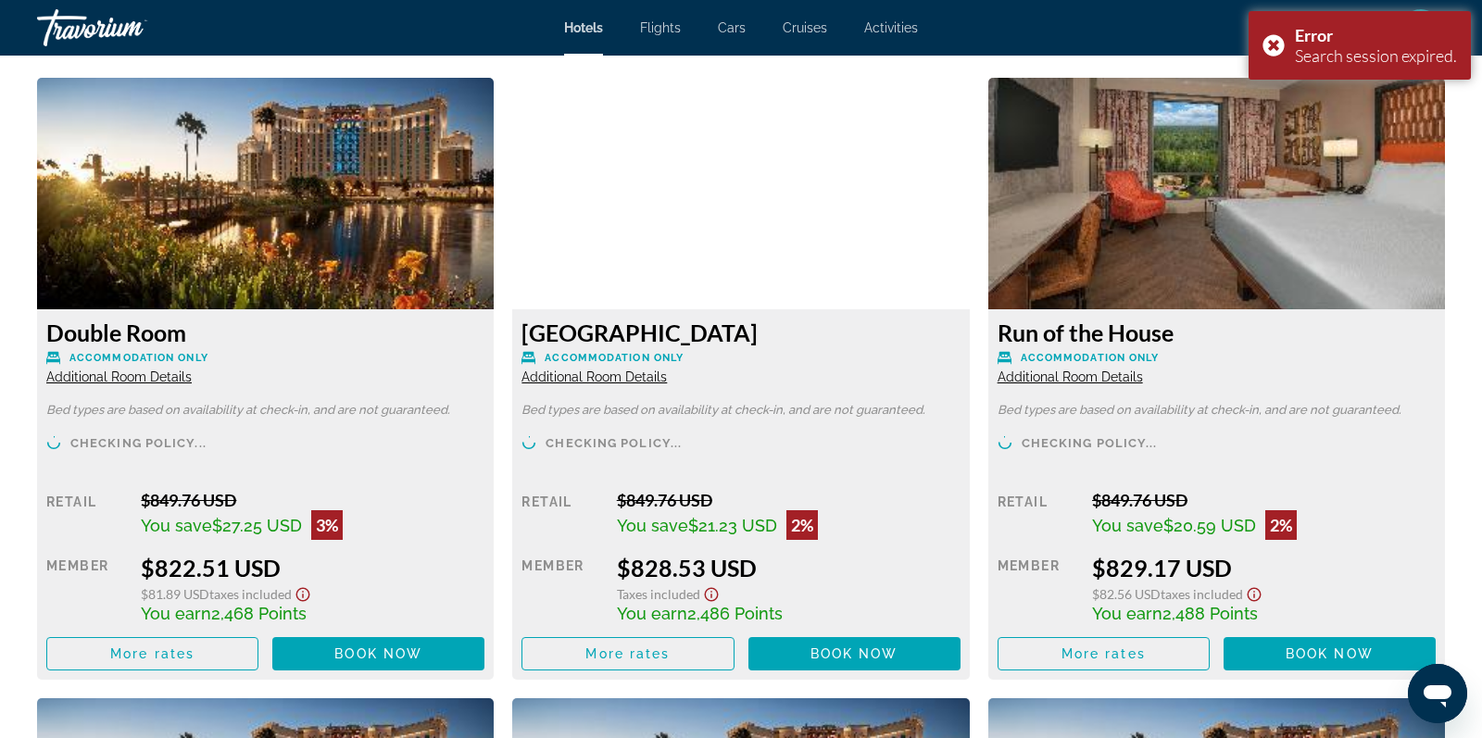
scroll to position [2547, 0]
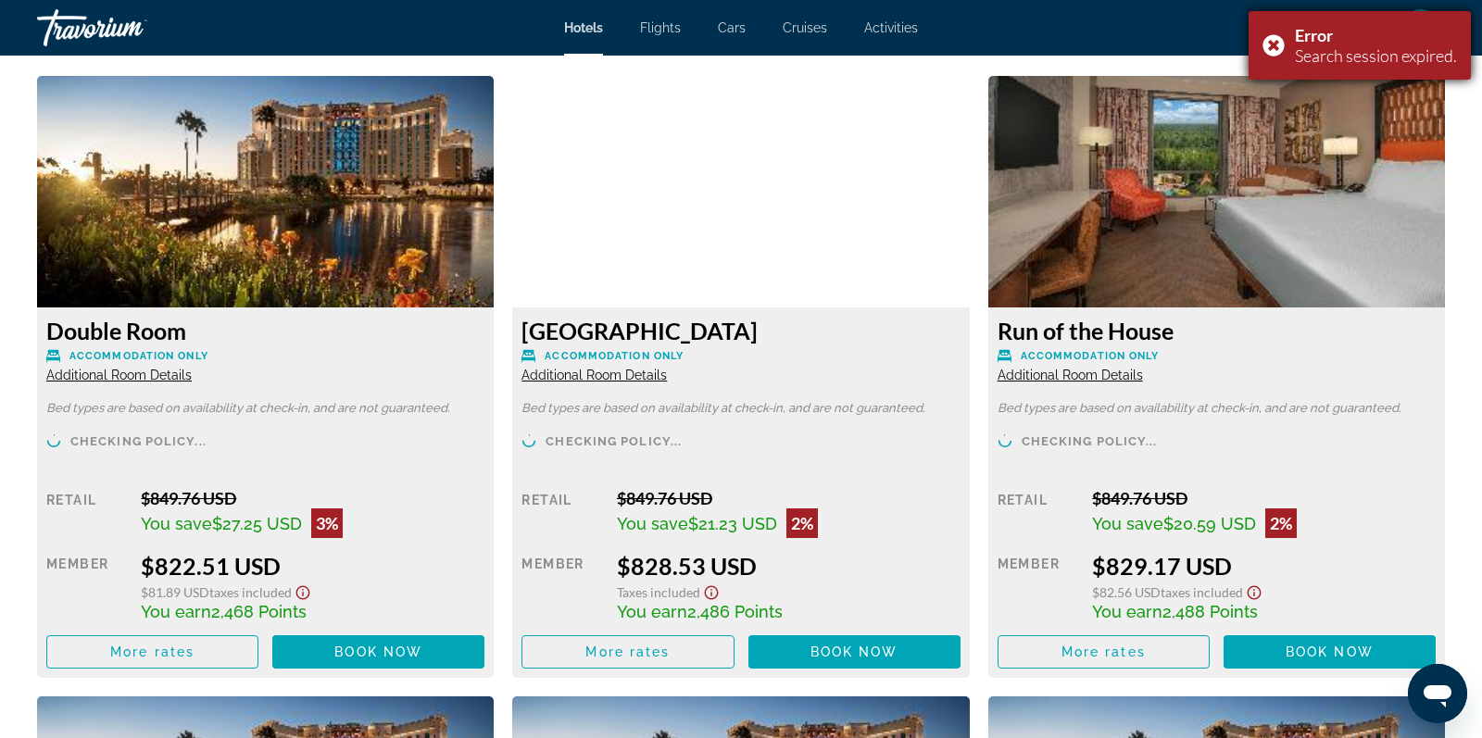
click at [1268, 41] on div "Error Search session expired." at bounding box center [1360, 45] width 222 height 69
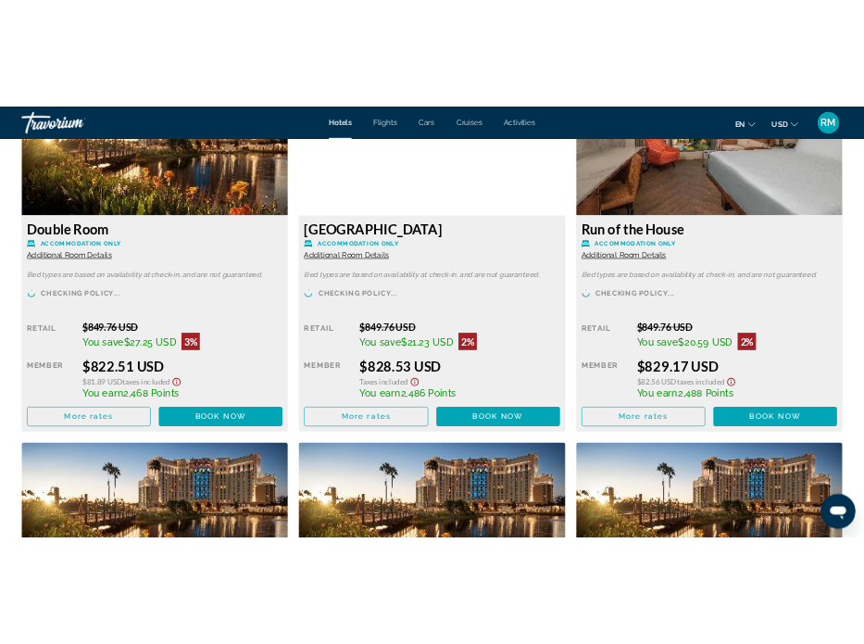
scroll to position [2668, 0]
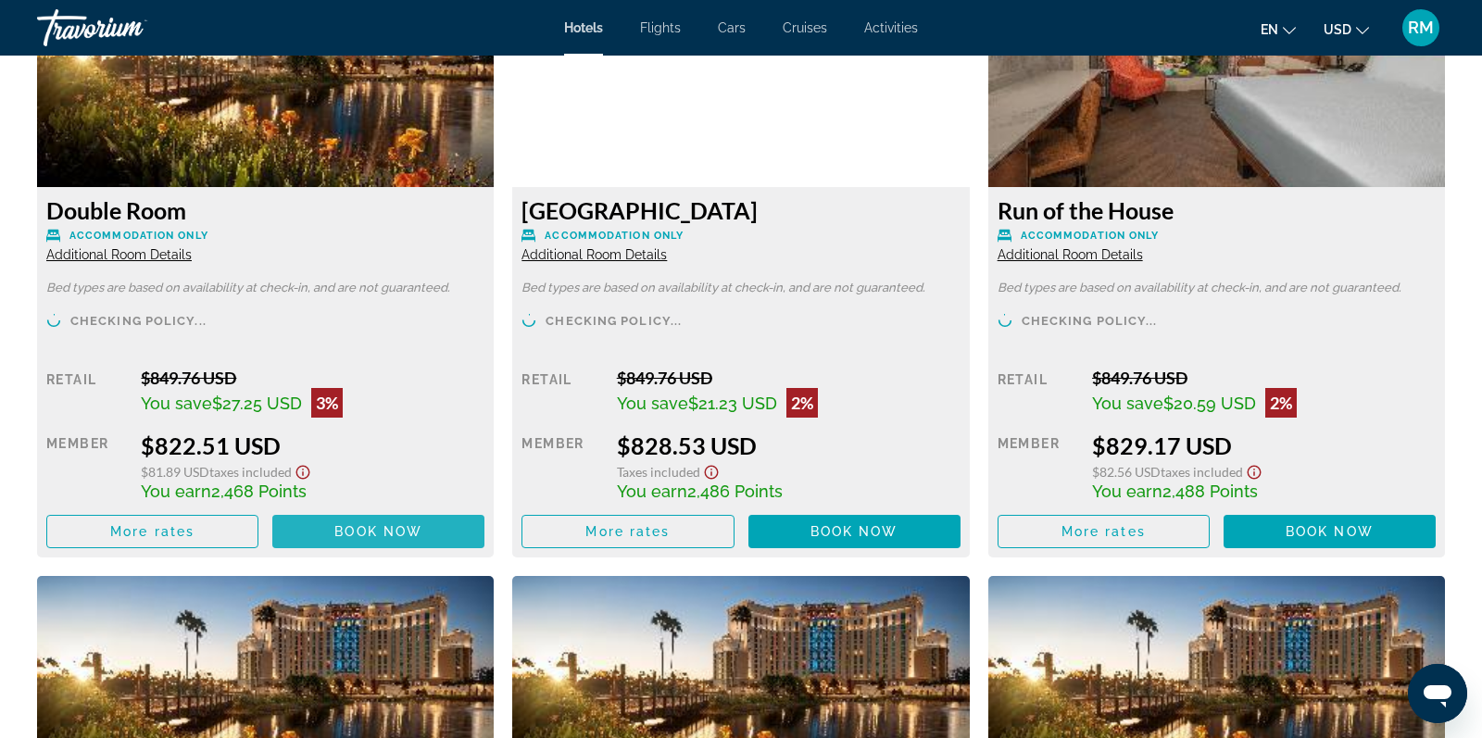
click at [346, 536] on span "Book now" at bounding box center [378, 531] width 88 height 15
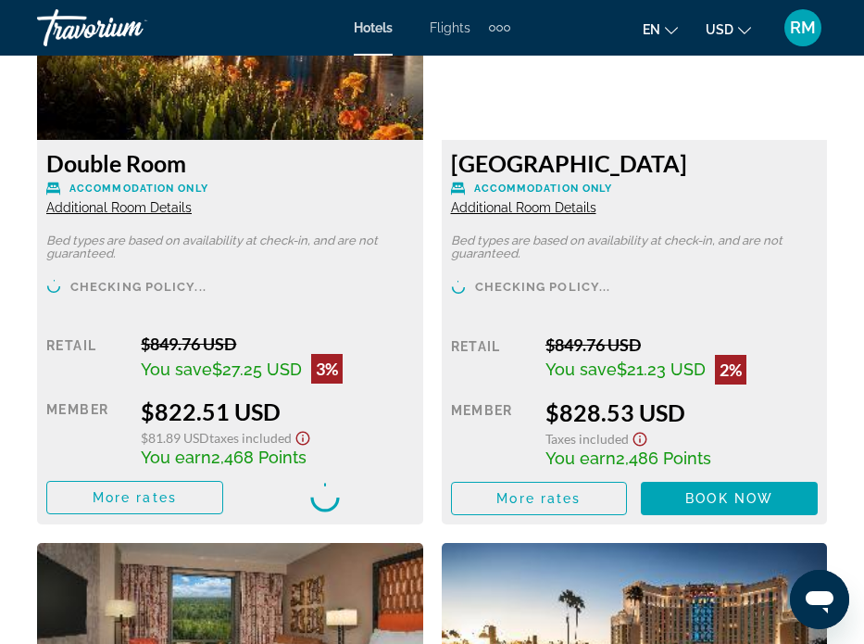
scroll to position [3392, 0]
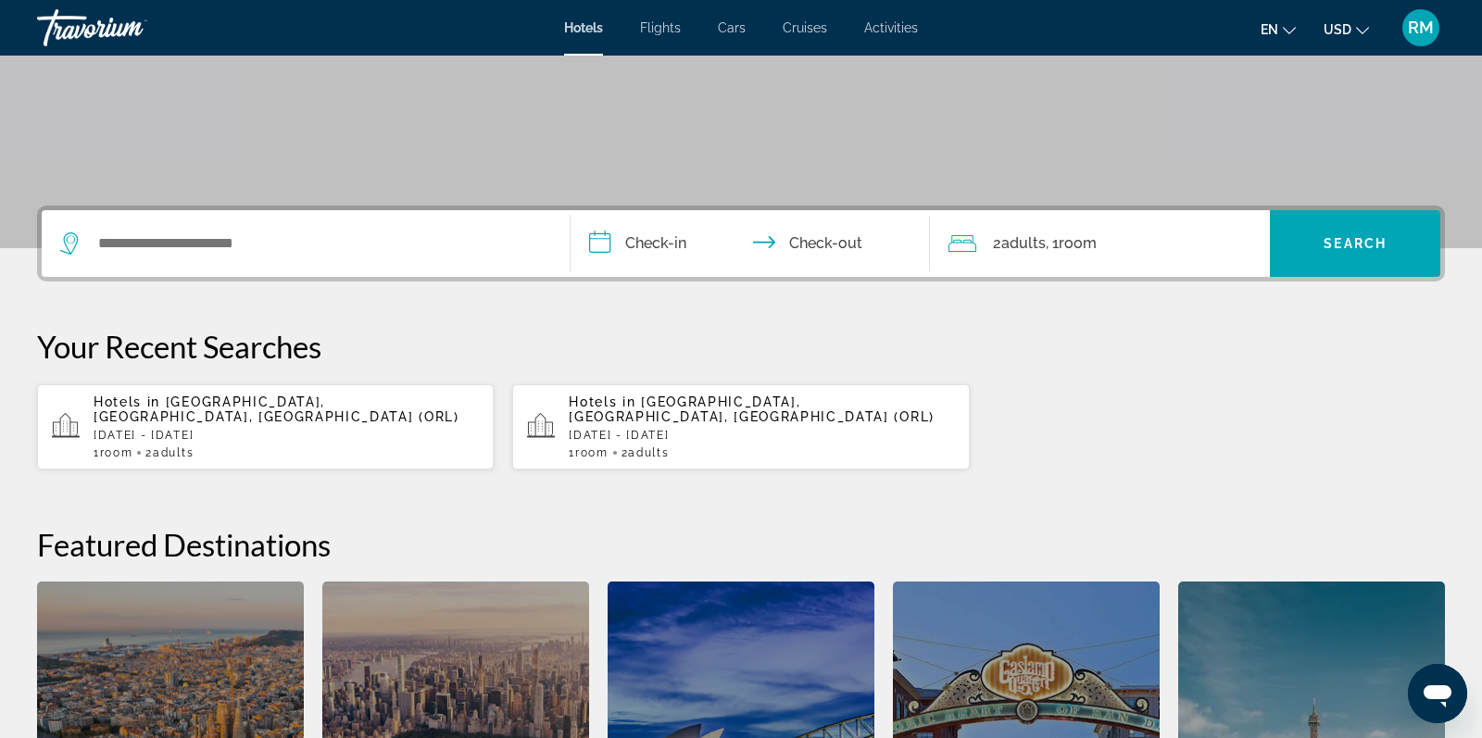
scroll to position [313, 0]
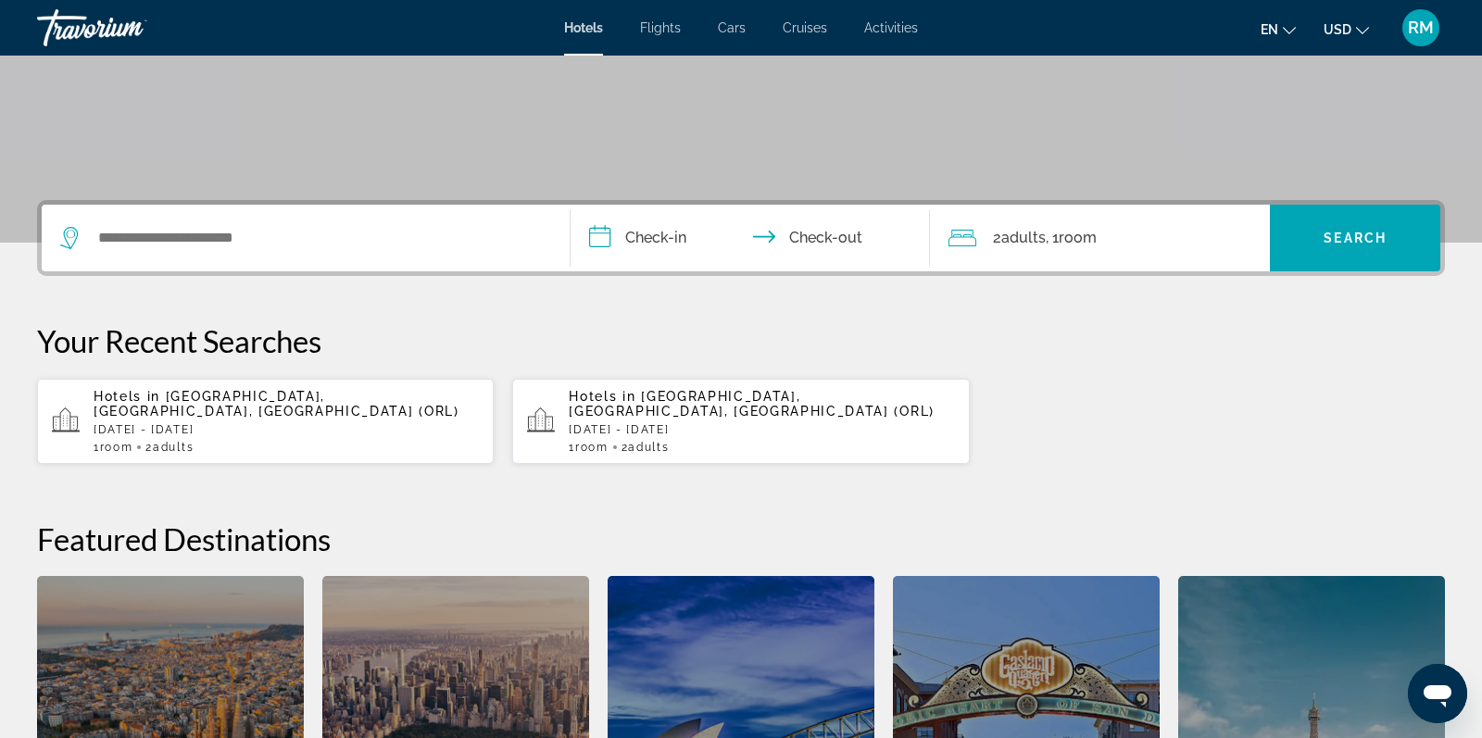
click at [340, 399] on span "Orlando, FL, United States (ORL)" at bounding box center [277, 404] width 366 height 30
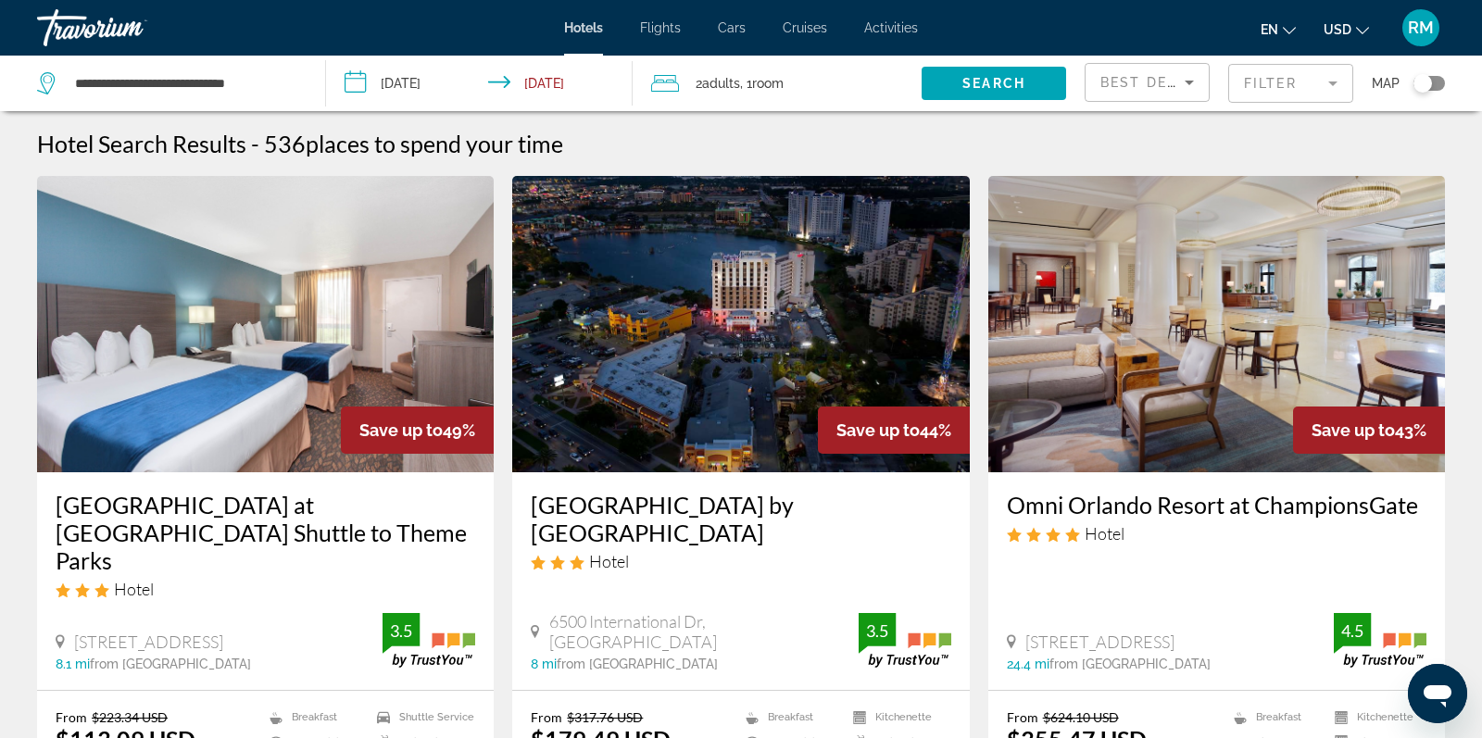
click at [1255, 86] on mat-form-field "Filter" at bounding box center [1291, 83] width 125 height 39
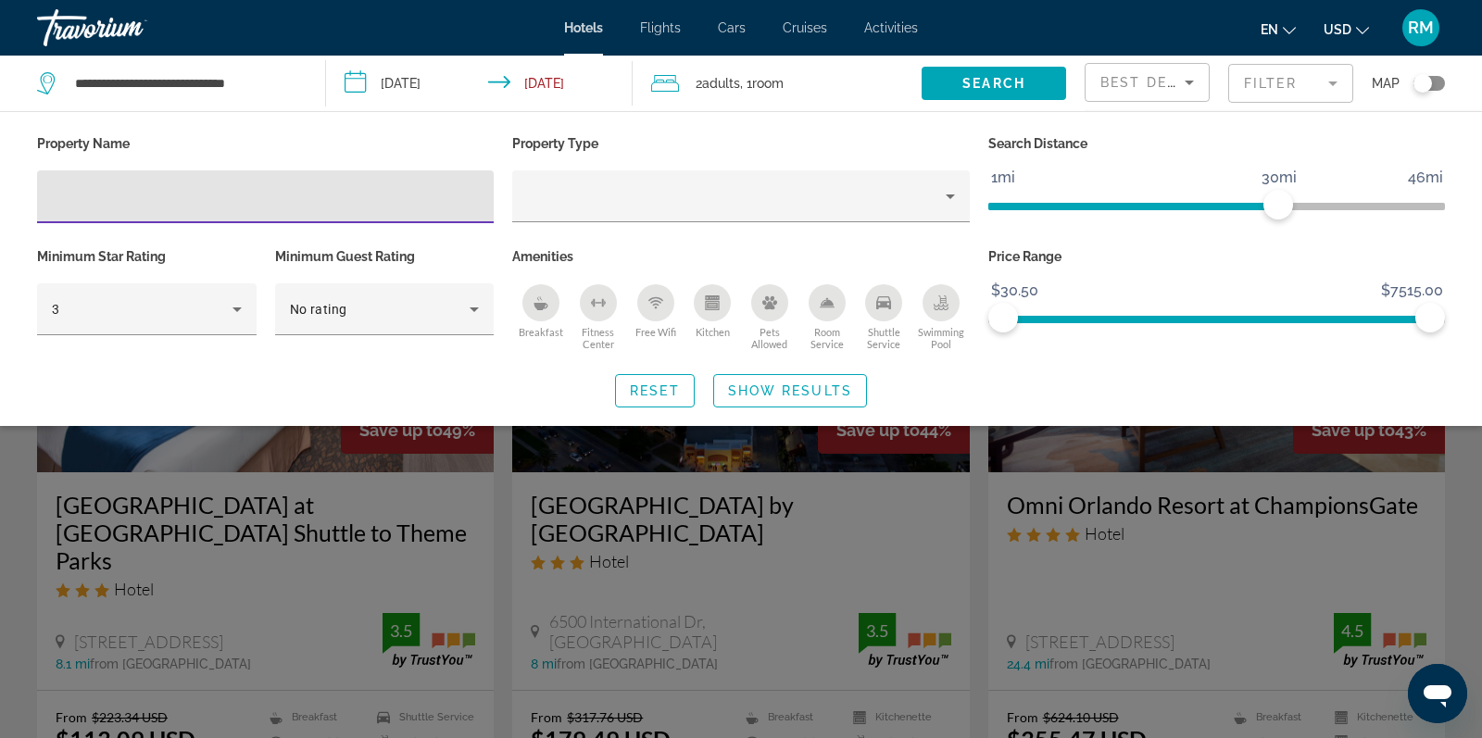
click at [272, 204] on input "Hotel Filters" at bounding box center [265, 197] width 427 height 22
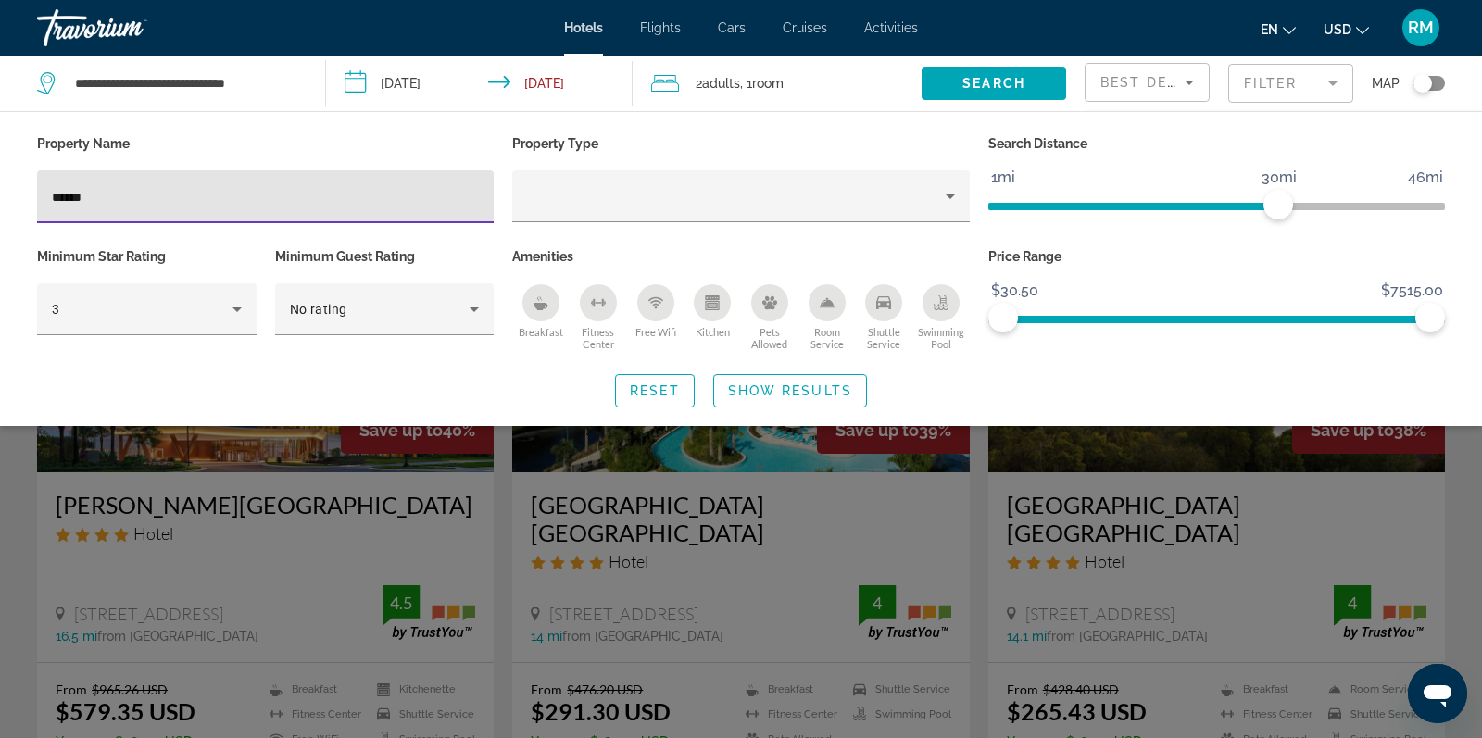
type input "******"
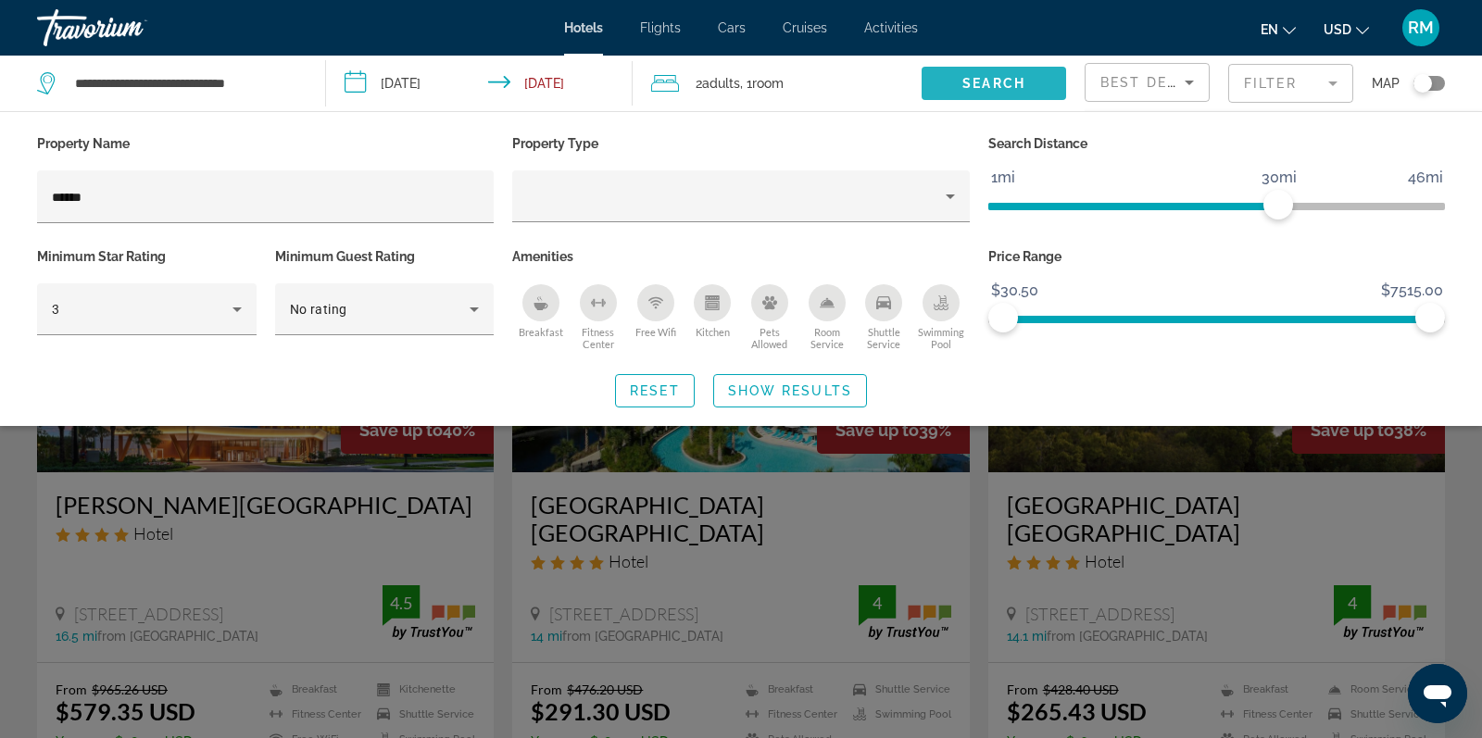
click at [977, 89] on span "Search" at bounding box center [994, 83] width 63 height 15
click at [1028, 87] on span "Search widget" at bounding box center [994, 83] width 145 height 44
click at [505, 497] on div "Search widget" at bounding box center [741, 508] width 1482 height 460
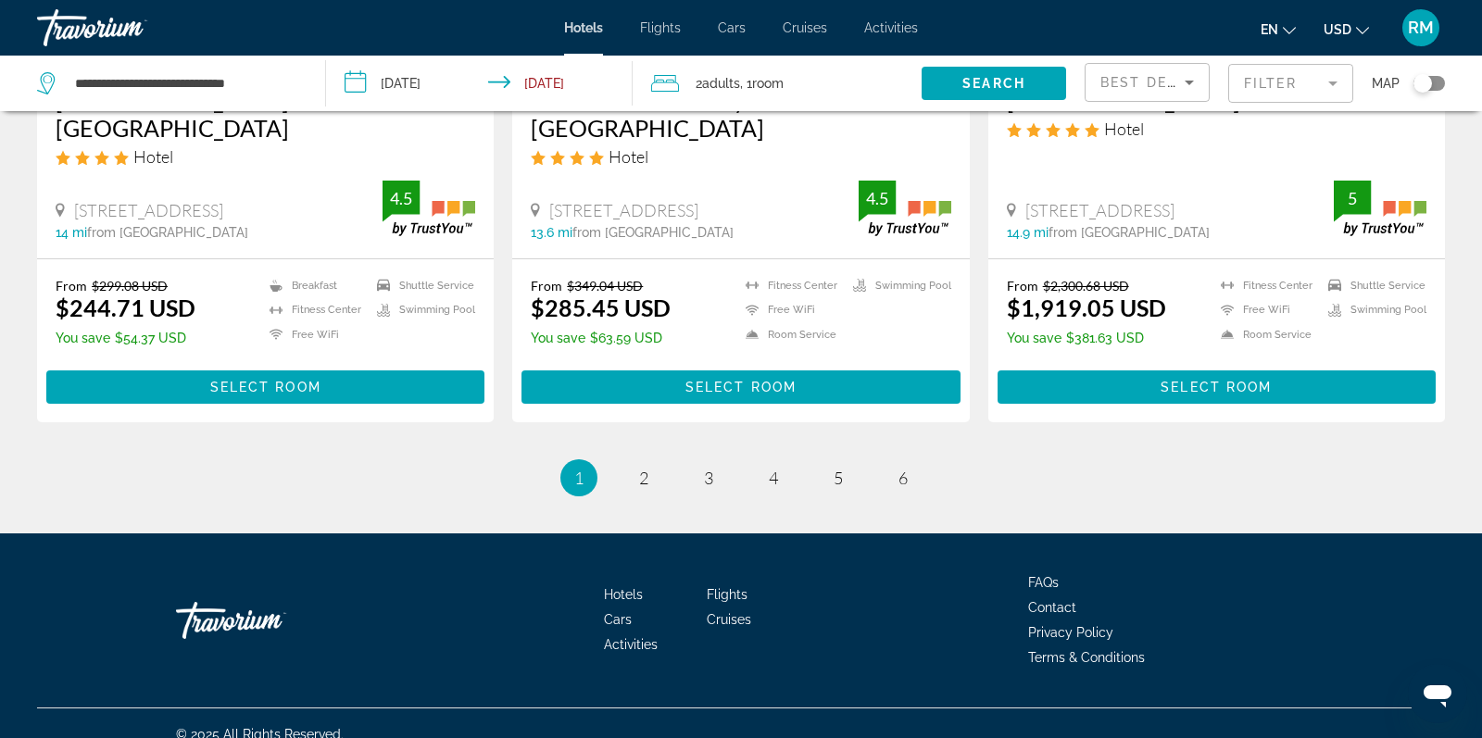
scroll to position [2495, 0]
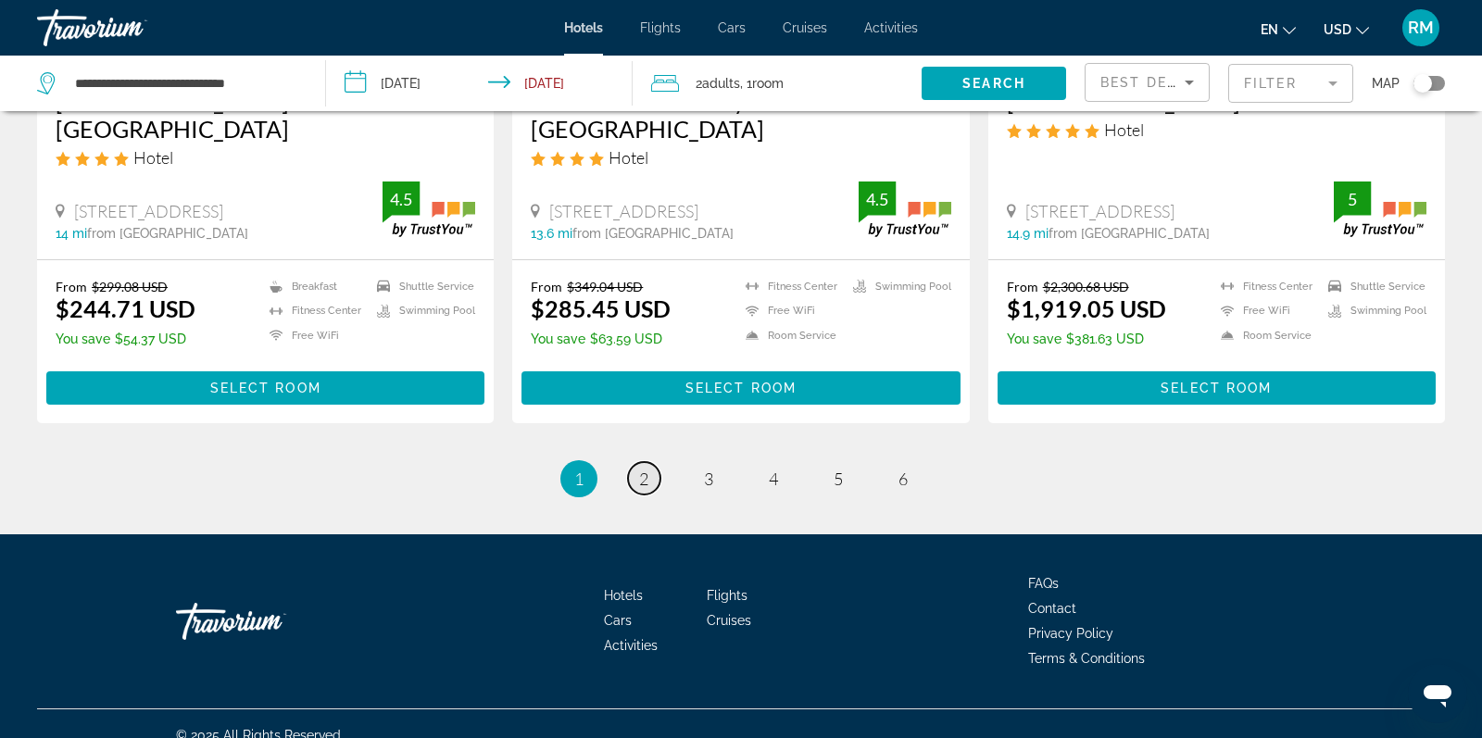
click at [636, 464] on link "page 2" at bounding box center [644, 478] width 32 height 32
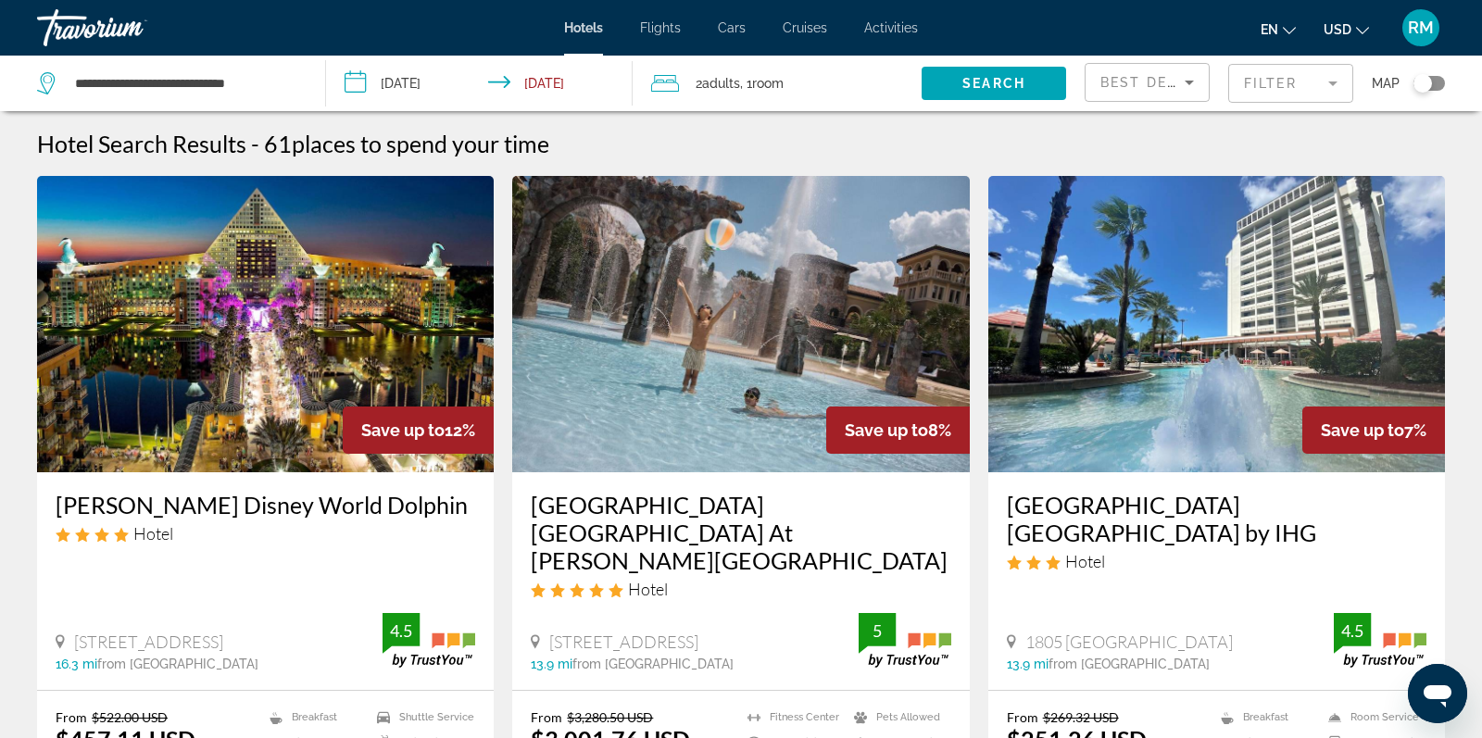
click at [1263, 93] on mat-form-field "Filter" at bounding box center [1291, 83] width 125 height 39
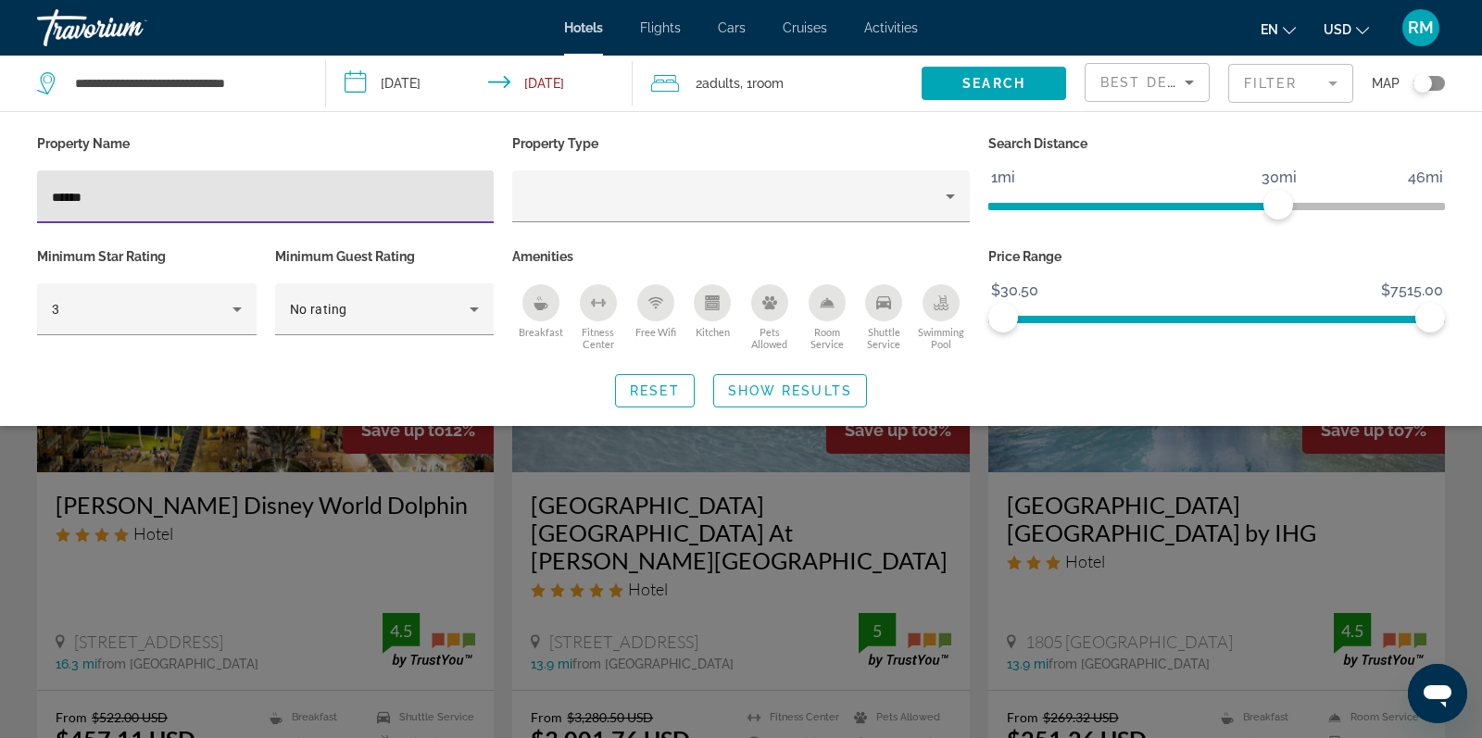
click at [198, 204] on input "******" at bounding box center [265, 197] width 427 height 22
drag, startPoint x: 158, startPoint y: 200, endPoint x: 0, endPoint y: 185, distance: 158.2
click at [0, 185] on div "Property Name ****** Property Type Search Distance 1mi 46mi 30mi Minimum Star R…" at bounding box center [741, 269] width 1482 height 277
type input "********"
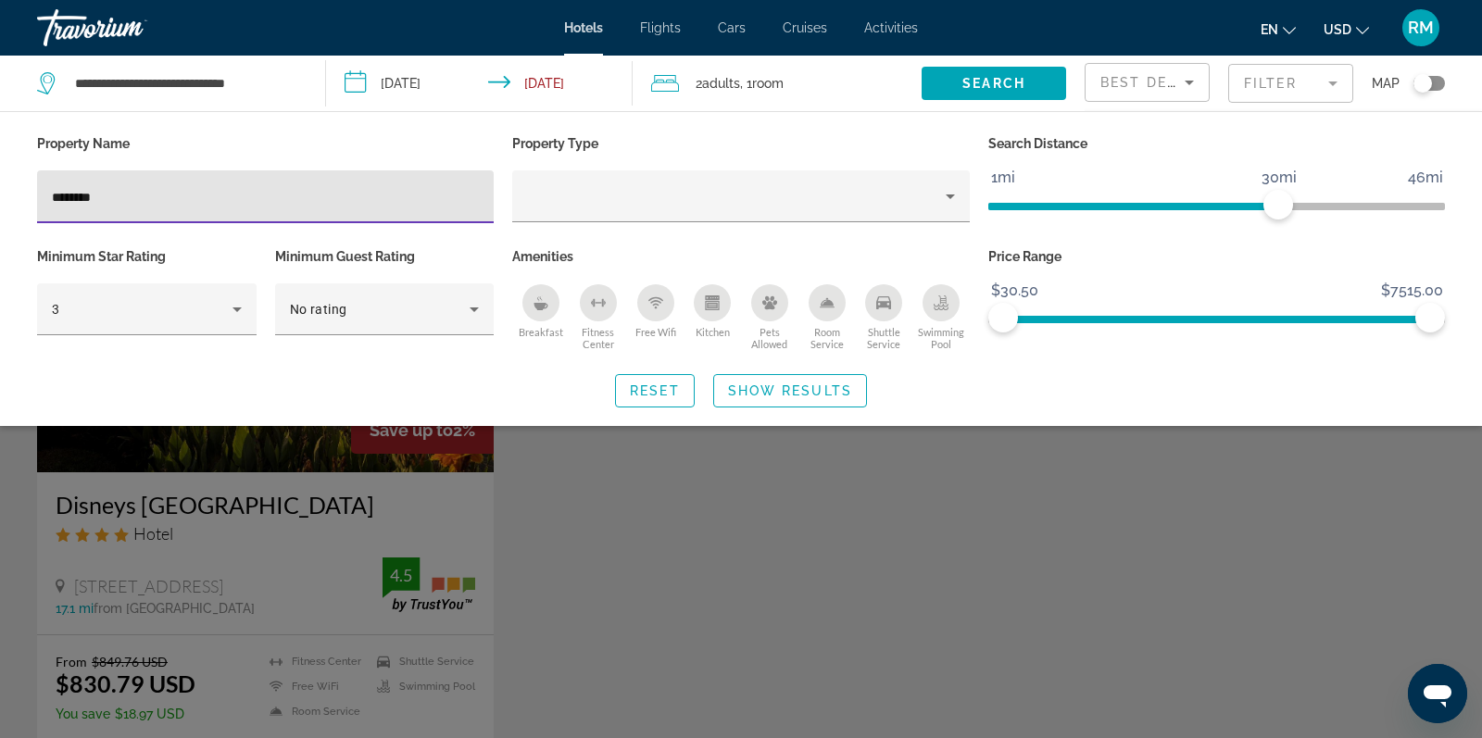
click at [779, 390] on span "Show Results" at bounding box center [790, 391] width 124 height 15
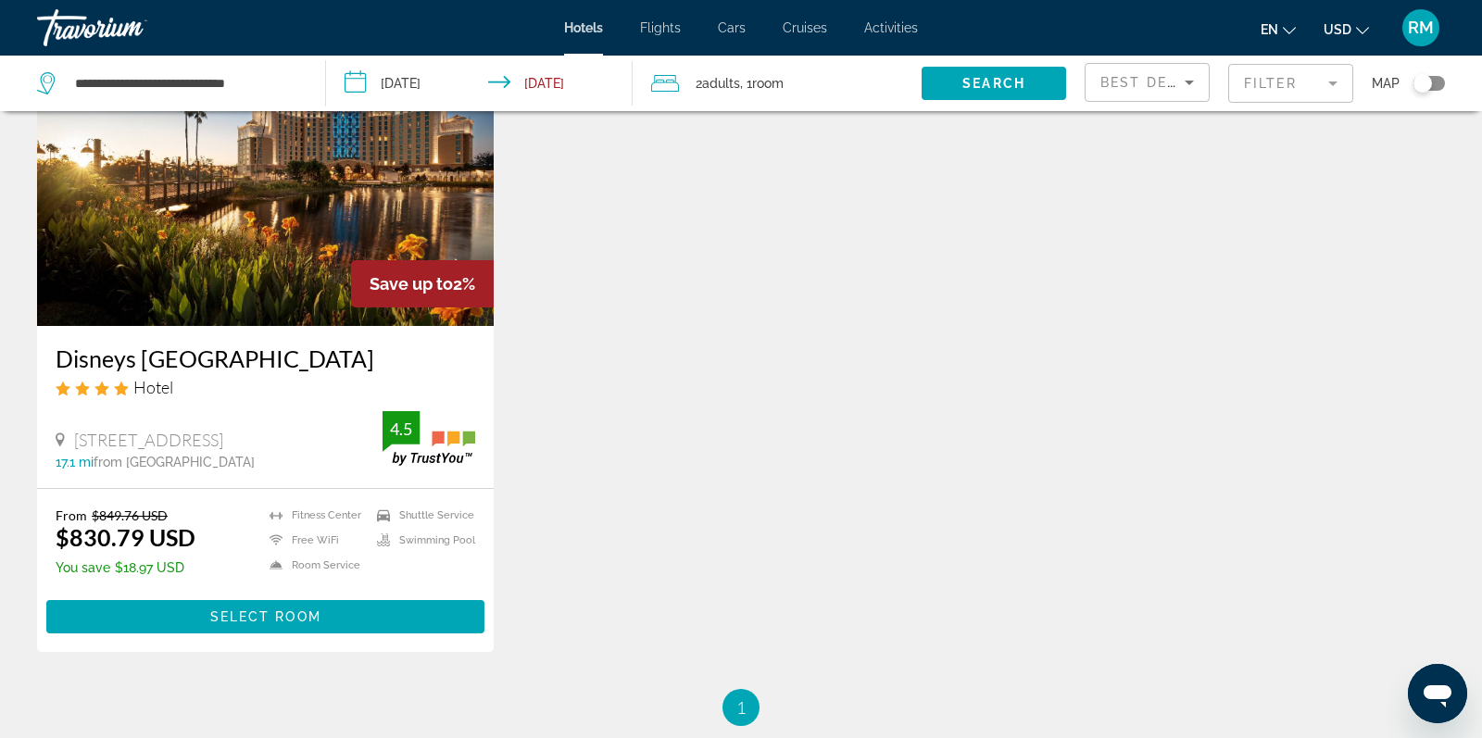
scroll to position [159, 0]
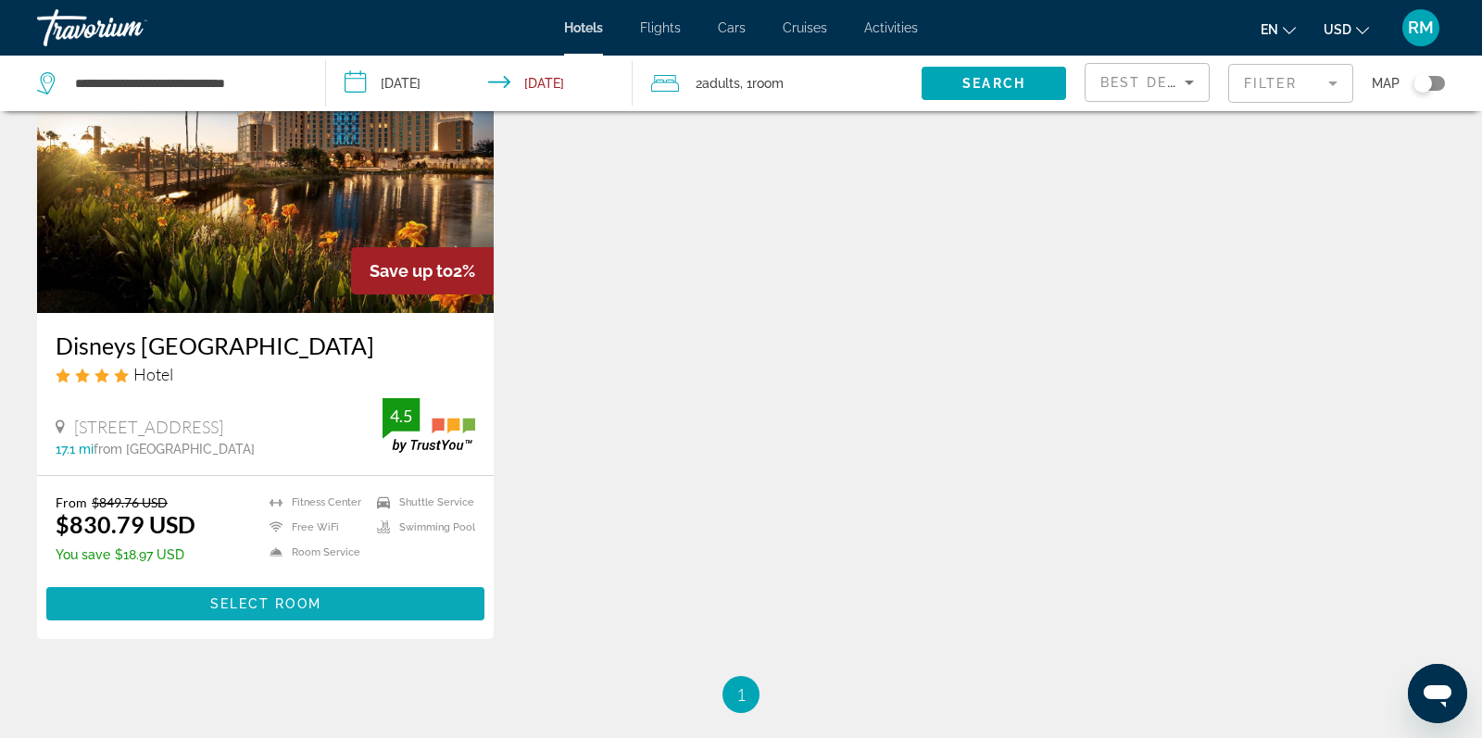
click at [286, 610] on span "Select Room" at bounding box center [265, 604] width 111 height 15
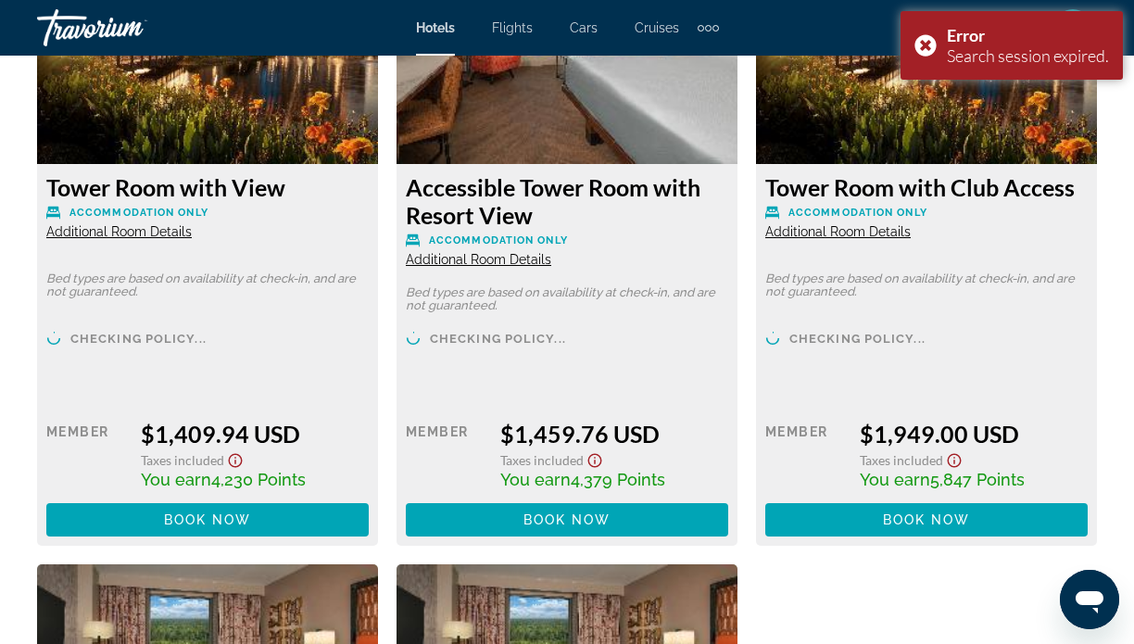
scroll to position [6216, 0]
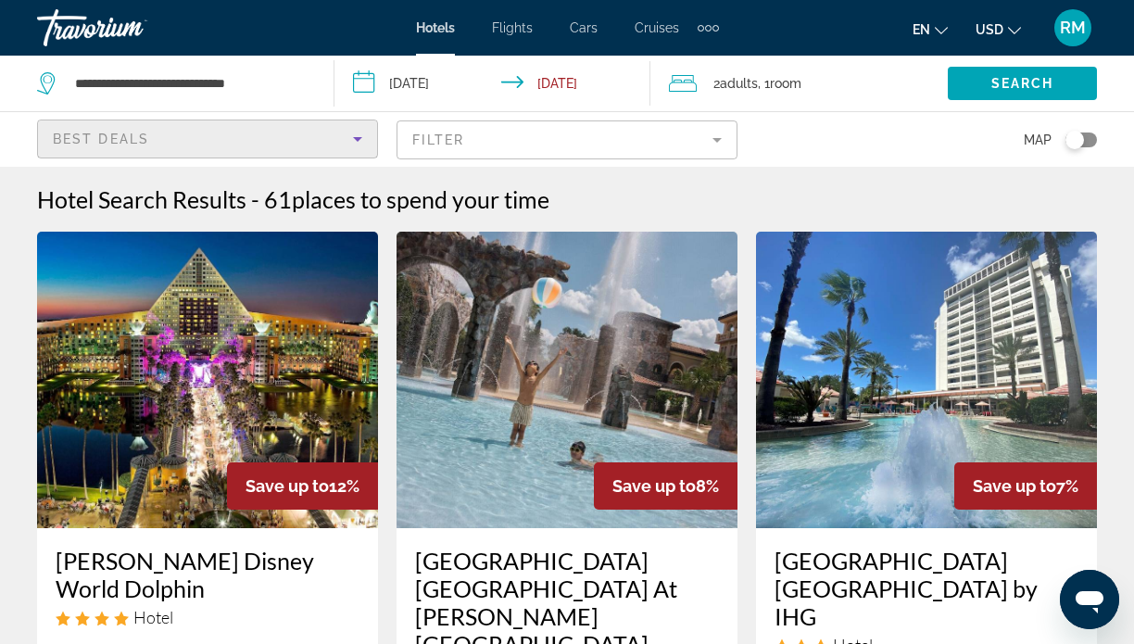
click at [354, 142] on icon "Sort by" at bounding box center [358, 139] width 22 height 22
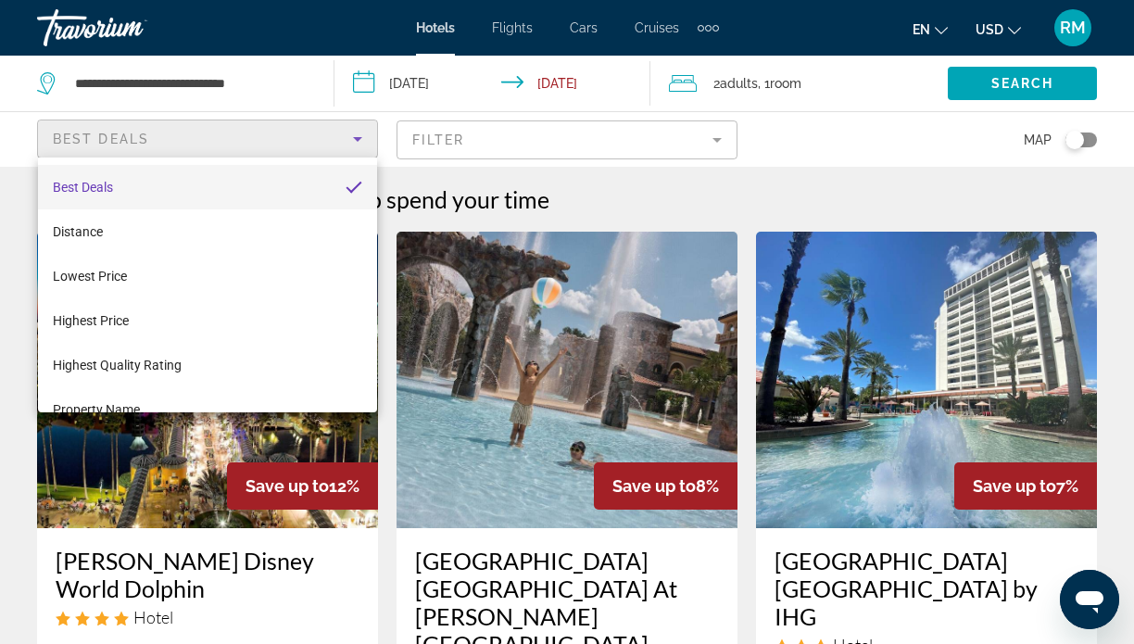
click at [354, 142] on div at bounding box center [567, 322] width 1134 height 644
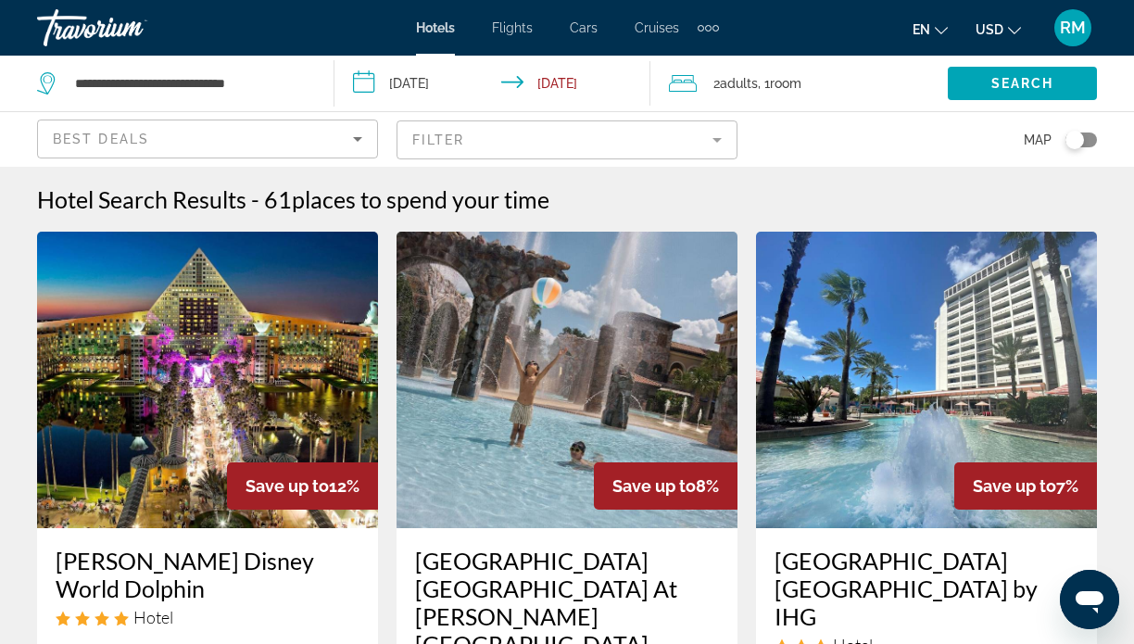
click at [713, 145] on mat-form-field "Filter" at bounding box center [567, 139] width 341 height 39
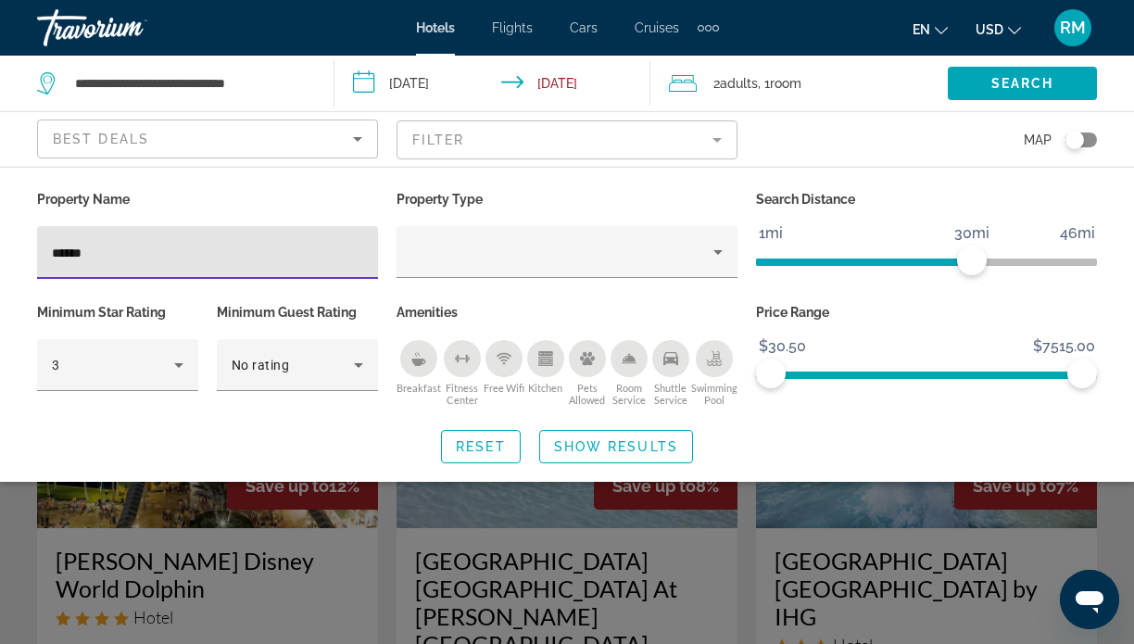
click at [227, 254] on input "******" at bounding box center [207, 253] width 311 height 22
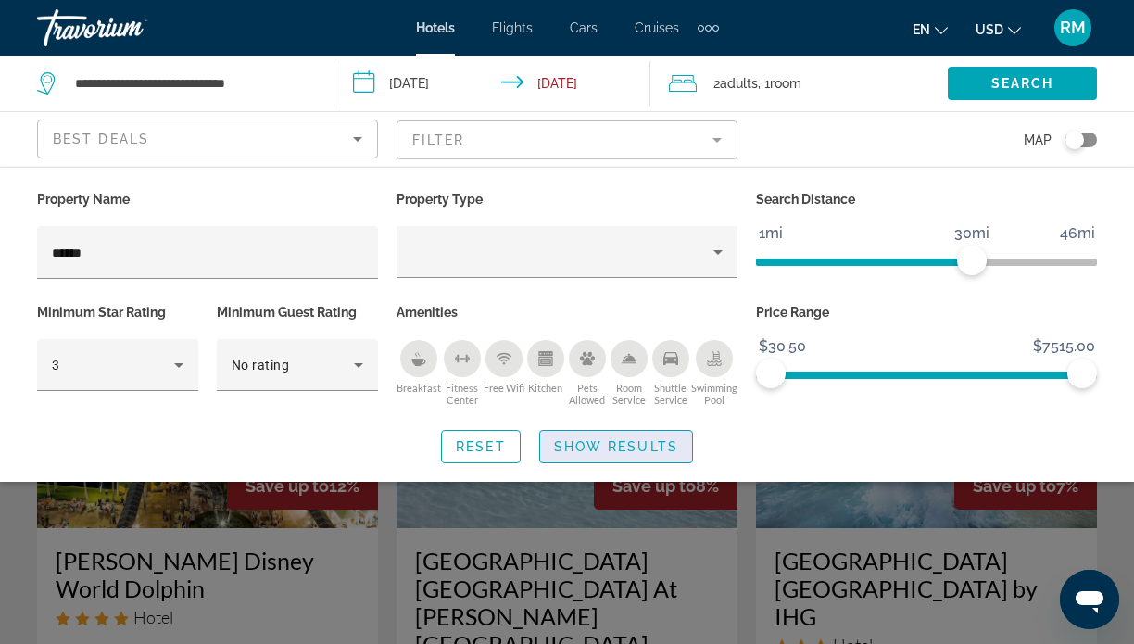
click at [606, 446] on span "Show Results" at bounding box center [616, 446] width 124 height 15
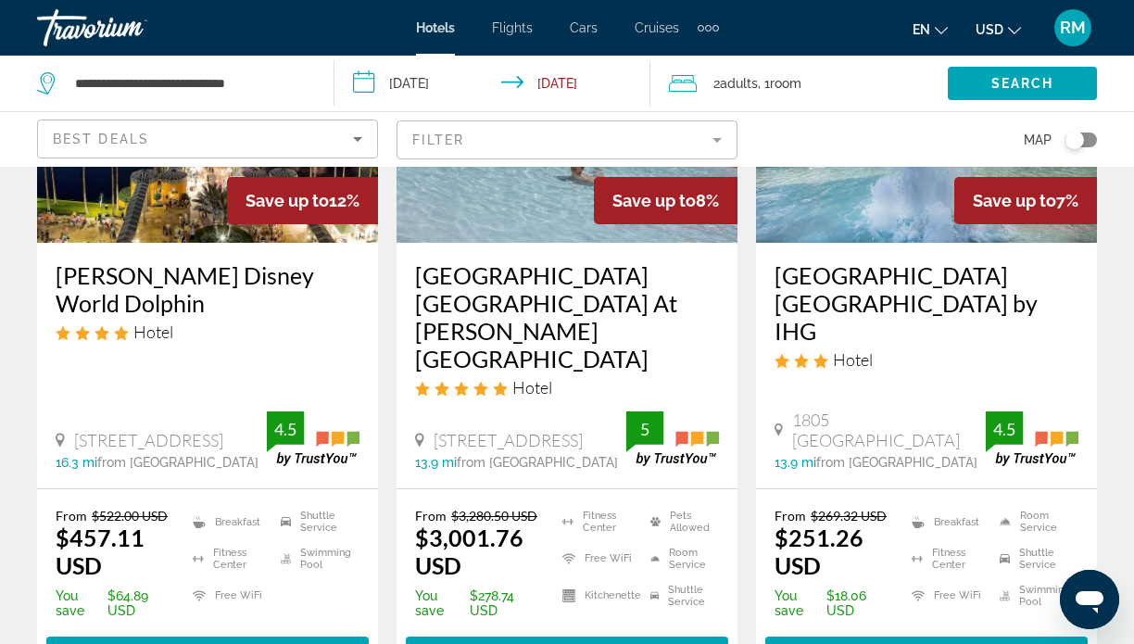
scroll to position [293, 0]
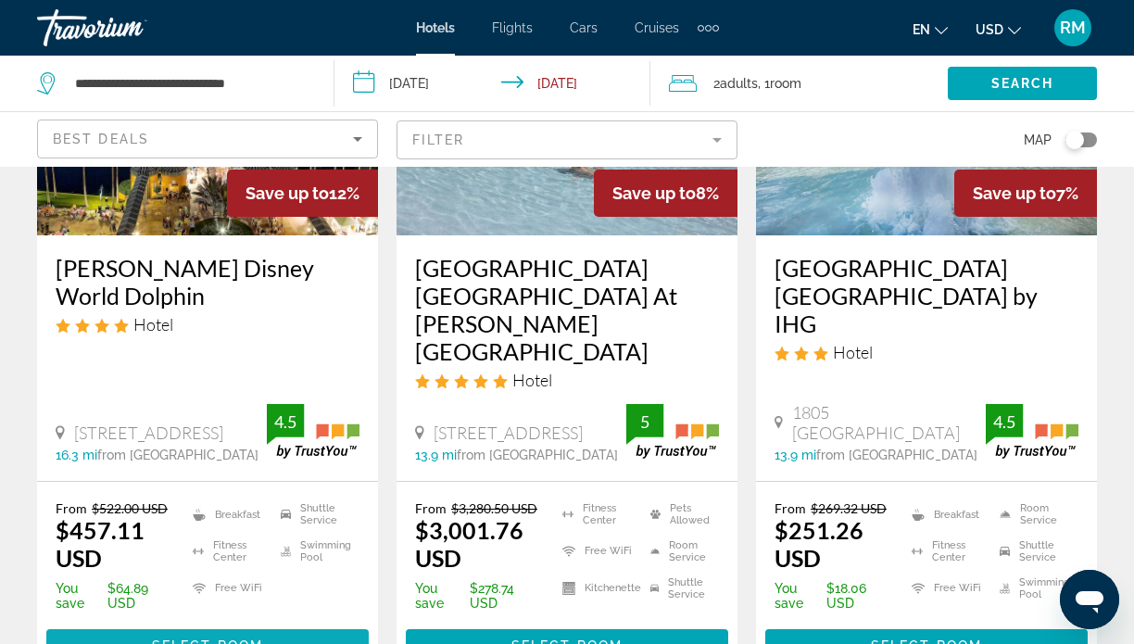
click at [296, 624] on span "Main content" at bounding box center [207, 646] width 322 height 44
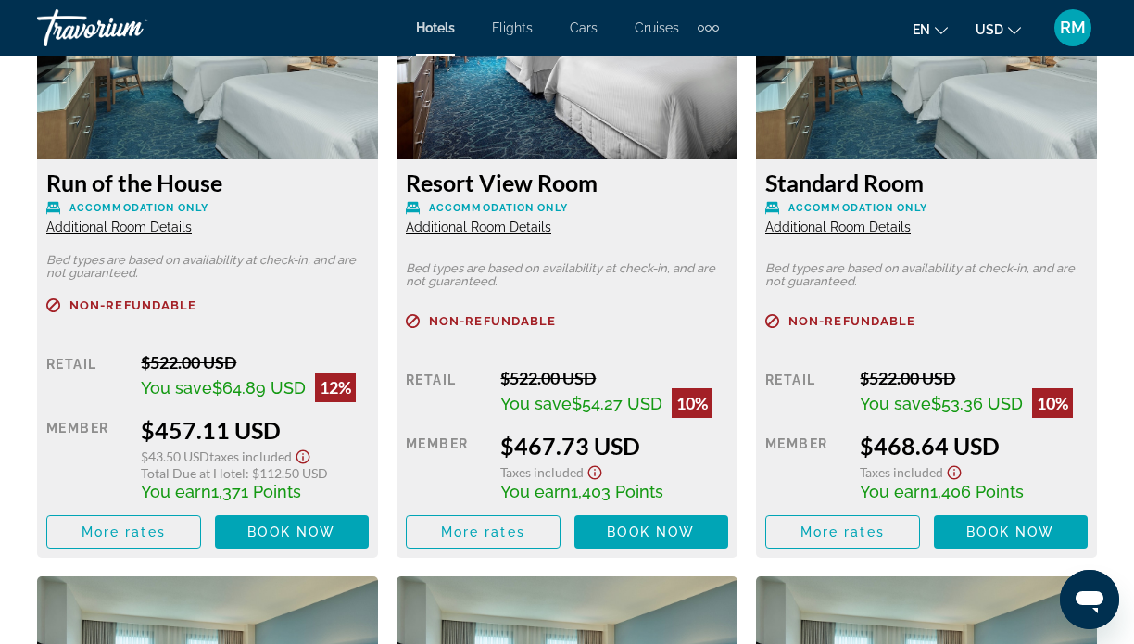
scroll to position [2945, 0]
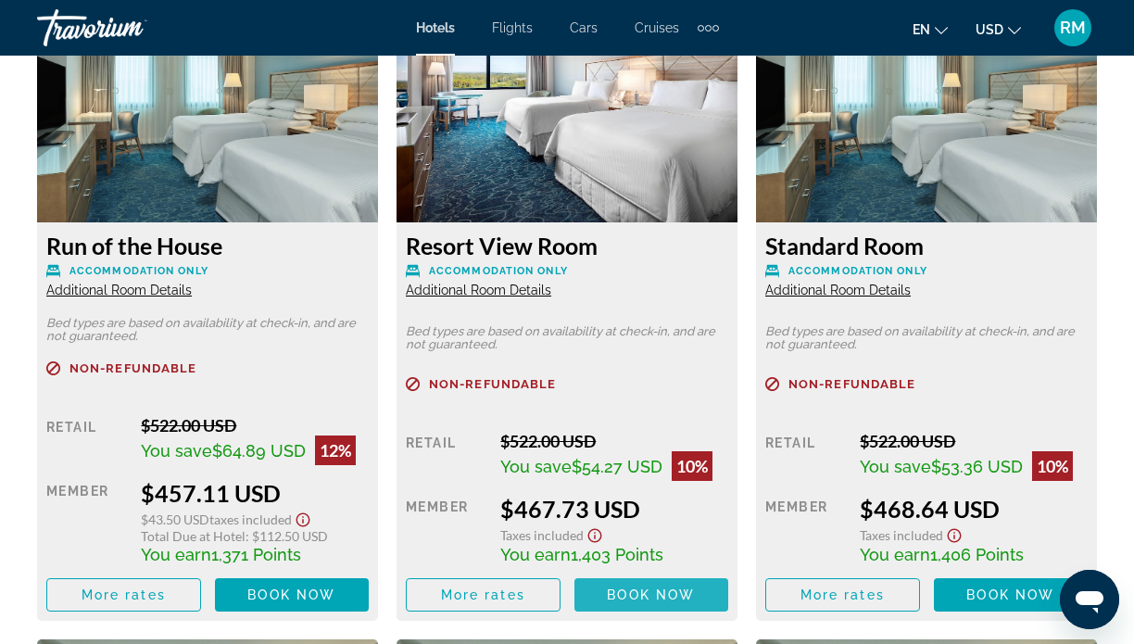
click at [665, 594] on span "Main content" at bounding box center [651, 595] width 155 height 44
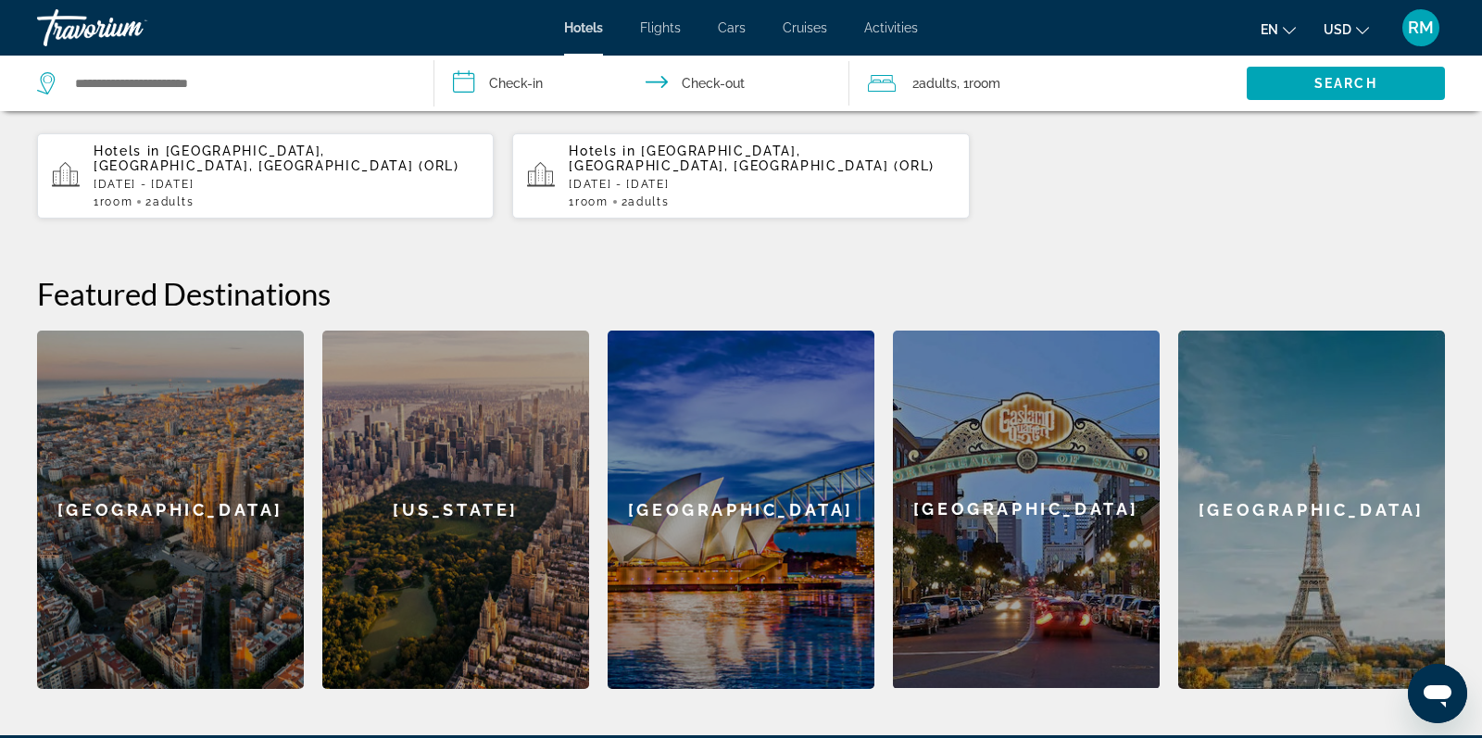
scroll to position [524, 0]
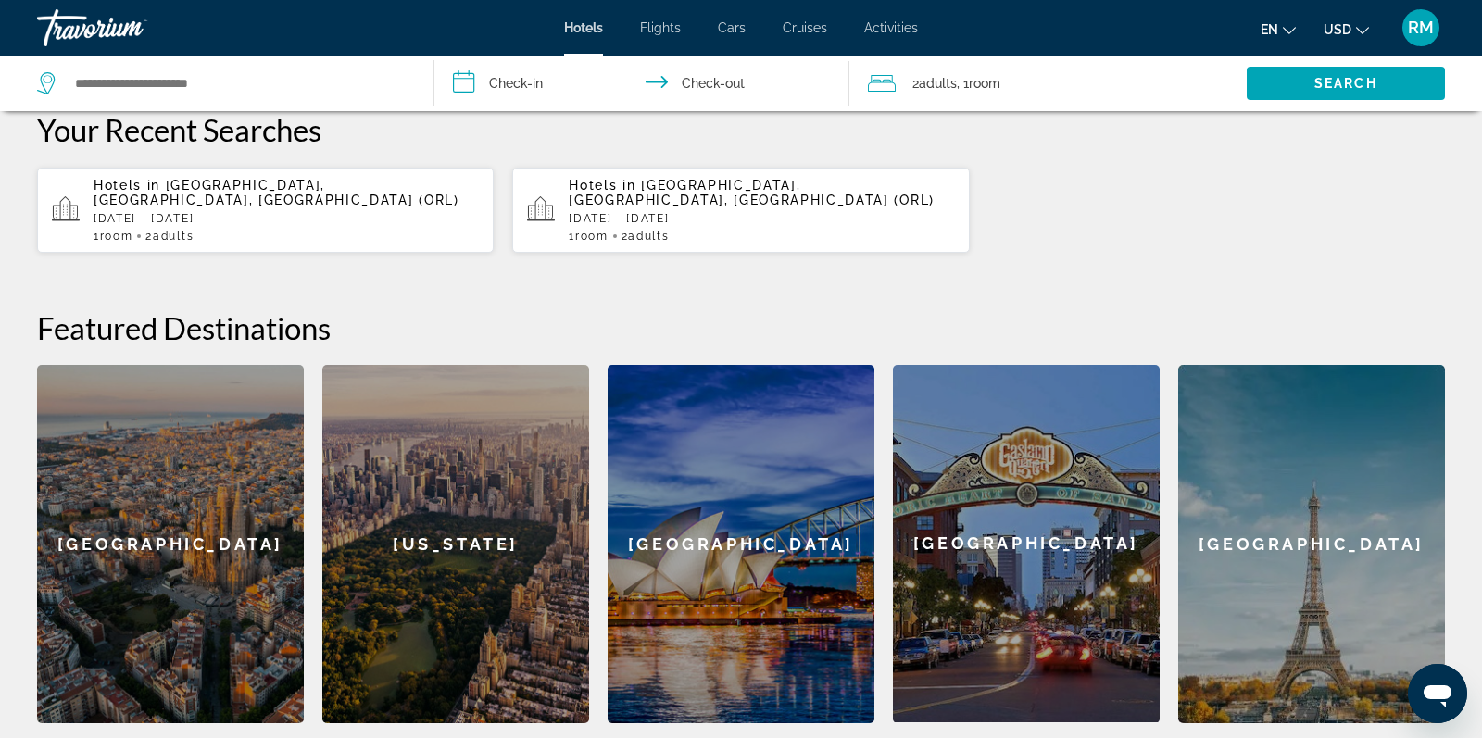
click at [260, 212] on p "Fri, 03 Oct - Sun, 05 Oct" at bounding box center [286, 218] width 385 height 13
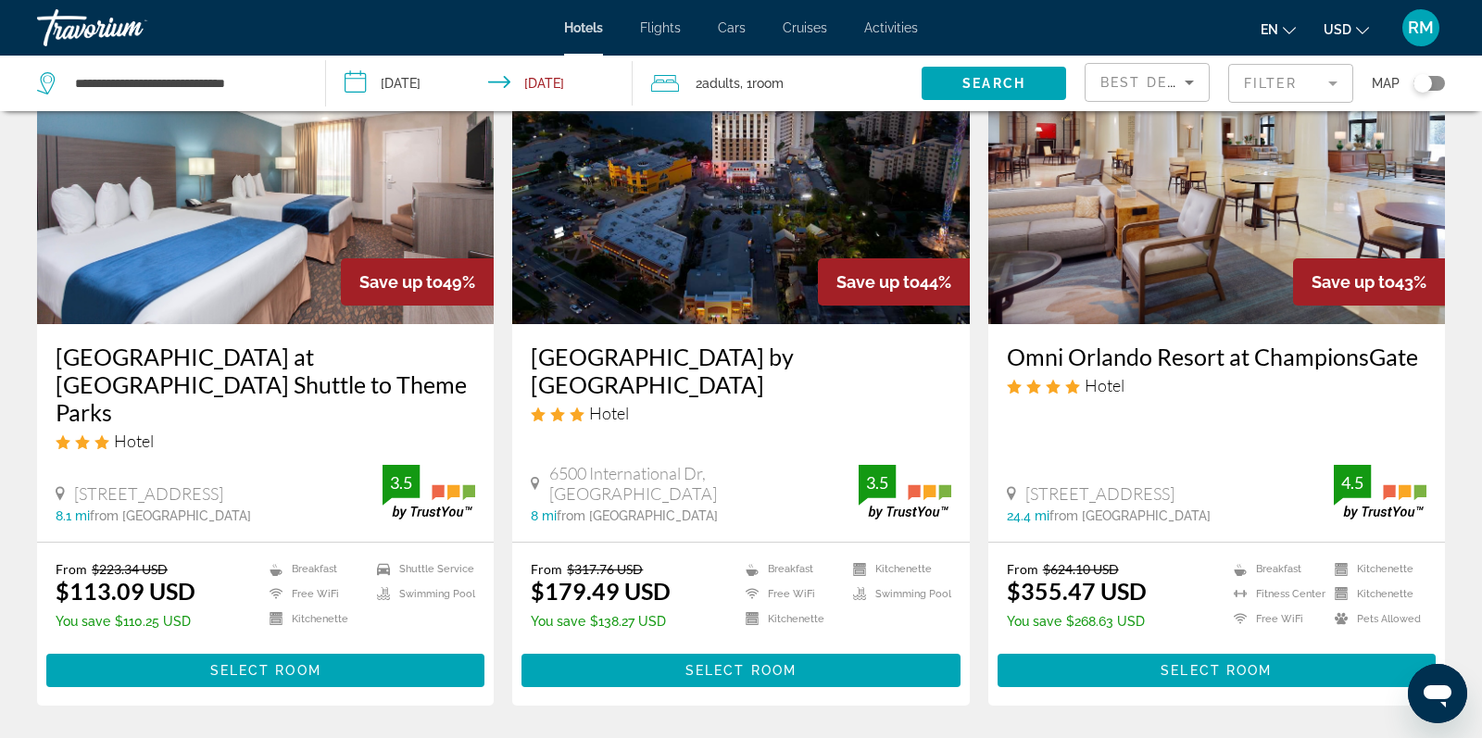
scroll to position [163, 0]
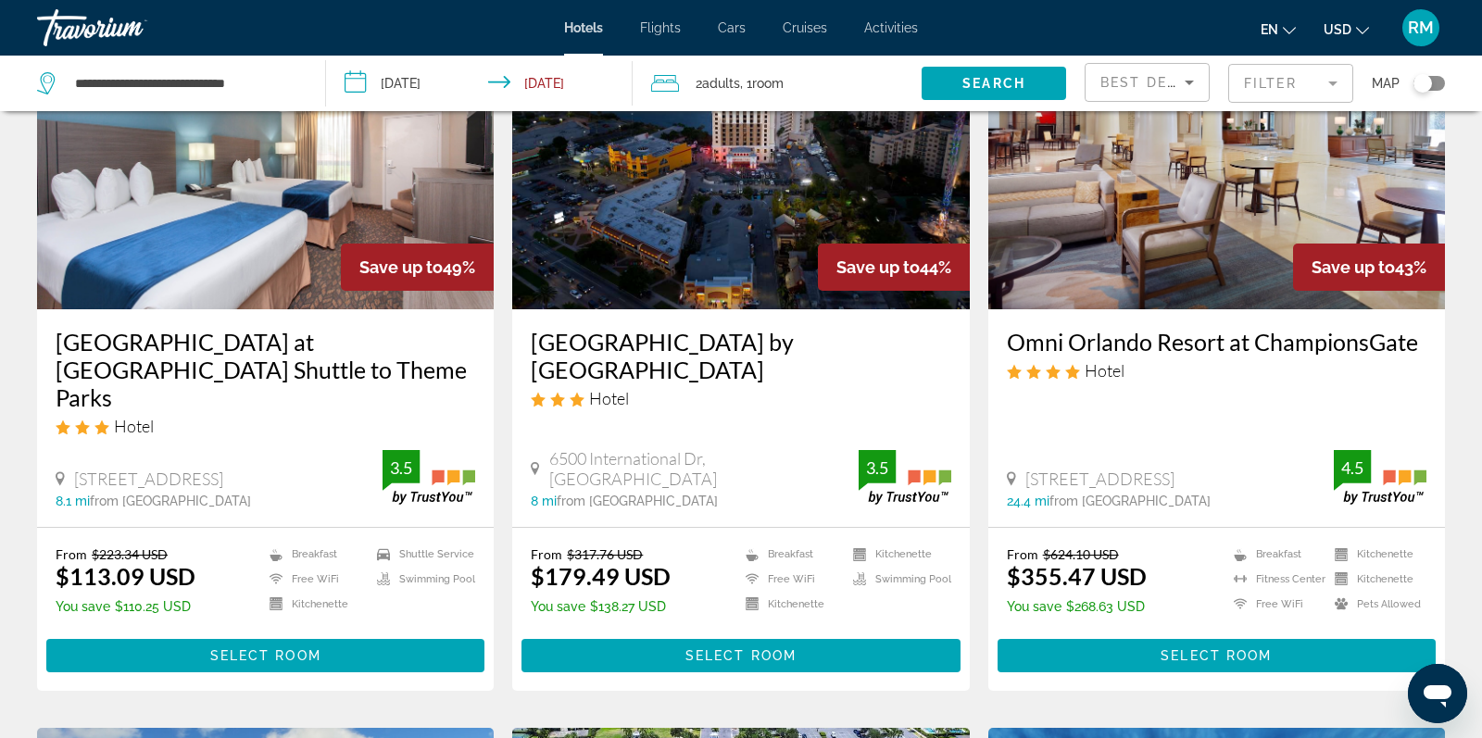
click at [343, 249] on div "Save up to 49%" at bounding box center [417, 267] width 153 height 47
click at [355, 634] on span "Main content" at bounding box center [265, 656] width 438 height 44
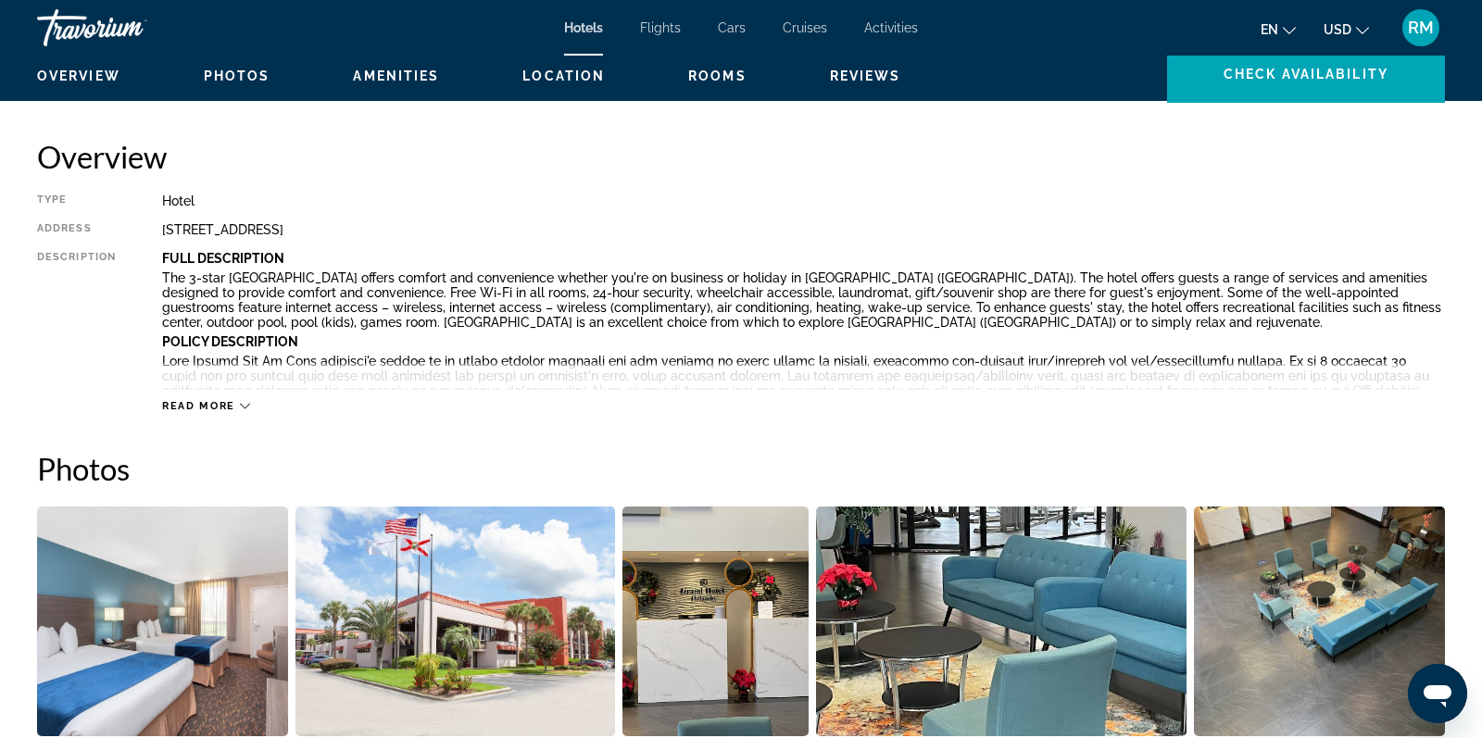
scroll to position [608, 0]
